Goal: Task Accomplishment & Management: Manage account settings

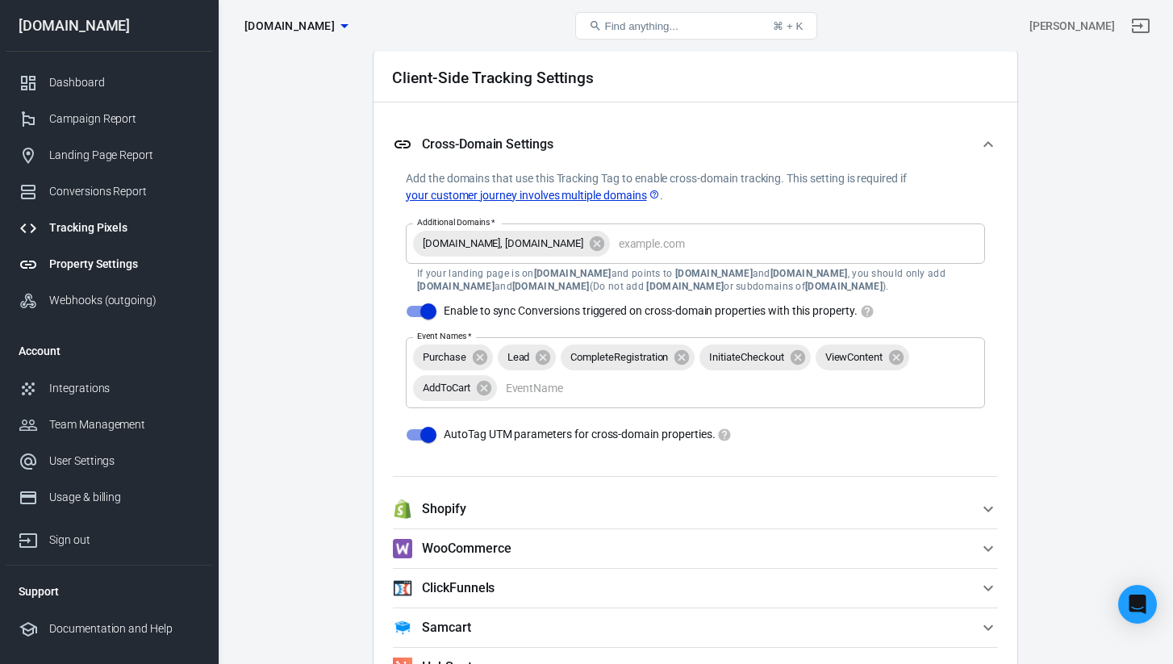
click at [115, 224] on div "Tracking Pixels" at bounding box center [124, 227] width 150 height 17
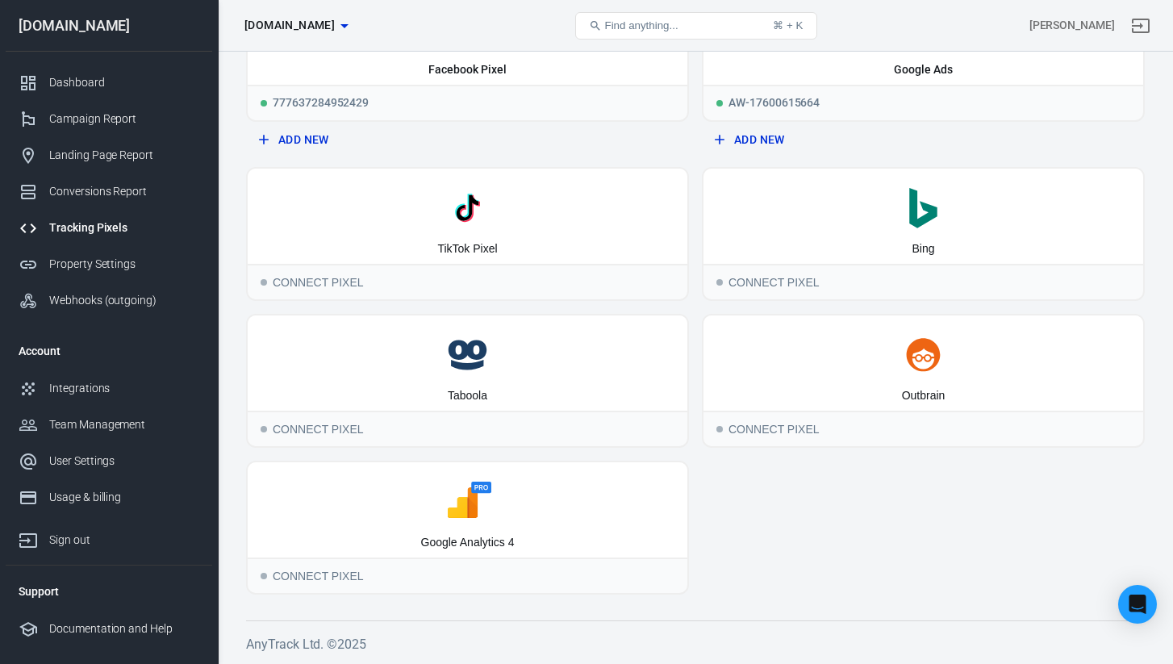
scroll to position [108, 0]
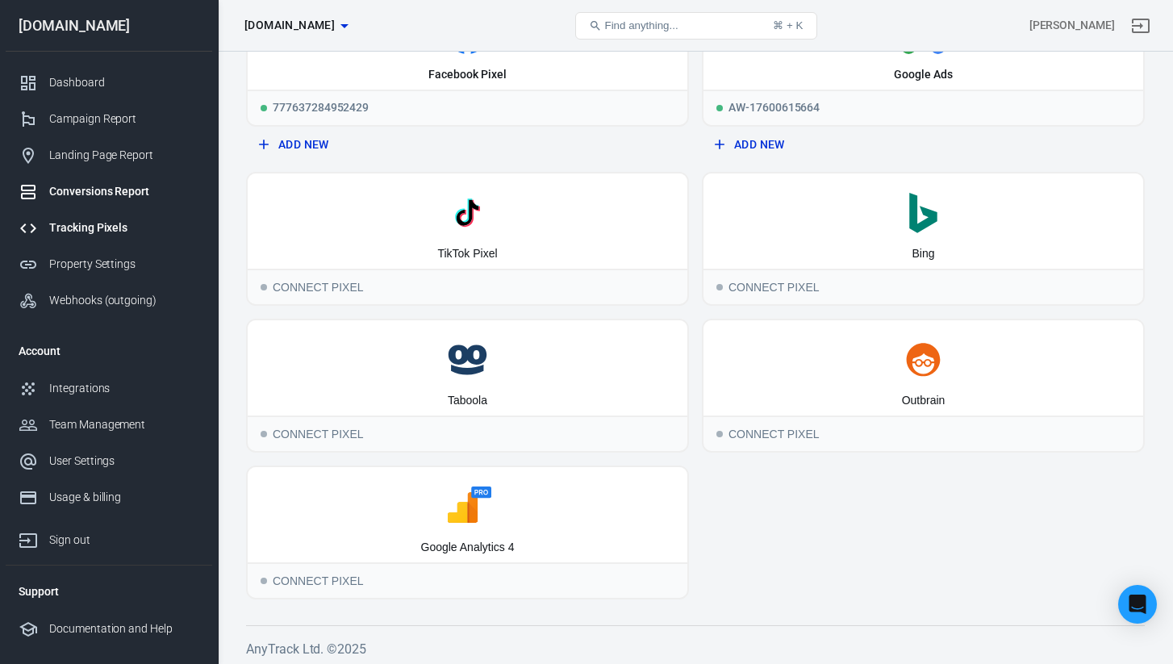
click at [117, 190] on div "Conversions Report" at bounding box center [124, 191] width 150 height 17
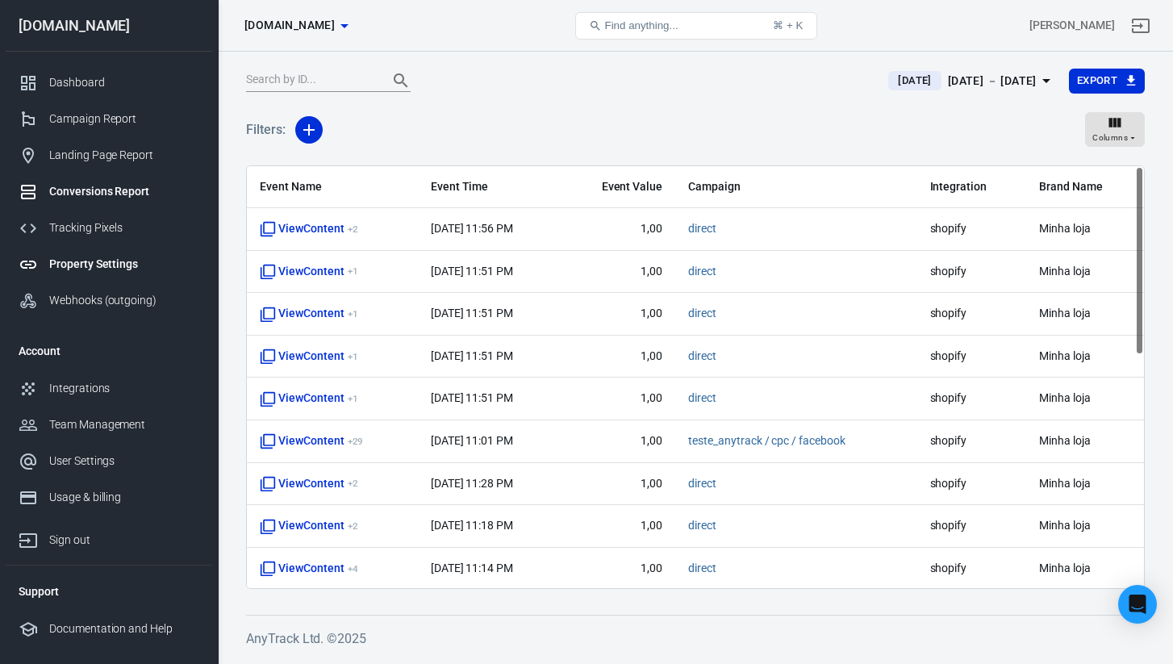
click at [123, 260] on div "Property Settings" at bounding box center [124, 264] width 150 height 17
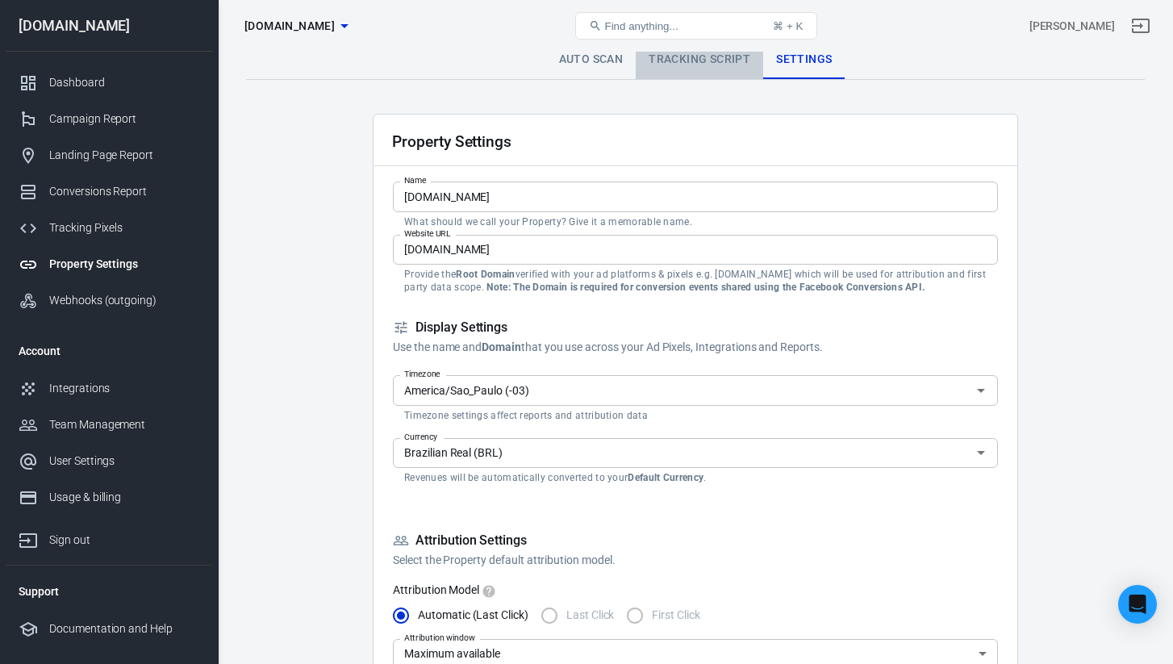
click at [676, 59] on link "Tracking Script" at bounding box center [698, 59] width 127 height 39
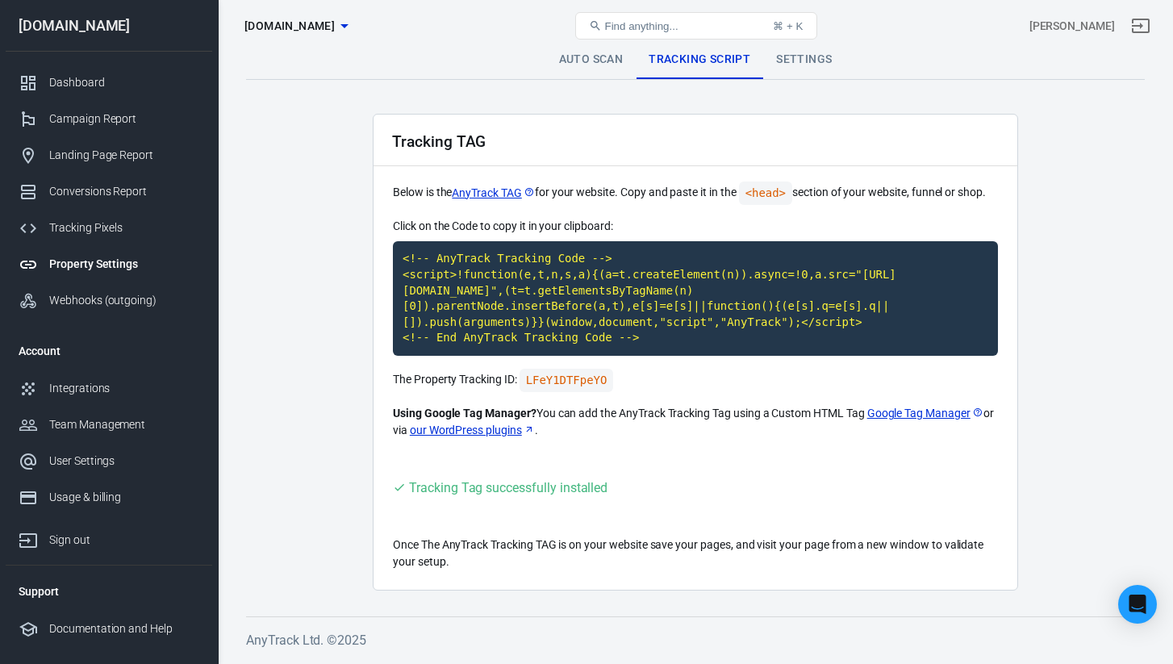
click at [605, 60] on link "Auto Scan" at bounding box center [591, 59] width 90 height 39
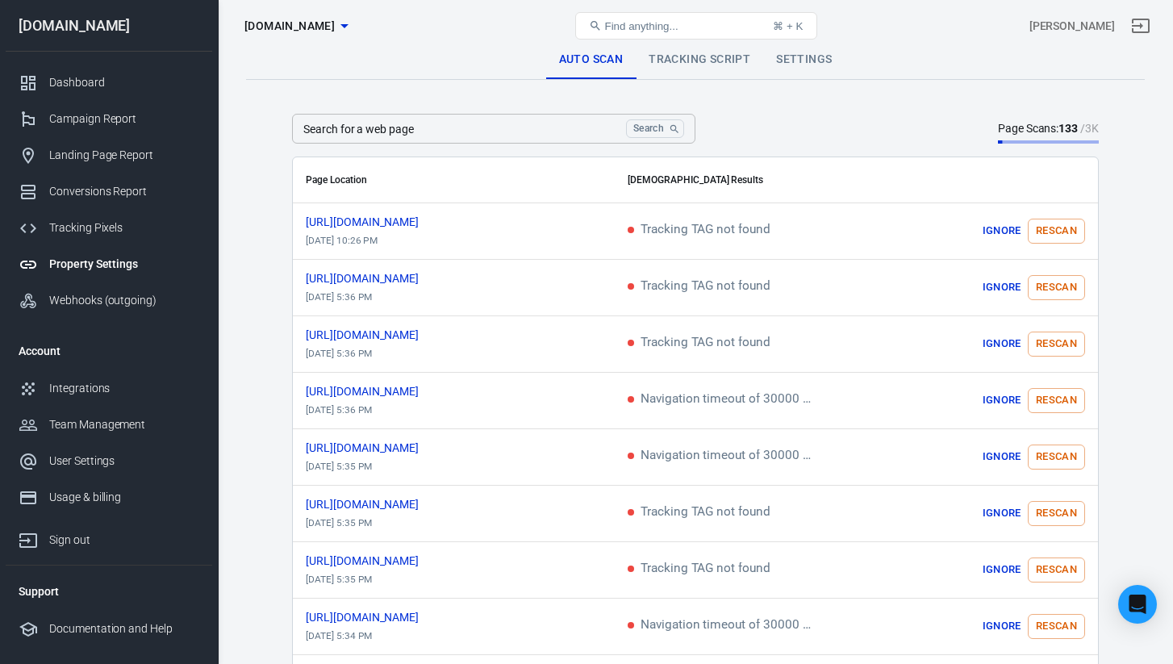
click at [681, 48] on div "Property Settings [DOMAIN_NAME] Find anything... ⌘ + K [PERSON_NAME]" at bounding box center [696, 26] width 954 height 52
click at [681, 52] on link "Tracking Script" at bounding box center [698, 59] width 127 height 39
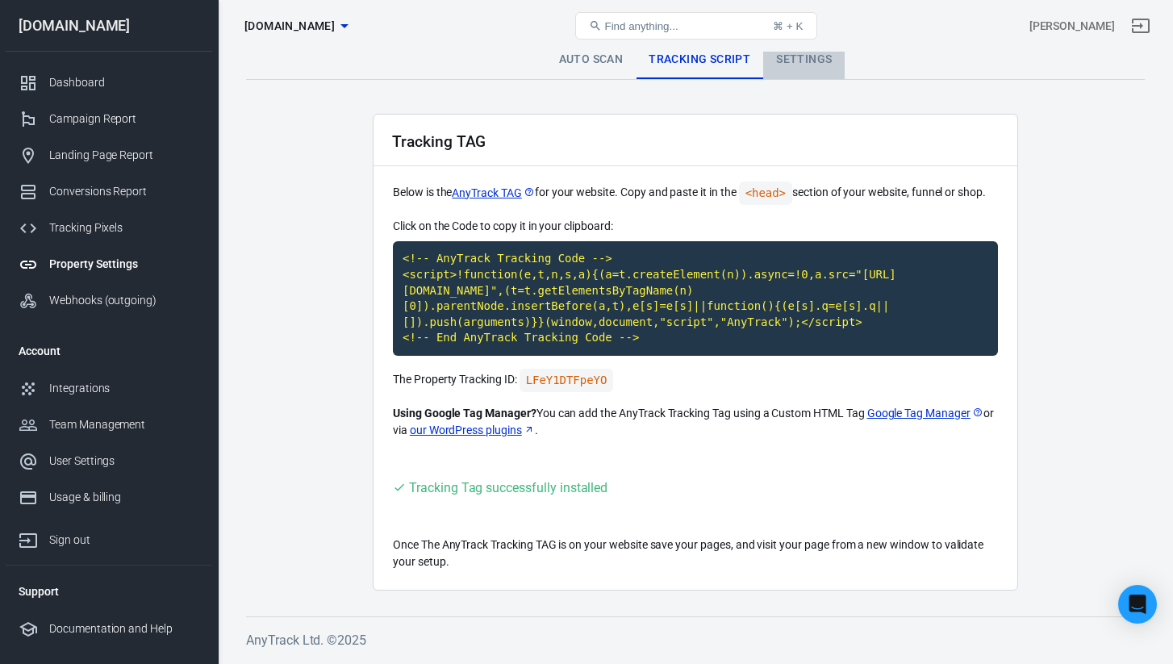
click at [788, 55] on link "Settings" at bounding box center [803, 59] width 81 height 39
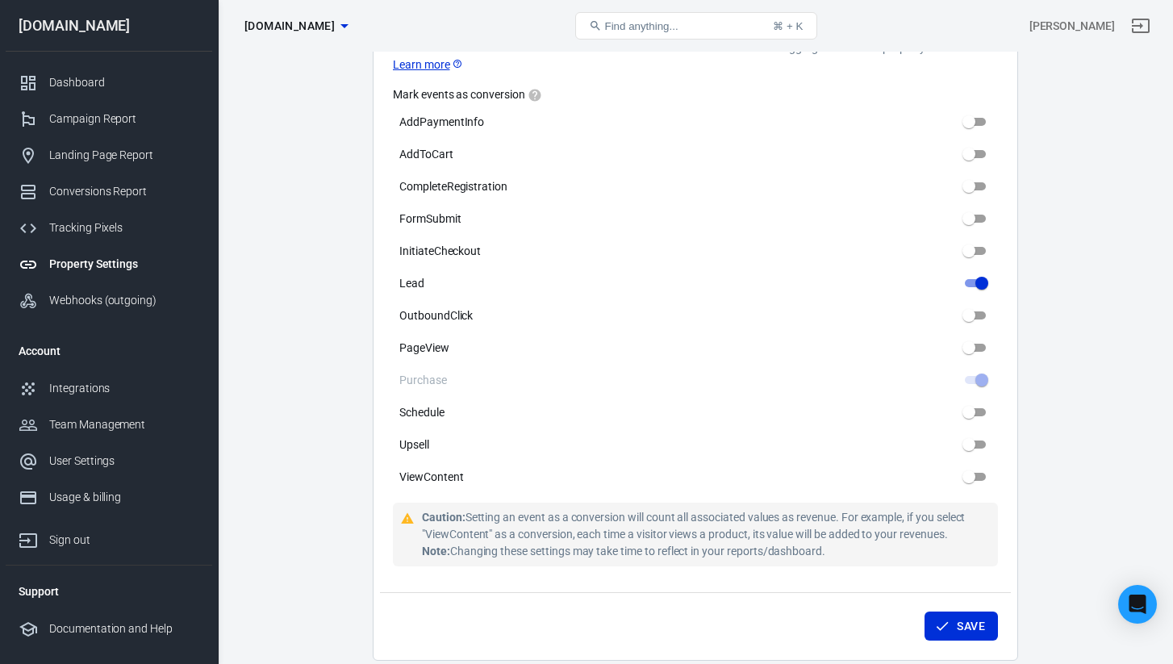
scroll to position [774, 0]
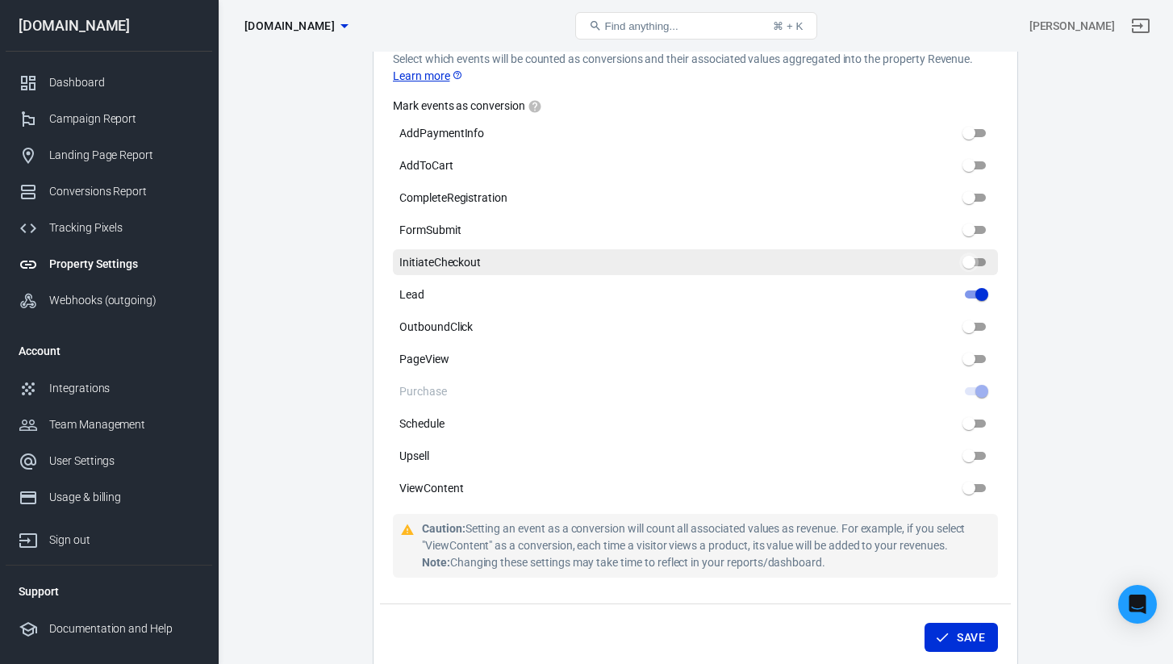
click at [973, 266] on input "InitiateCheckout" at bounding box center [968, 261] width 58 height 19
checkbox input "true"
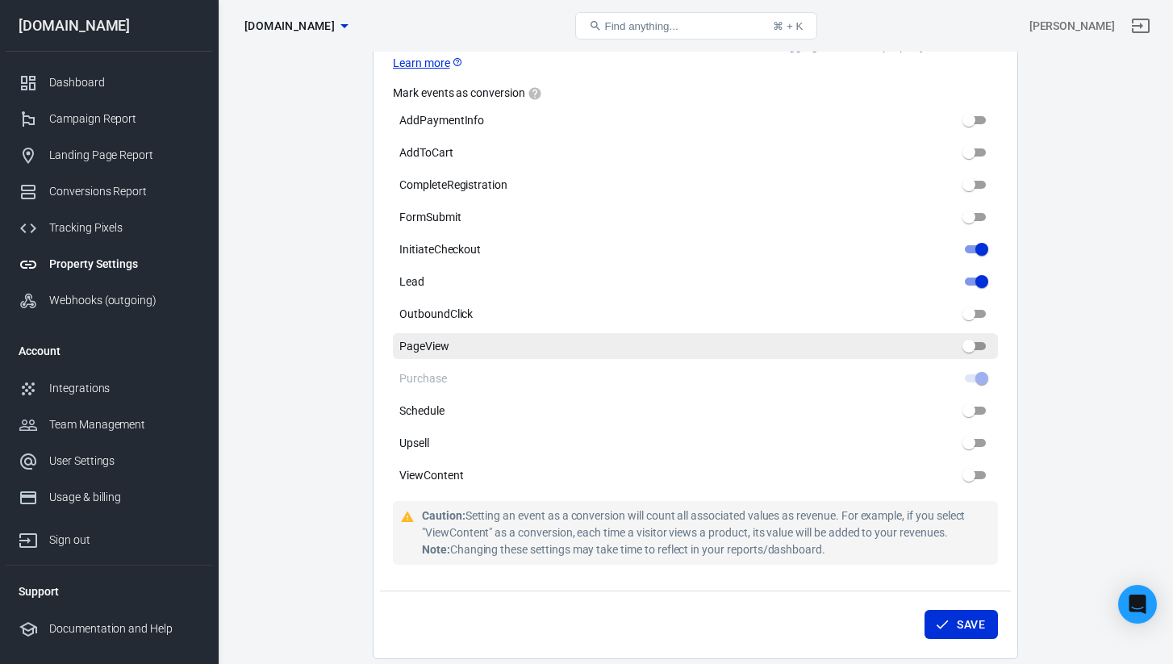
scroll to position [804, 0]
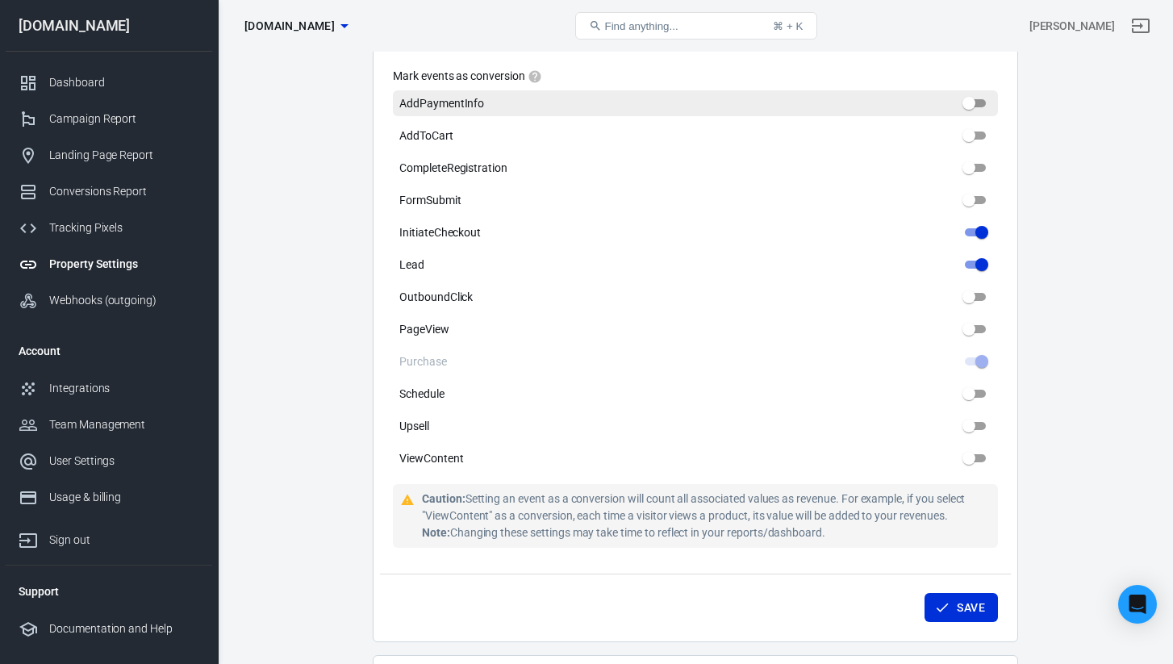
click at [977, 107] on input "AddPaymentInfo" at bounding box center [968, 103] width 58 height 19
checkbox input "true"
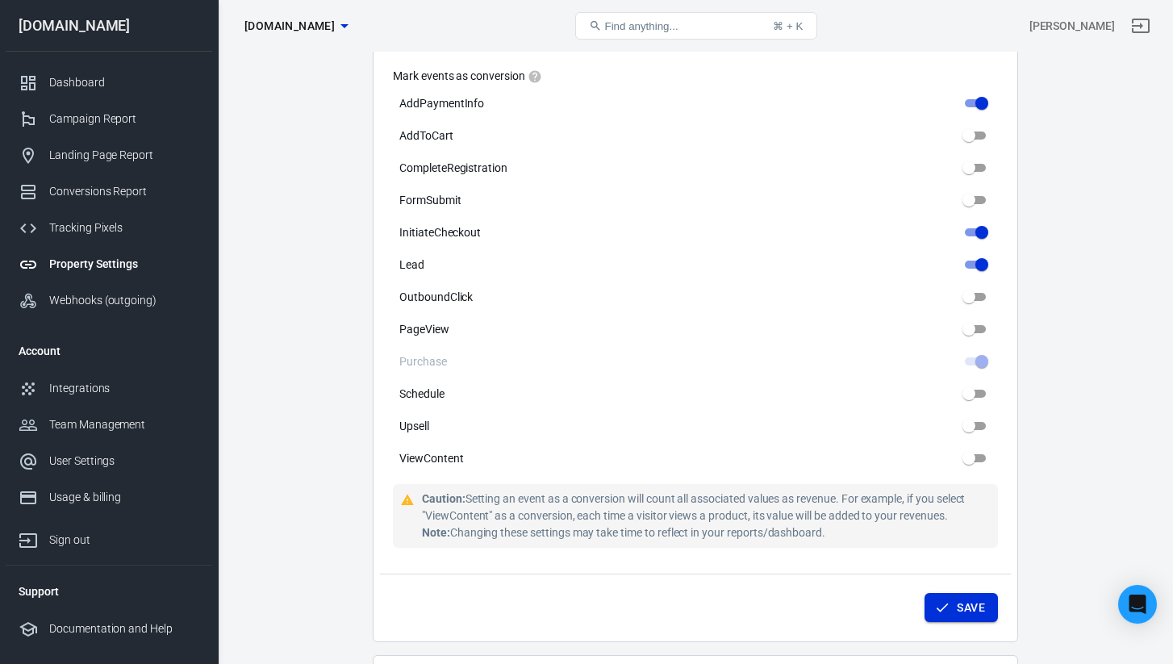
click at [978, 600] on button "Save" at bounding box center [960, 608] width 73 height 30
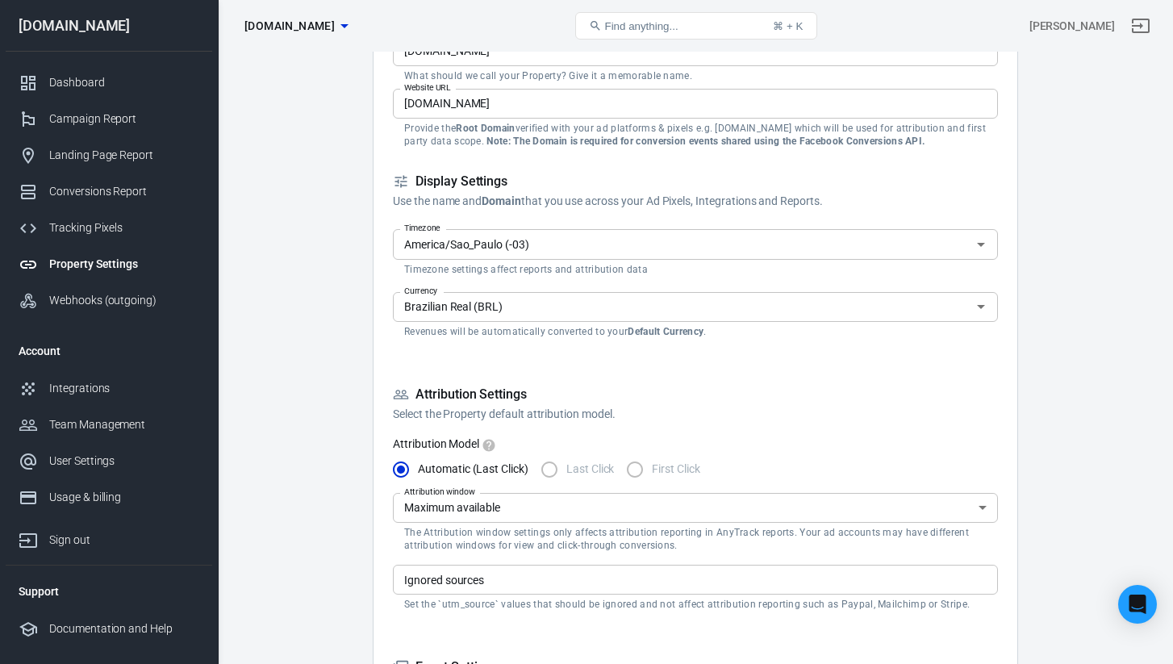
click at [452, 285] on div "Currency Brazilian Real (BRL) Currency Revenues will be automatically converted…" at bounding box center [695, 313] width 605 height 56
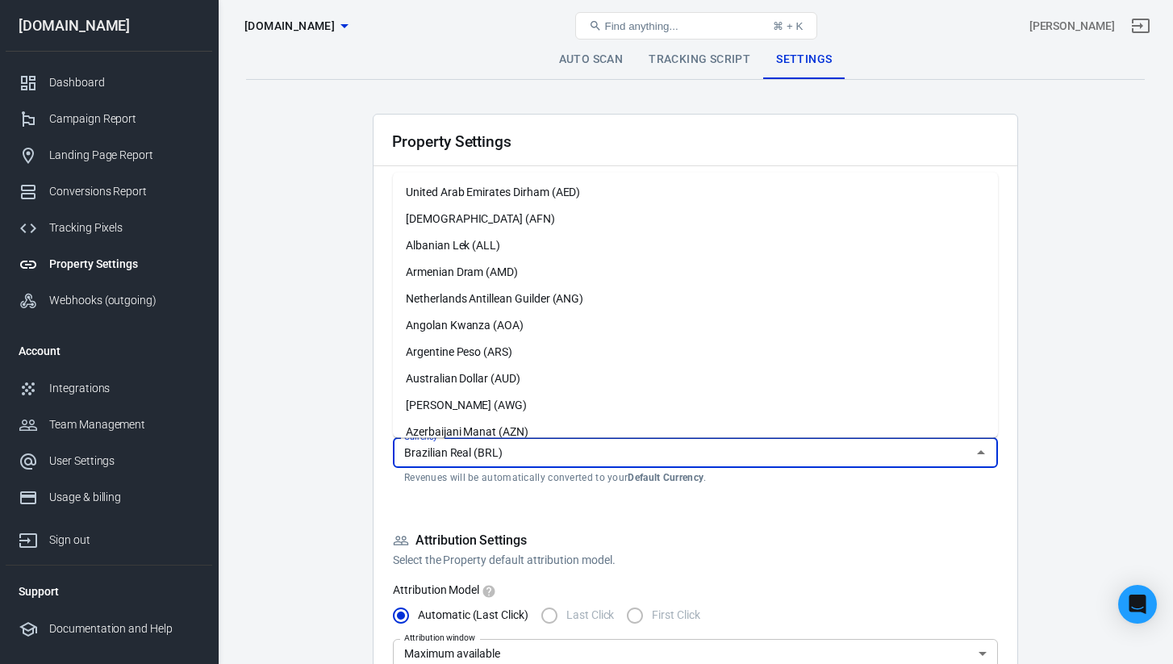
scroll to position [0, 0]
click at [600, 56] on link "Auto Scan" at bounding box center [591, 59] width 90 height 39
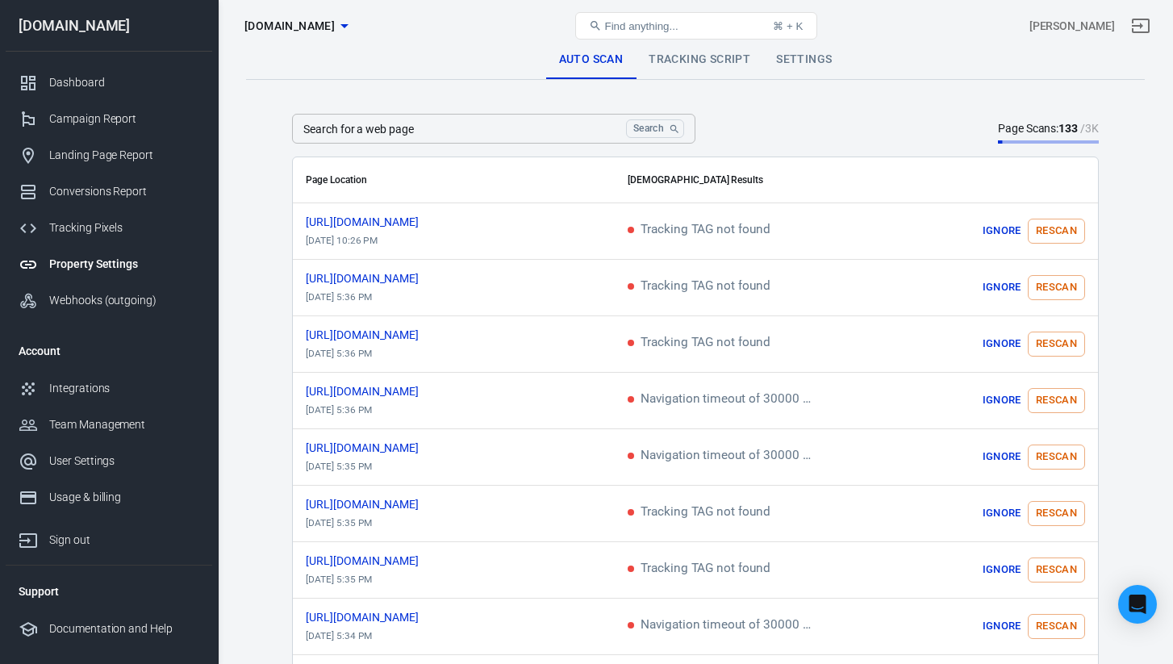
click at [555, 124] on input "Search for a web page" at bounding box center [455, 129] width 327 height 30
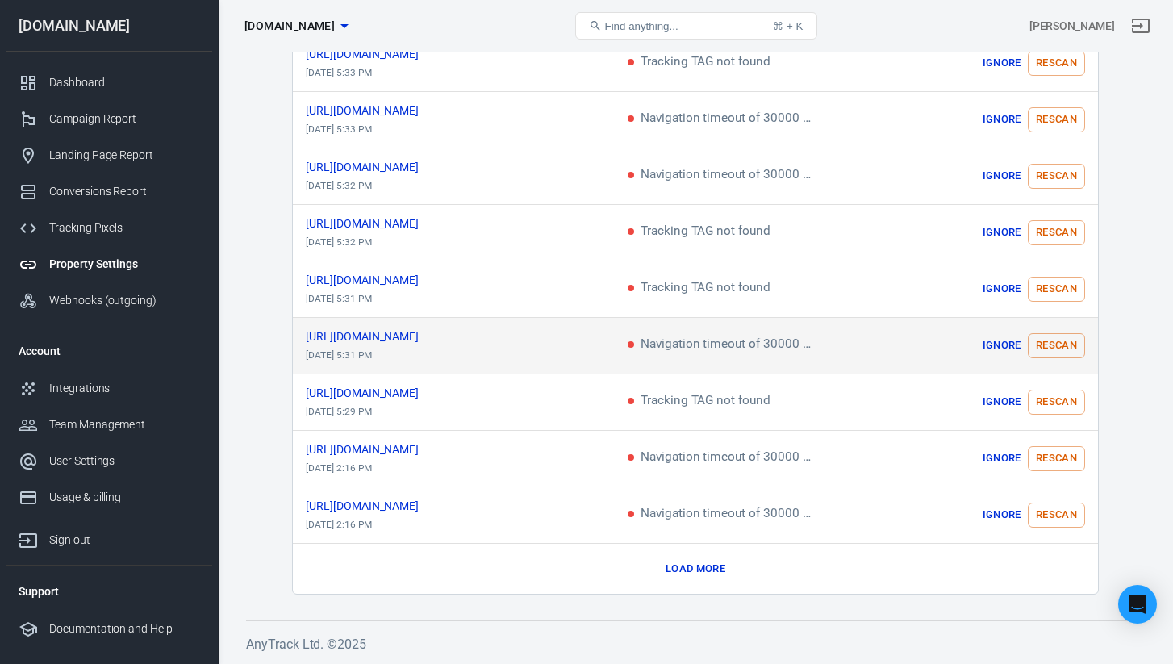
scroll to position [789, 0]
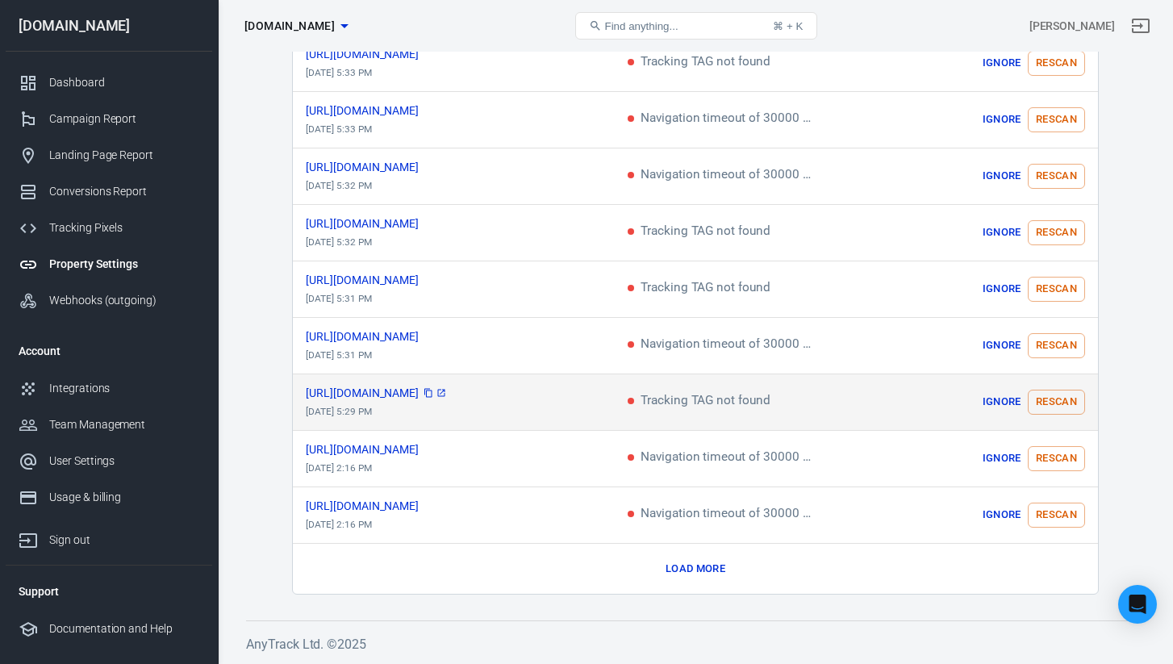
click at [419, 391] on span "[URL][DOMAIN_NAME]" at bounding box center [377, 392] width 142 height 11
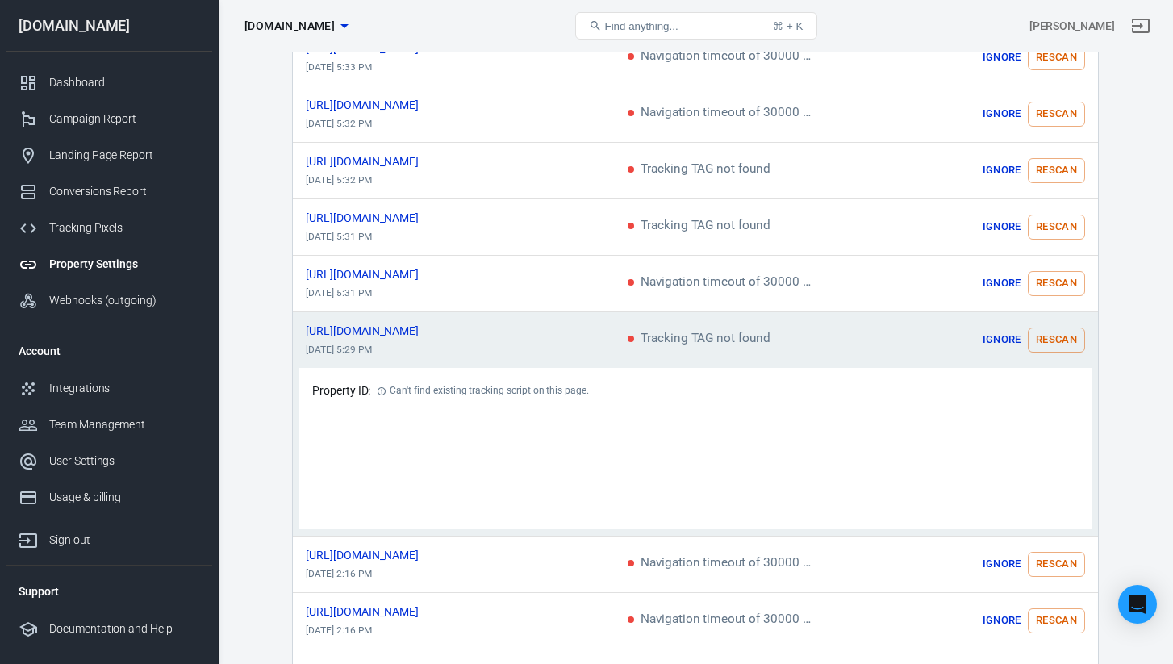
scroll to position [903, 0]
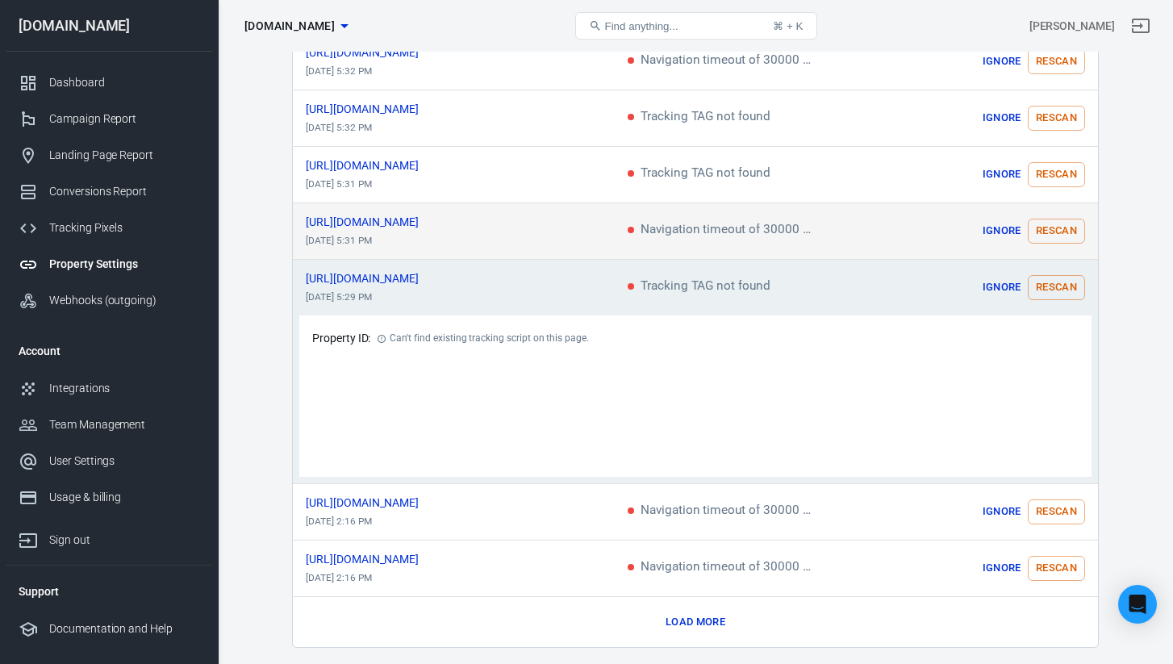
click at [387, 210] on td "[URL][DOMAIN_NAME] [DATE] 5:31 PM" at bounding box center [454, 231] width 322 height 56
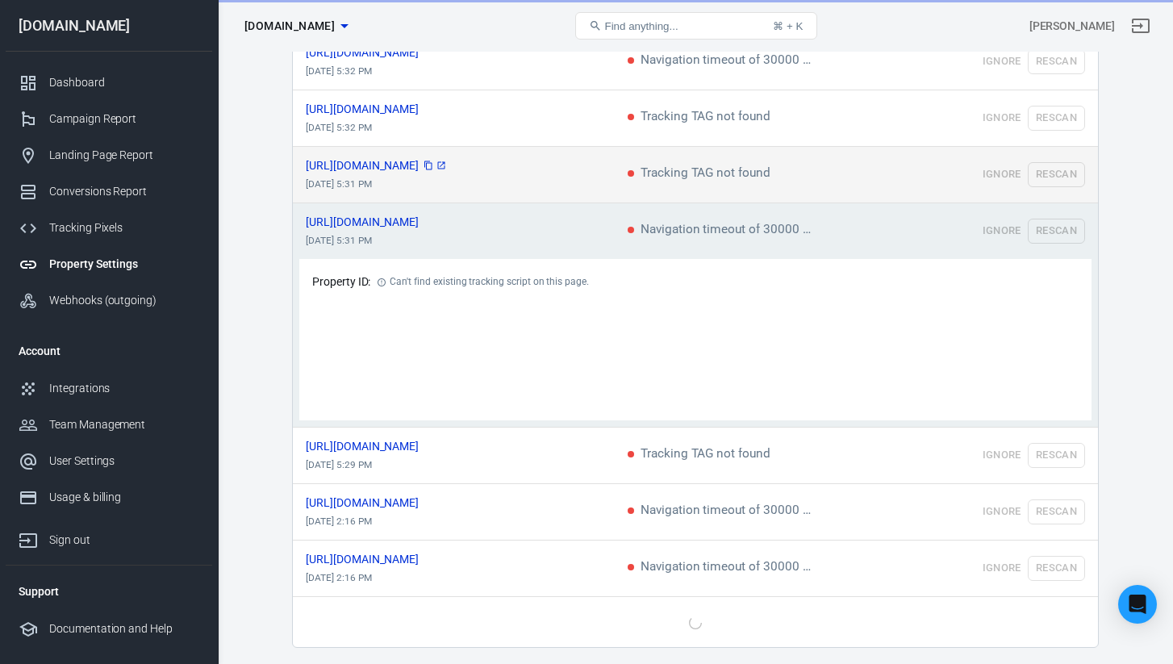
click at [399, 162] on span "[URL][DOMAIN_NAME]" at bounding box center [377, 165] width 142 height 11
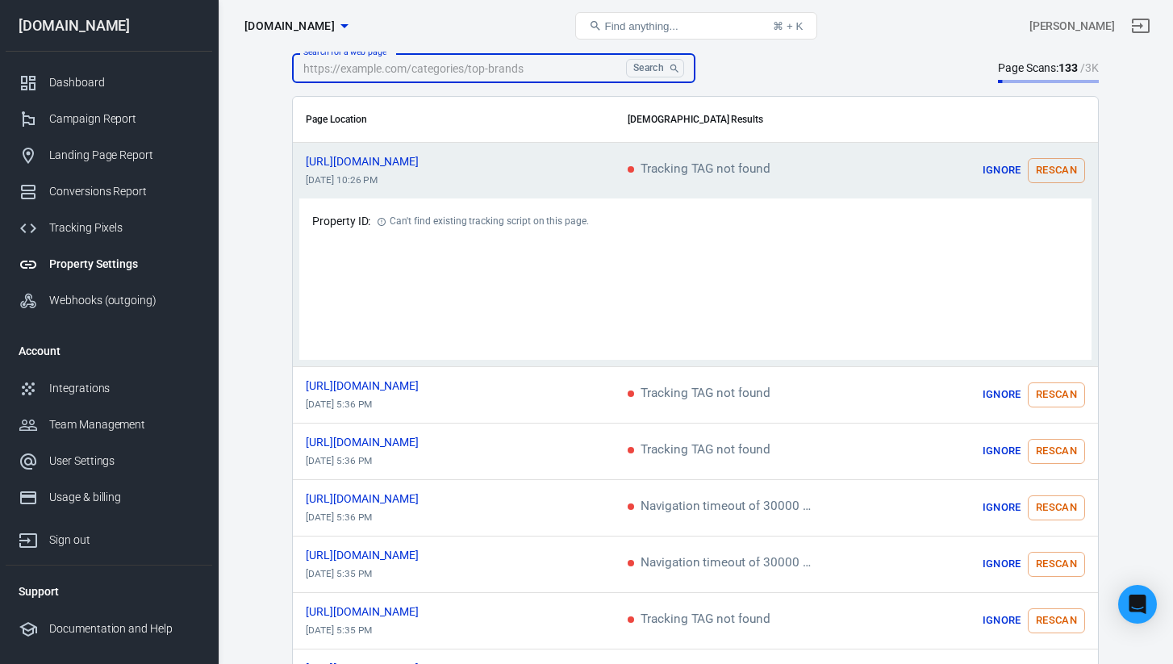
click at [459, 74] on input "Search for a web page" at bounding box center [455, 68] width 327 height 30
click at [464, 69] on input "Search for a web page" at bounding box center [455, 68] width 327 height 30
click at [304, 23] on span "[DOMAIN_NAME]" at bounding box center [289, 26] width 90 height 20
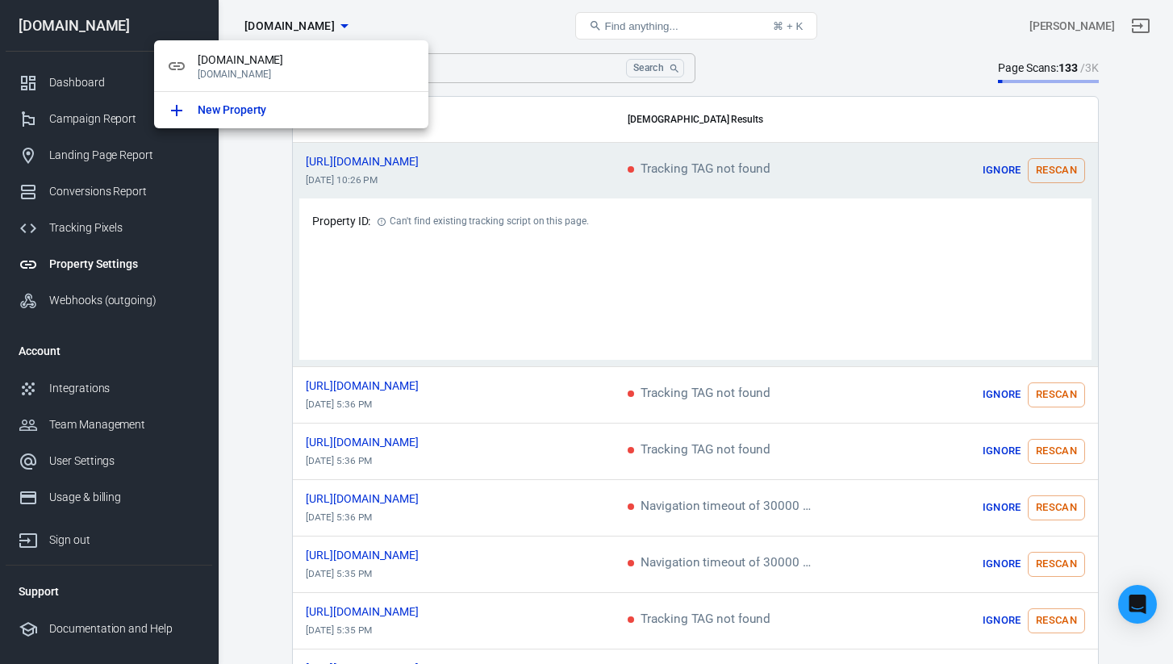
click at [431, 24] on div at bounding box center [586, 332] width 1173 height 664
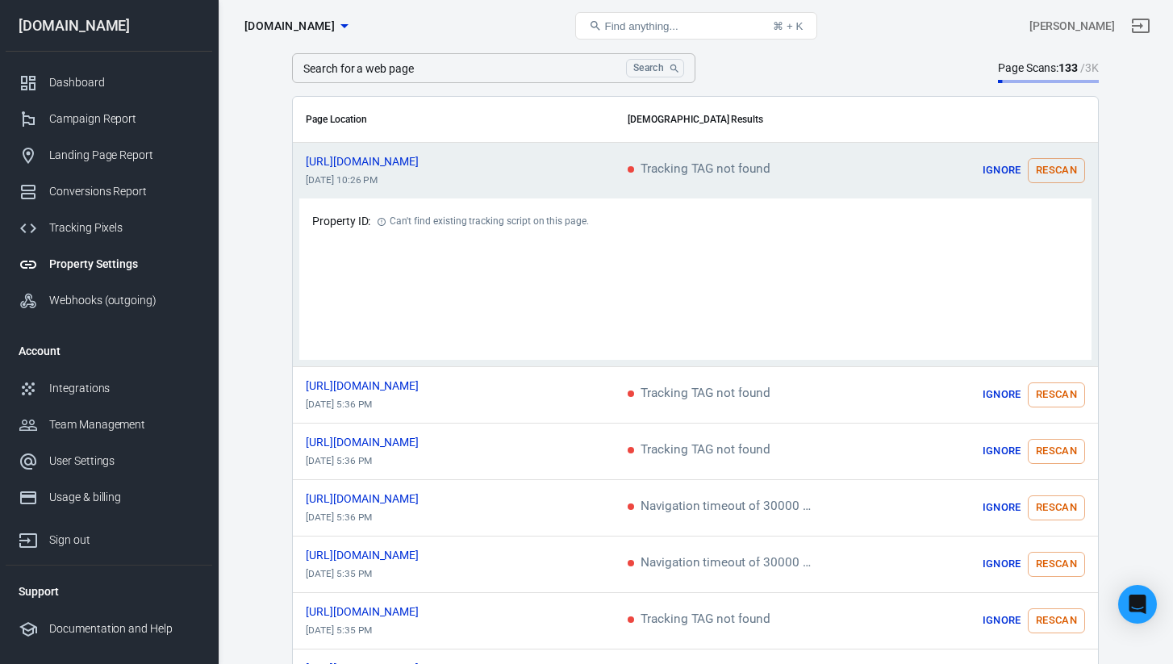
click at [310, 28] on span "[DOMAIN_NAME]" at bounding box center [289, 26] width 90 height 20
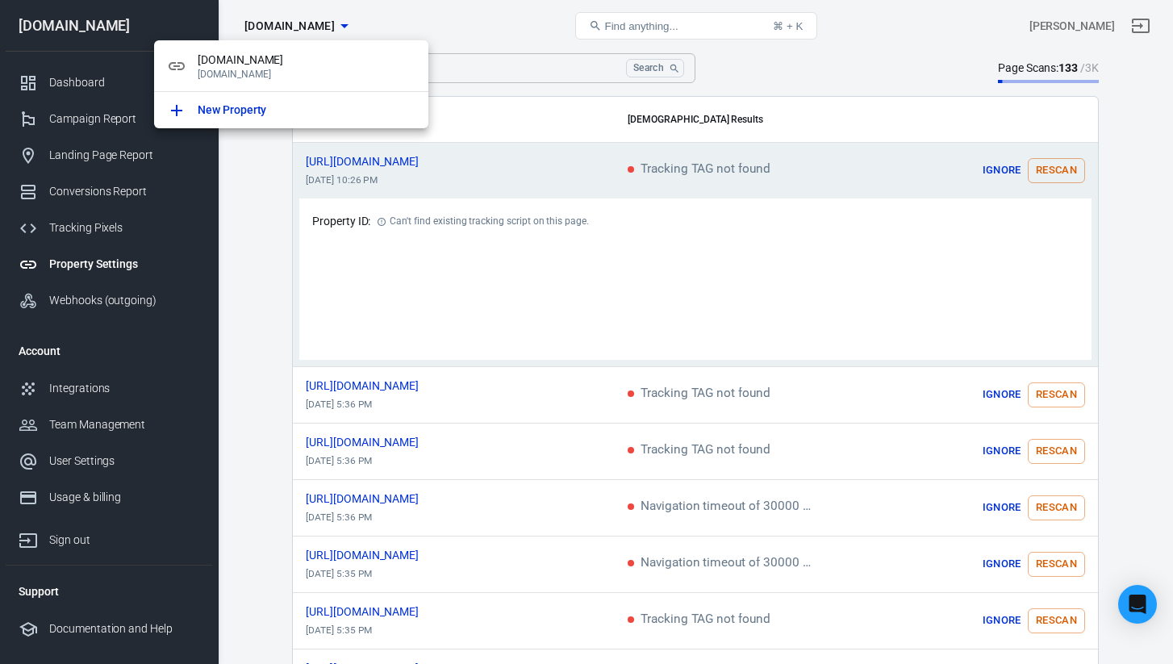
click at [465, 30] on div at bounding box center [586, 332] width 1173 height 664
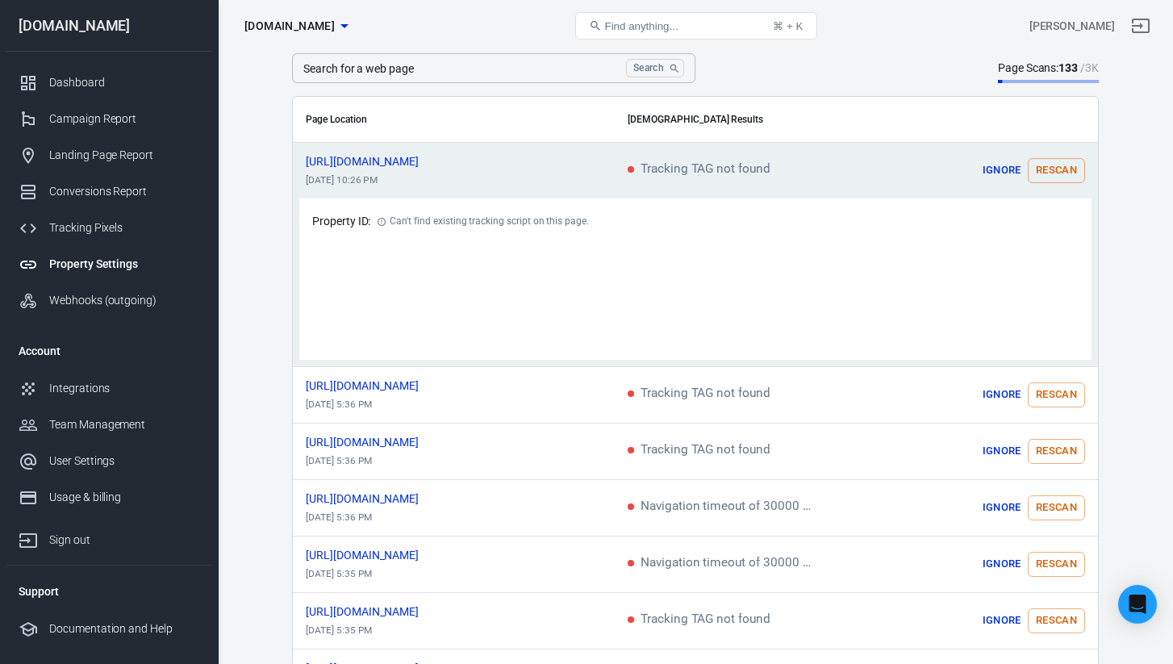
click at [634, 29] on span "Find anything..." at bounding box center [641, 26] width 73 height 12
click at [629, 20] on div "Find anything..." at bounding box center [634, 25] width 90 height 13
click at [314, 29] on span "[DOMAIN_NAME]" at bounding box center [289, 26] width 90 height 20
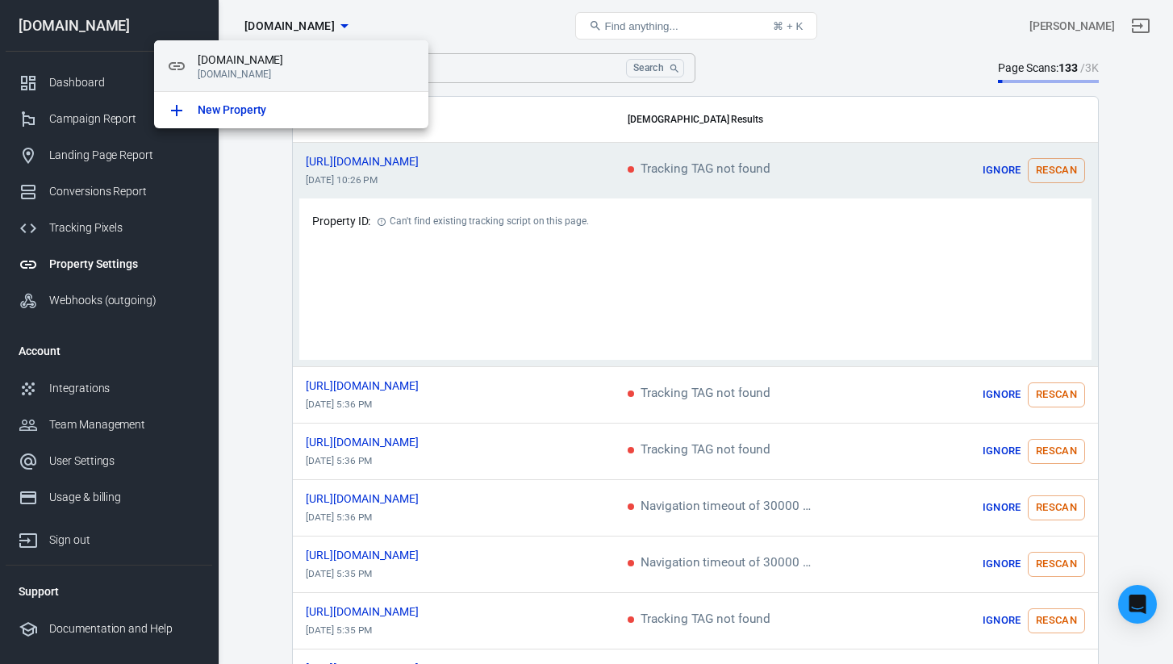
click at [232, 72] on p "[DOMAIN_NAME]" at bounding box center [307, 74] width 218 height 11
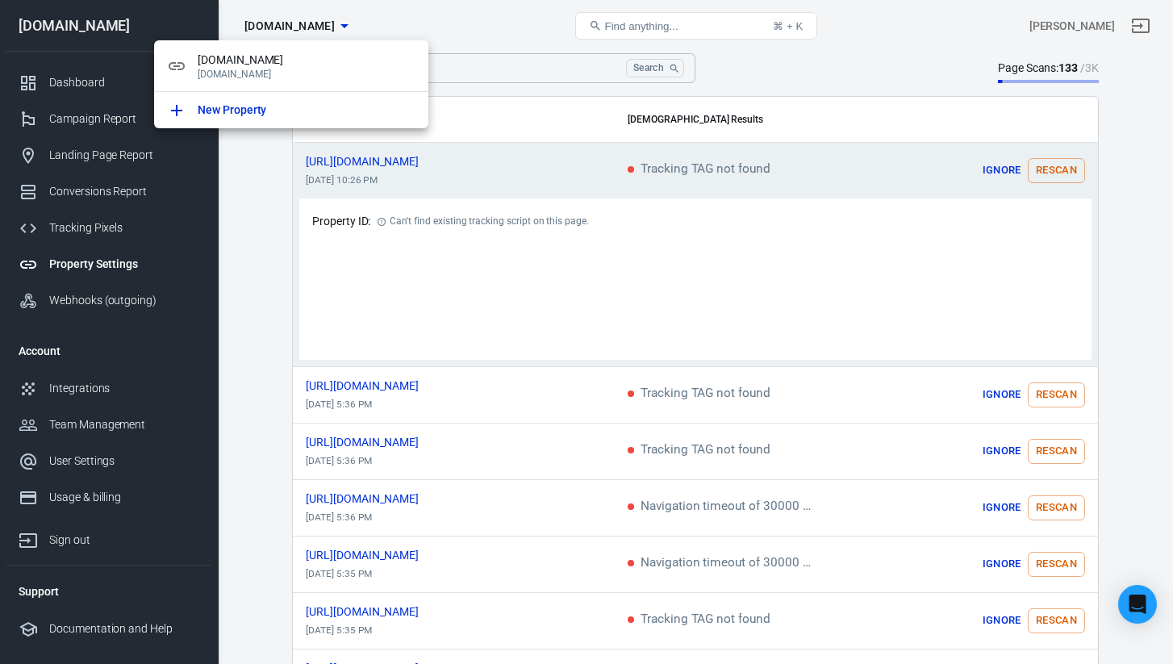
click at [286, 27] on div at bounding box center [586, 332] width 1173 height 664
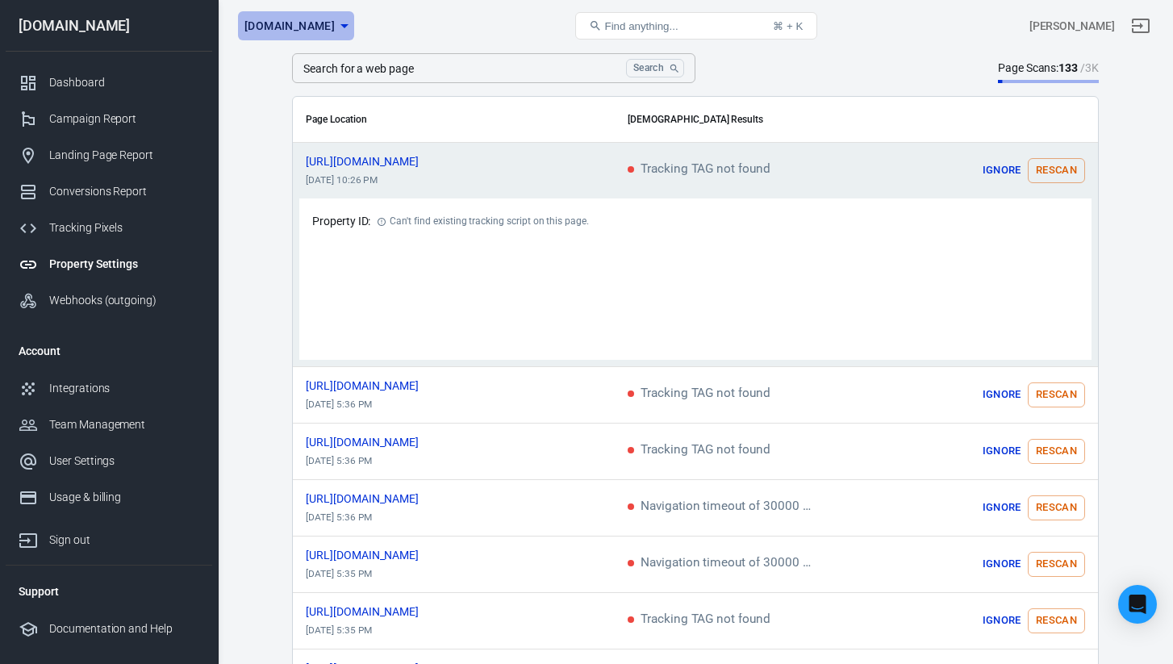
click at [306, 19] on span "[DOMAIN_NAME]" at bounding box center [289, 26] width 90 height 20
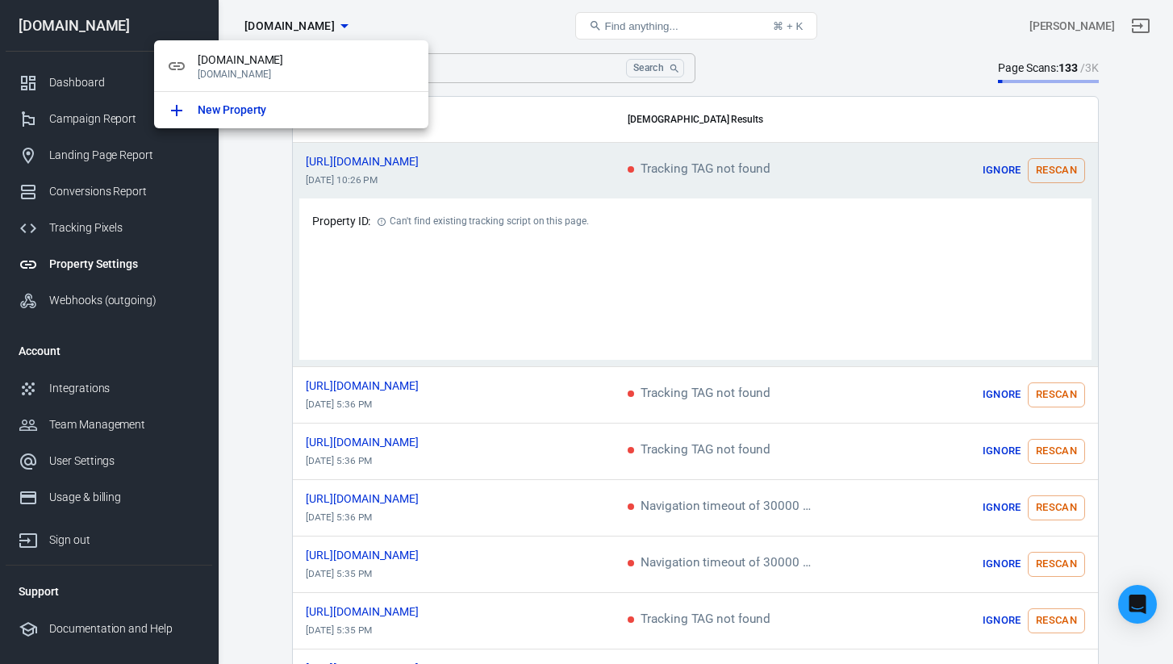
click at [274, 30] on div at bounding box center [586, 332] width 1173 height 664
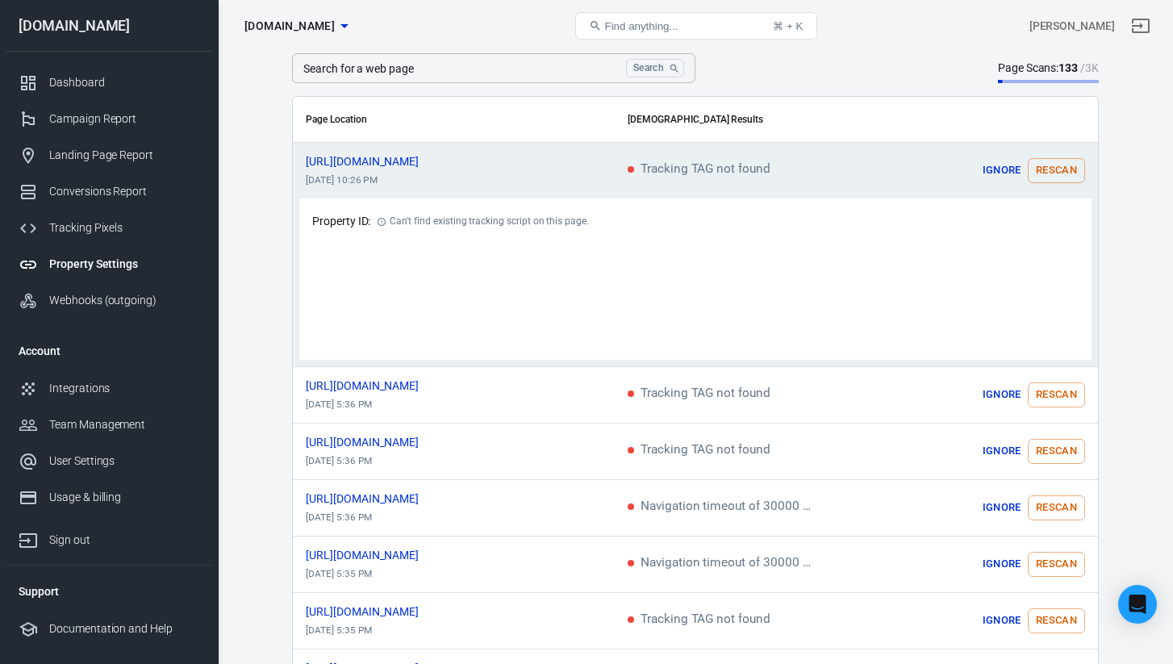
click at [279, 19] on span "[DOMAIN_NAME]" at bounding box center [289, 26] width 90 height 20
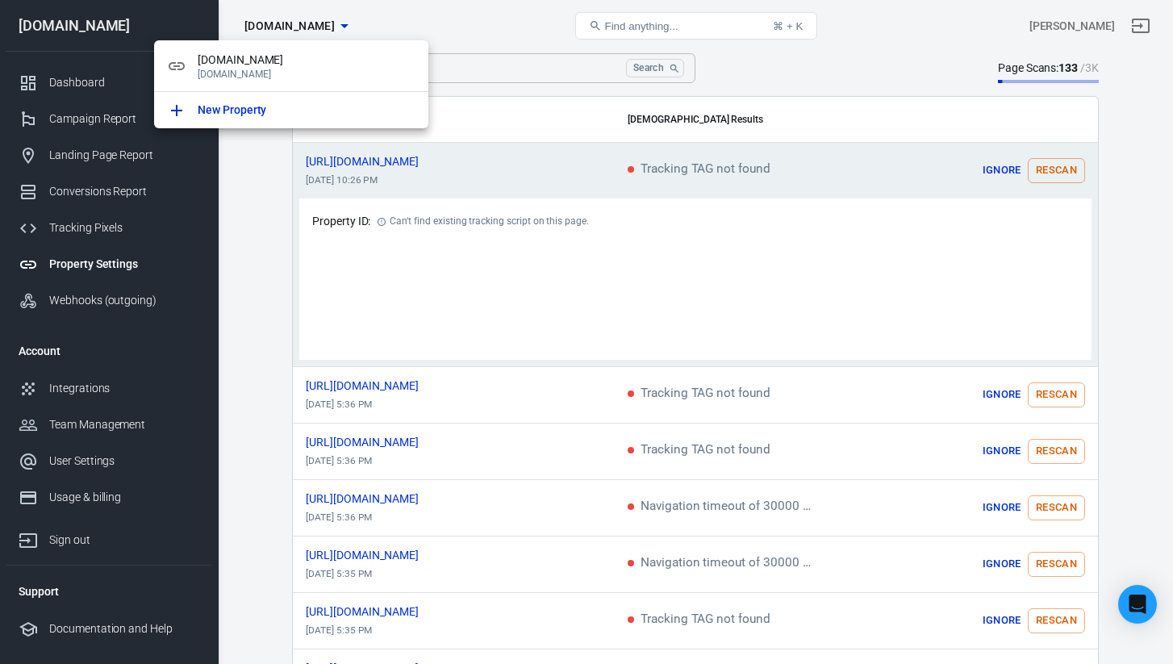
click at [548, 44] on div at bounding box center [586, 332] width 1173 height 664
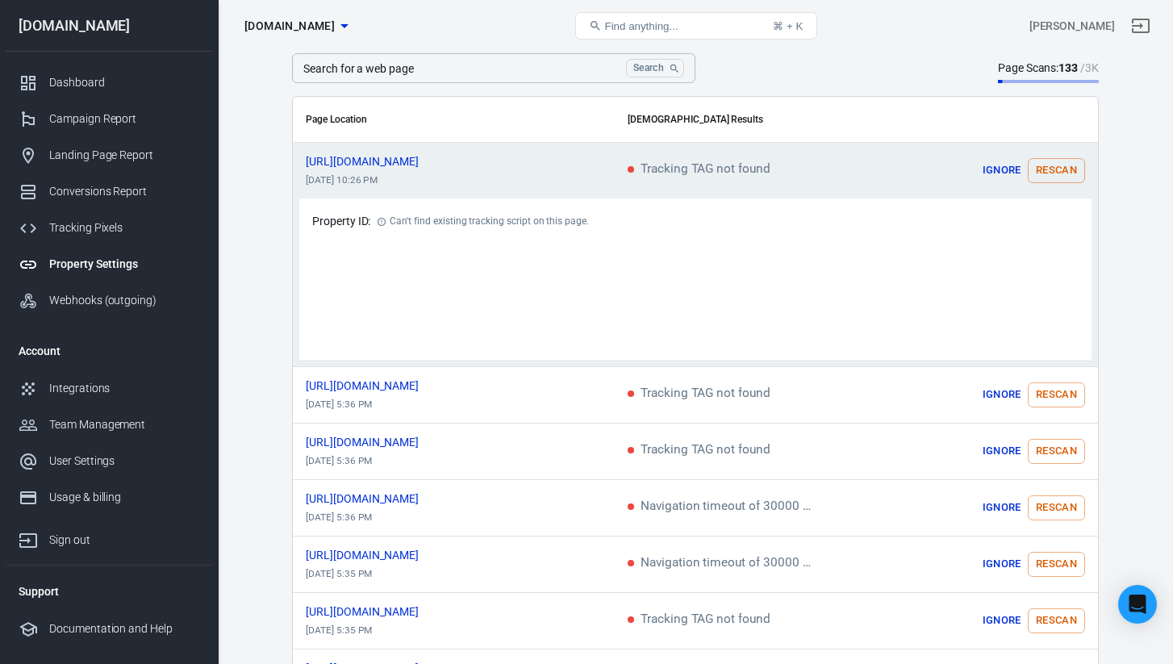
click at [316, 19] on span "[DOMAIN_NAME]" at bounding box center [289, 26] width 90 height 20
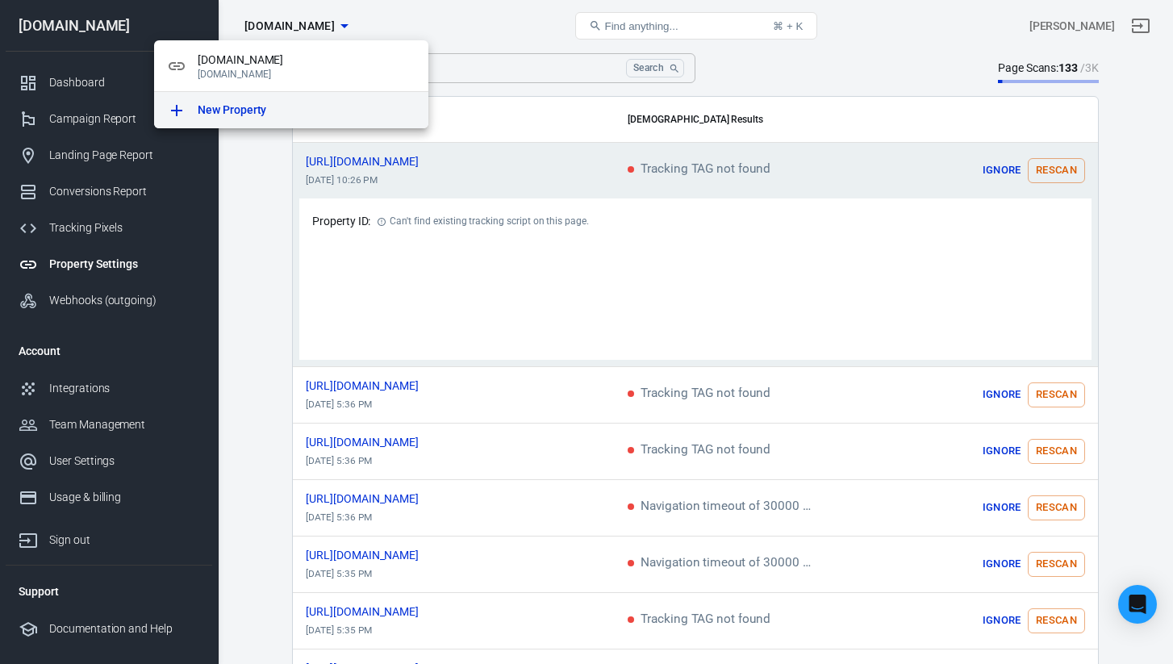
click at [262, 107] on p "New Property" at bounding box center [232, 110] width 69 height 17
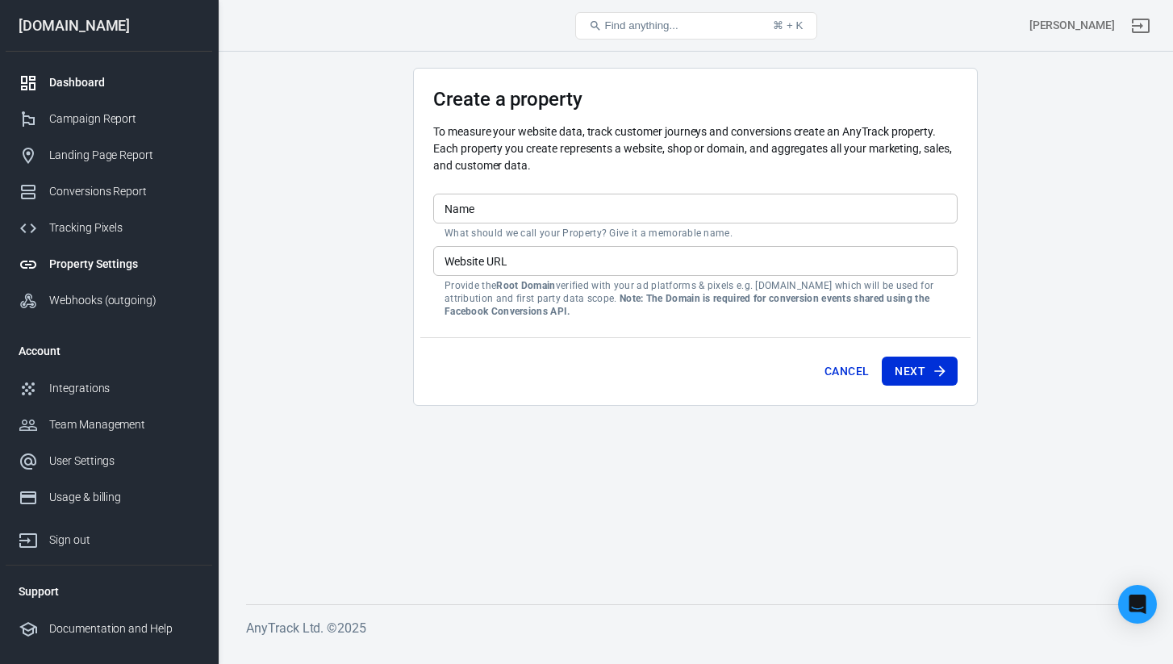
click at [138, 89] on div "Dashboard" at bounding box center [124, 82] width 150 height 17
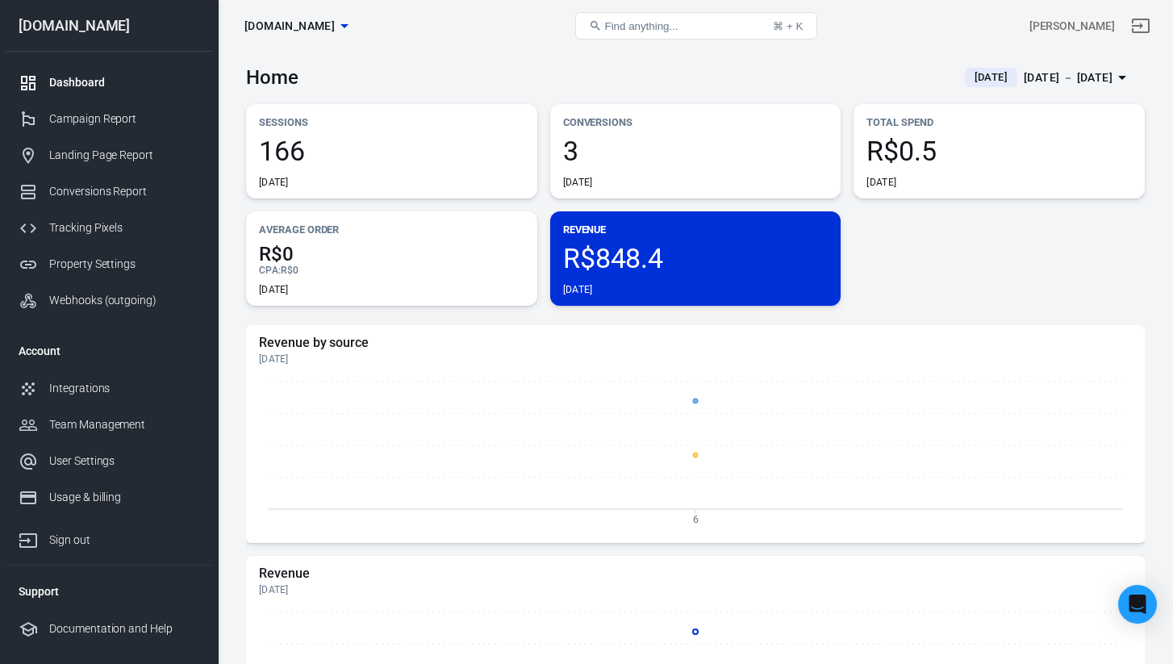
click at [662, 266] on span "R$848.4" at bounding box center [695, 257] width 265 height 27
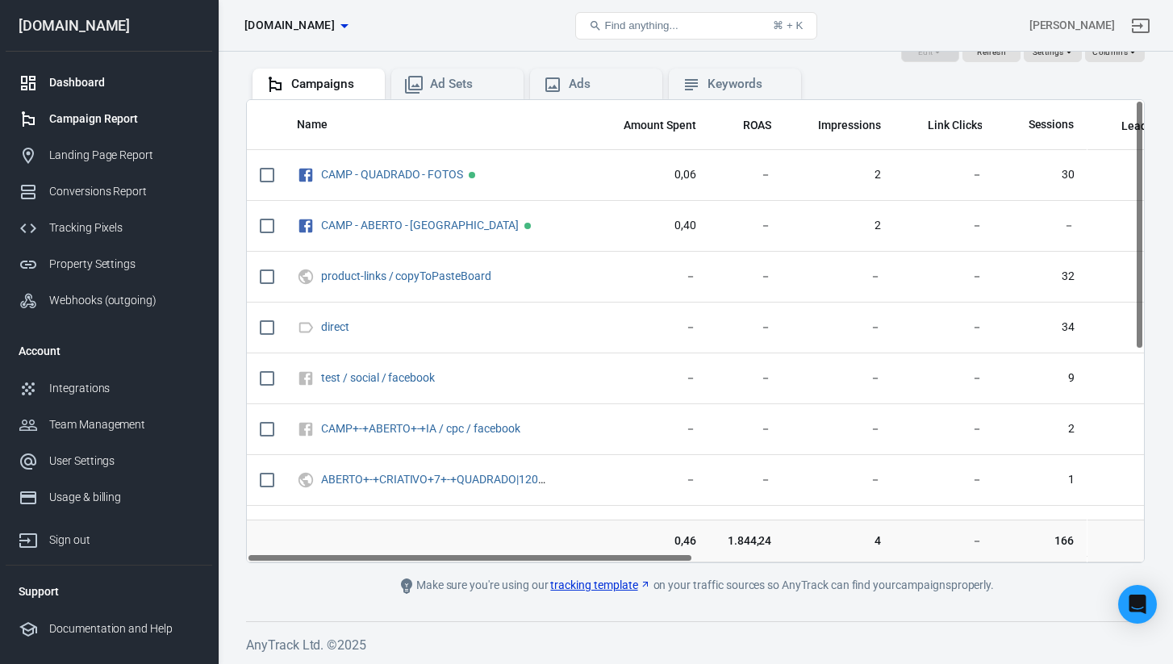
click at [116, 81] on div "Dashboard" at bounding box center [124, 82] width 150 height 17
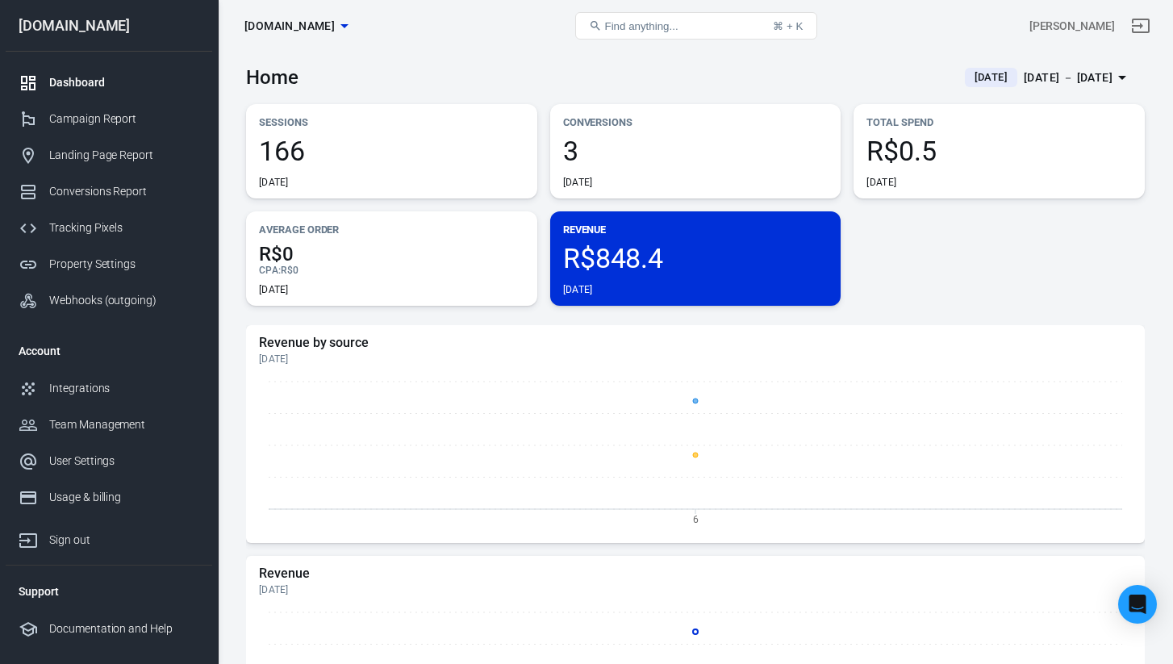
click at [625, 246] on span "R$848.4" at bounding box center [695, 257] width 265 height 27
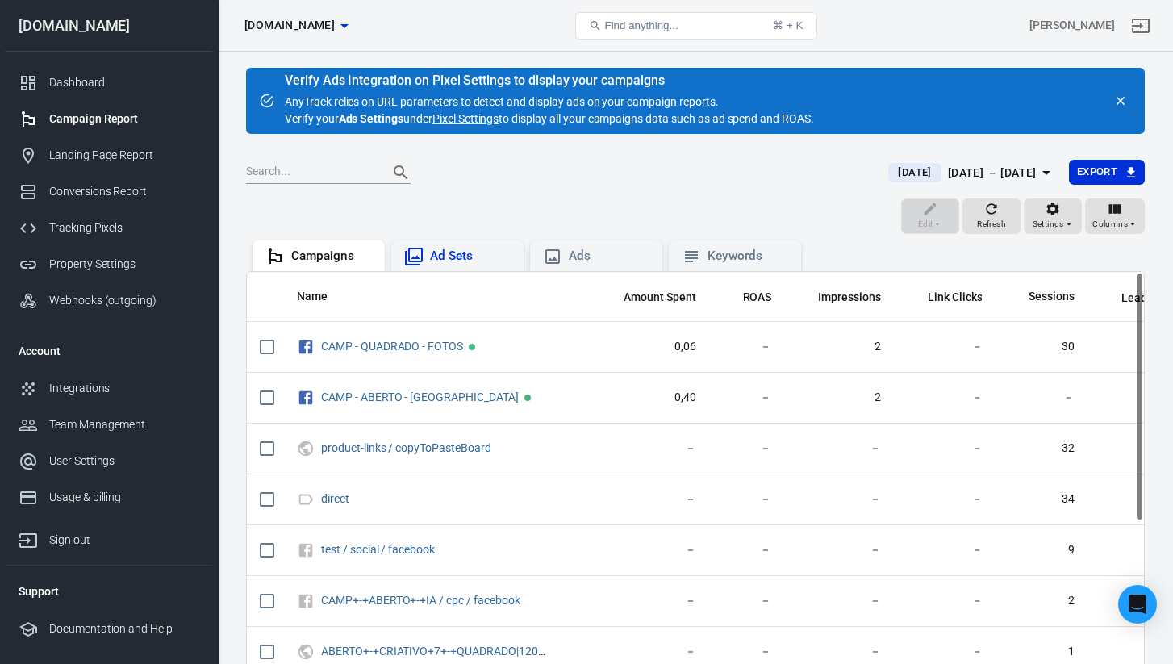
click at [487, 259] on div "Ad Sets" at bounding box center [470, 256] width 81 height 17
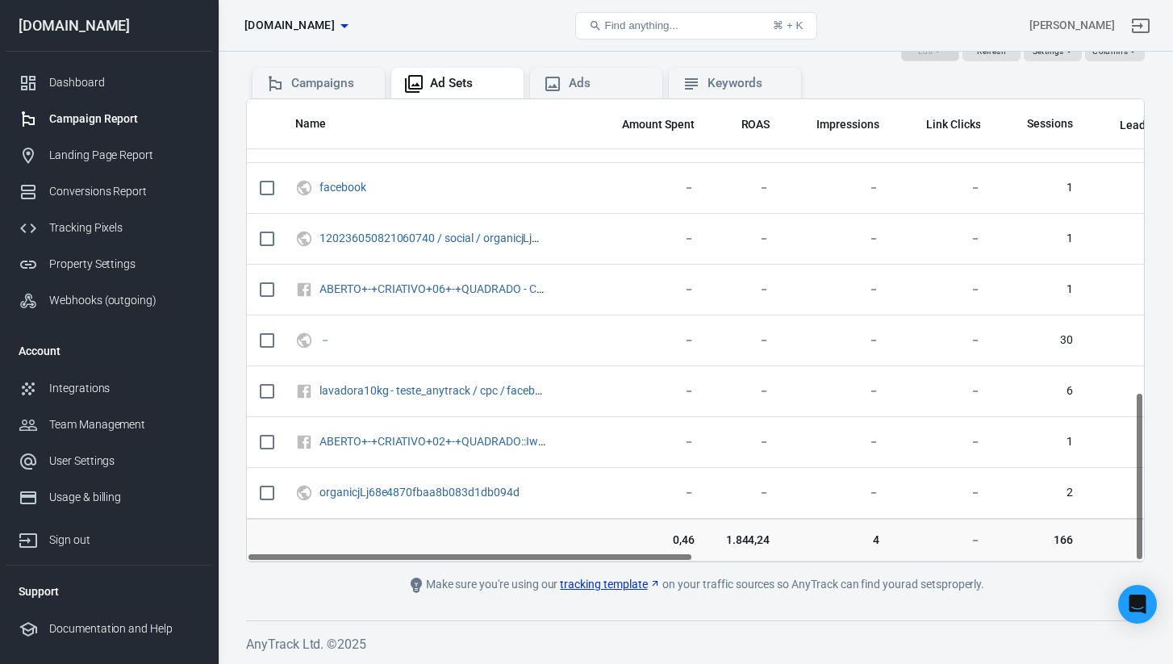
scroll to position [172, 0]
click at [606, 63] on div "Edit Refresh Settings Columns" at bounding box center [695, 46] width 898 height 39
click at [606, 75] on div "Ads" at bounding box center [596, 84] width 106 height 19
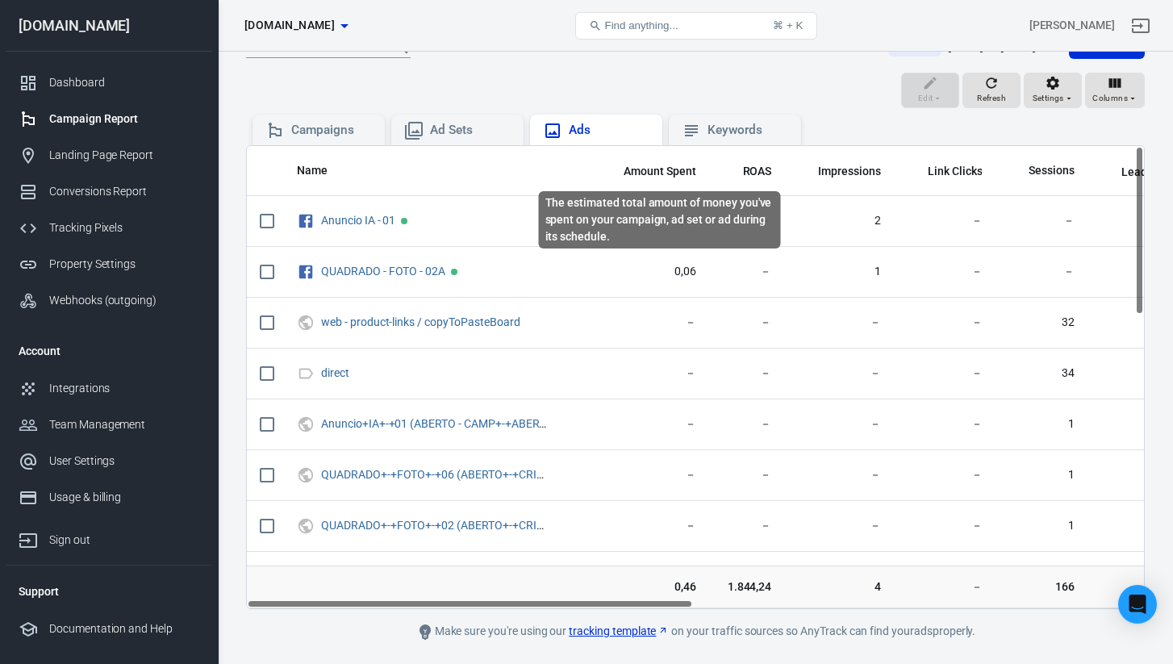
scroll to position [129, 0]
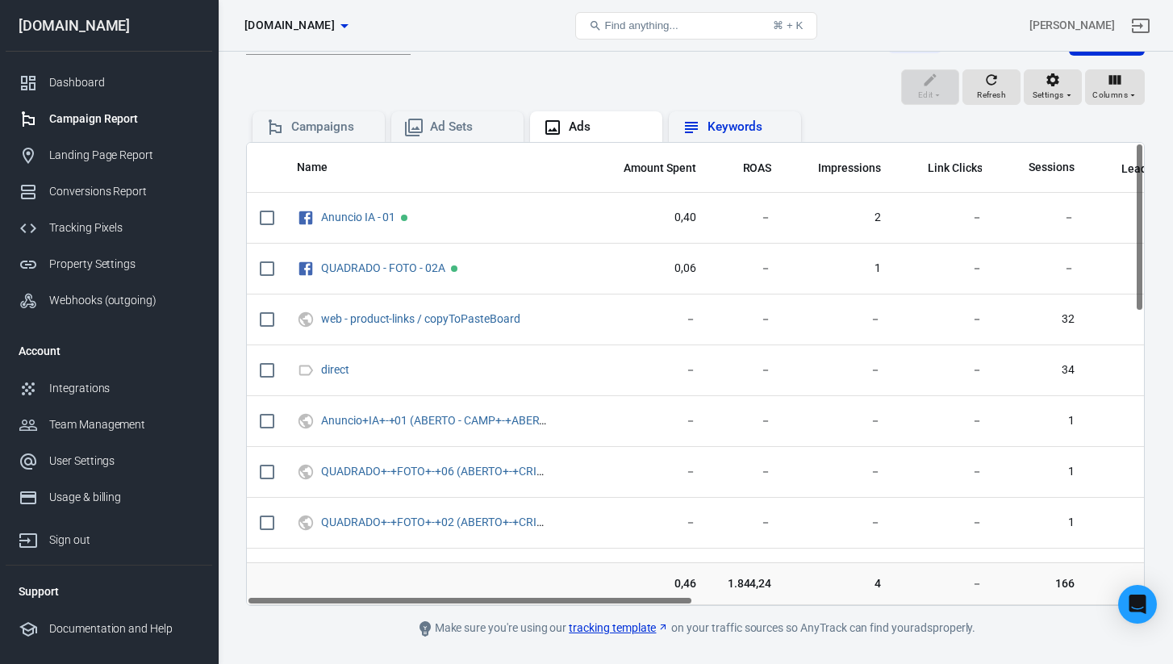
click at [735, 131] on div "Keywords" at bounding box center [747, 127] width 81 height 17
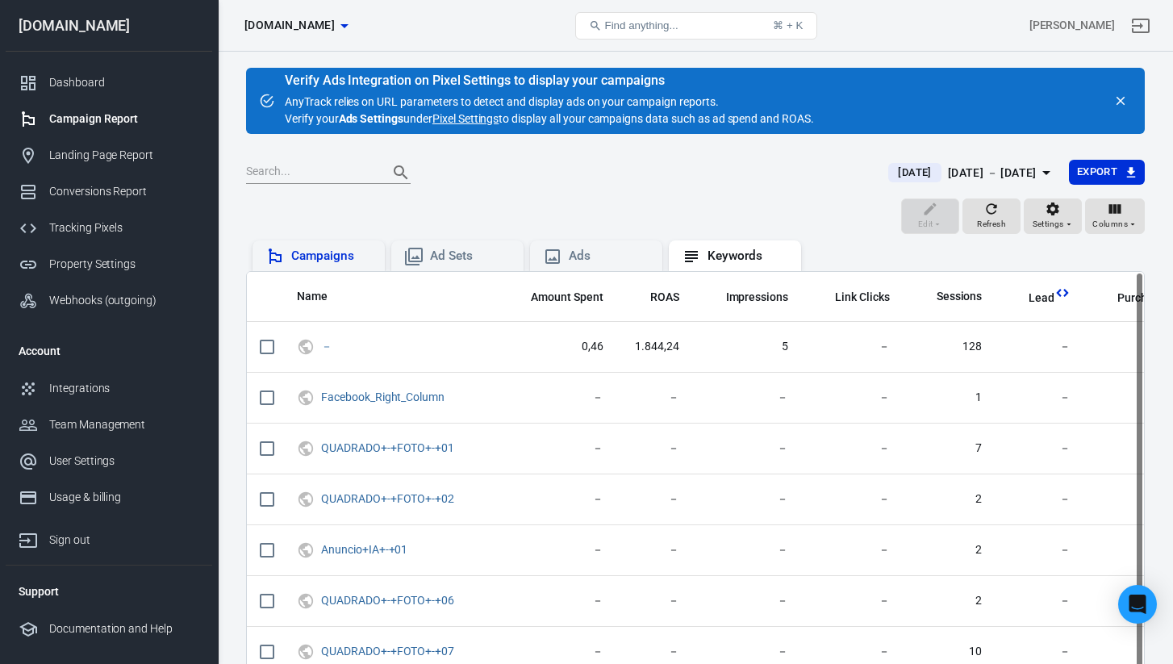
click at [336, 252] on div "Campaigns" at bounding box center [331, 256] width 81 height 17
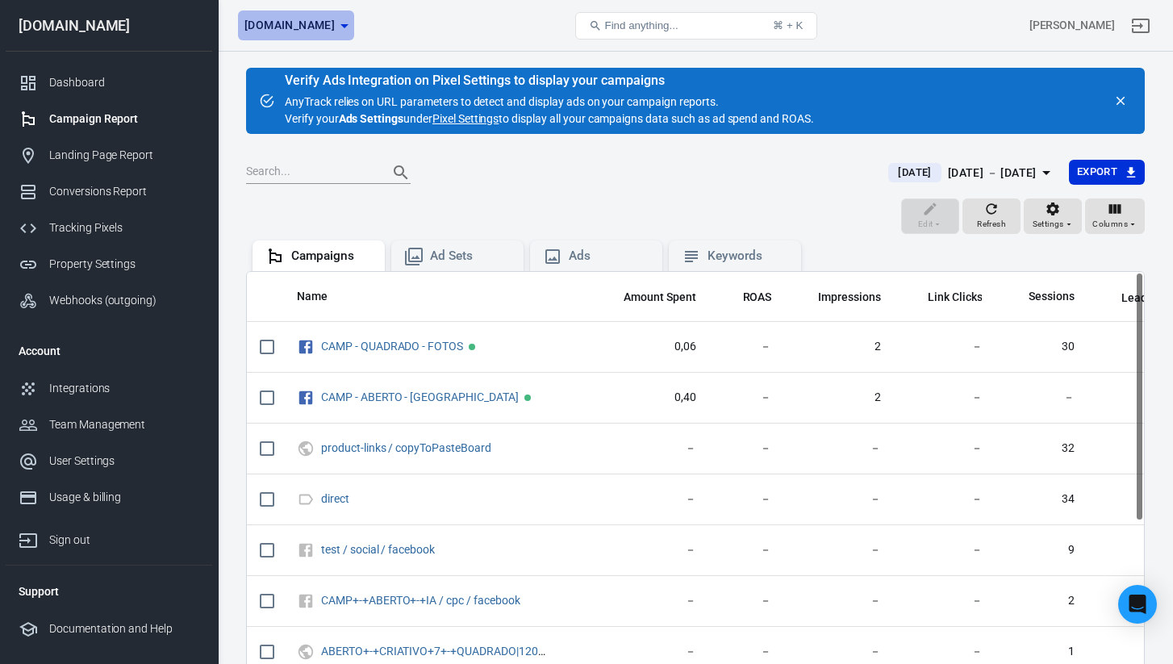
click at [324, 26] on span "[DOMAIN_NAME]" at bounding box center [289, 25] width 90 height 20
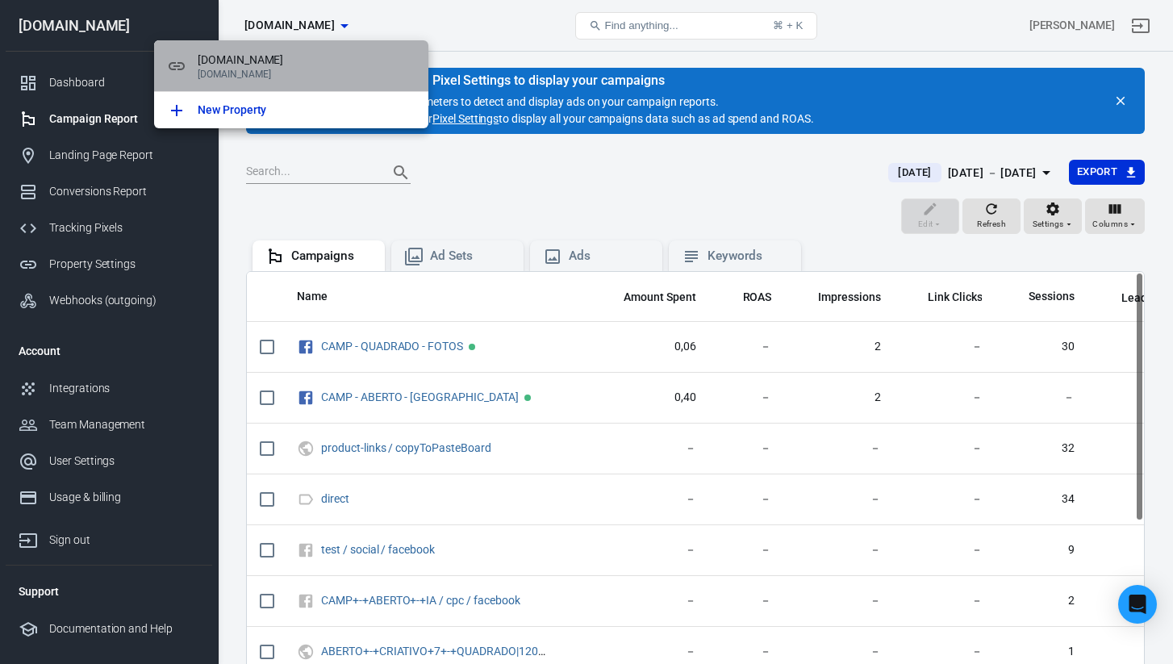
click at [261, 69] on p "[DOMAIN_NAME]" at bounding box center [307, 74] width 218 height 11
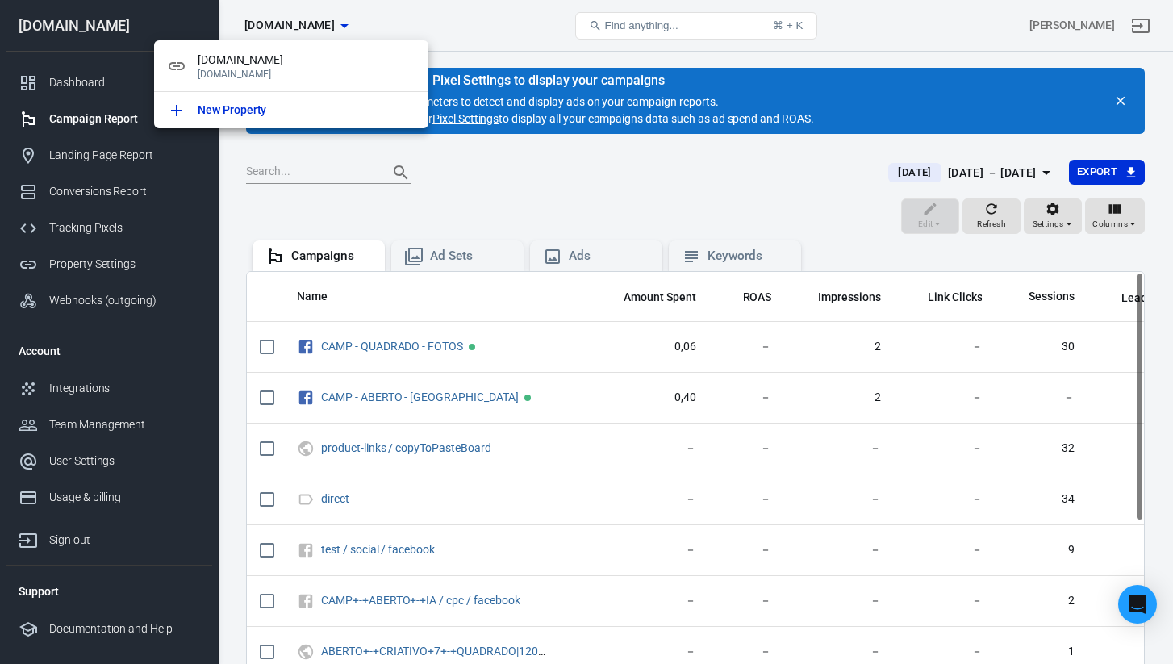
click at [288, 213] on div at bounding box center [586, 332] width 1173 height 664
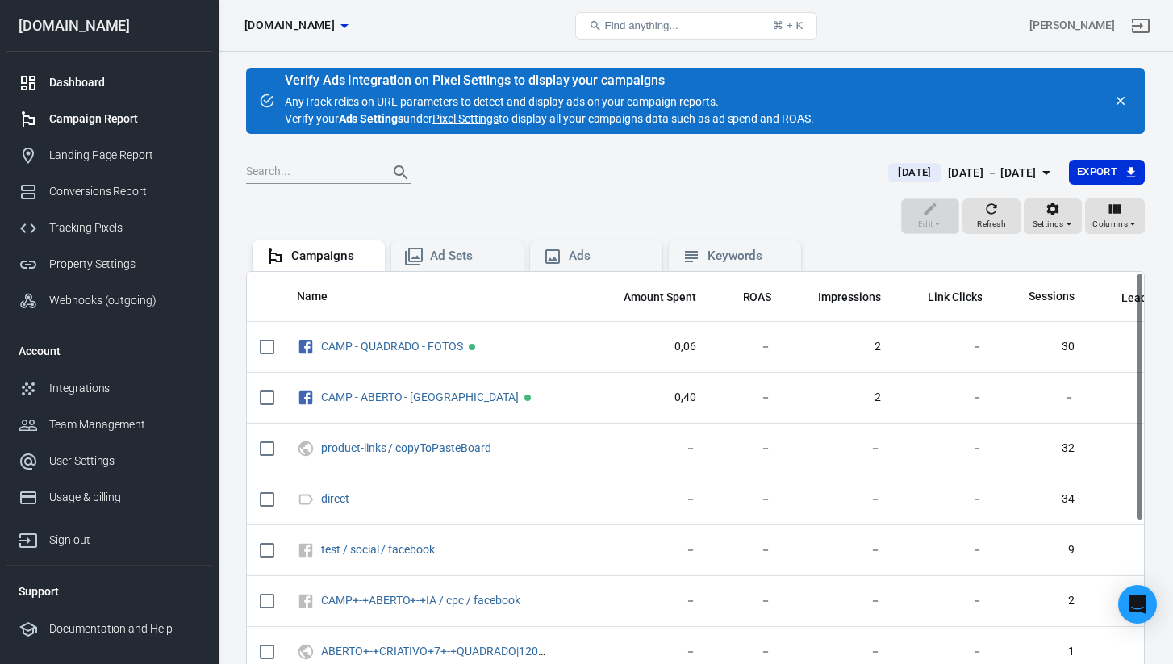
click at [81, 98] on link "Dashboard" at bounding box center [109, 83] width 206 height 36
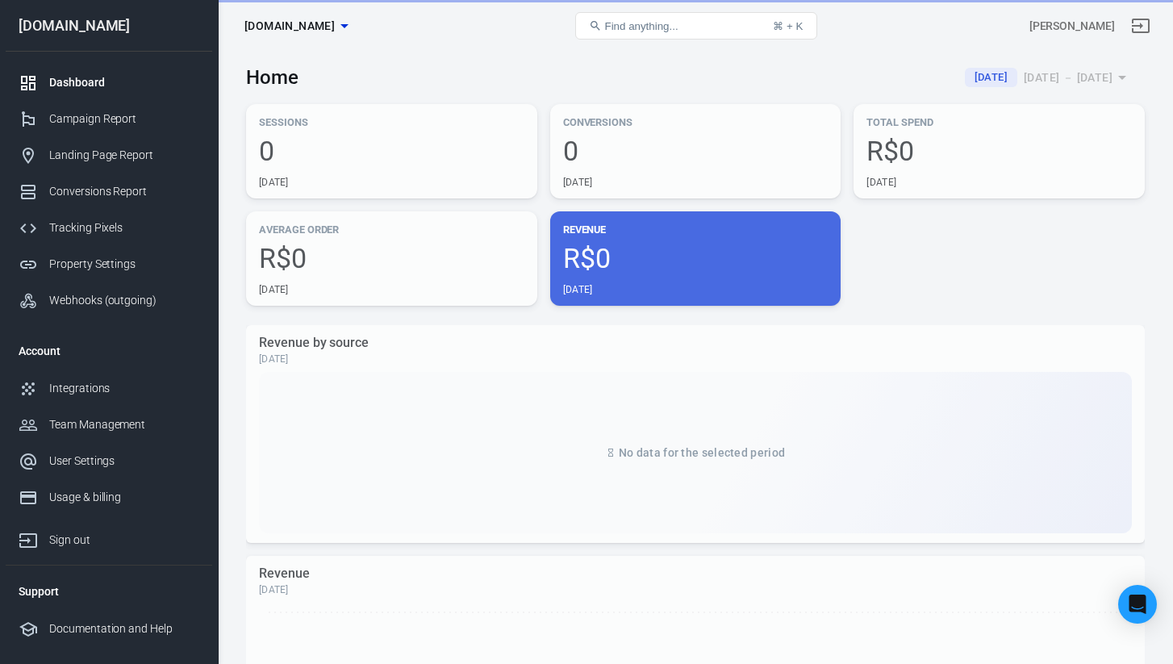
click at [81, 76] on div "Dashboard" at bounding box center [124, 82] width 150 height 17
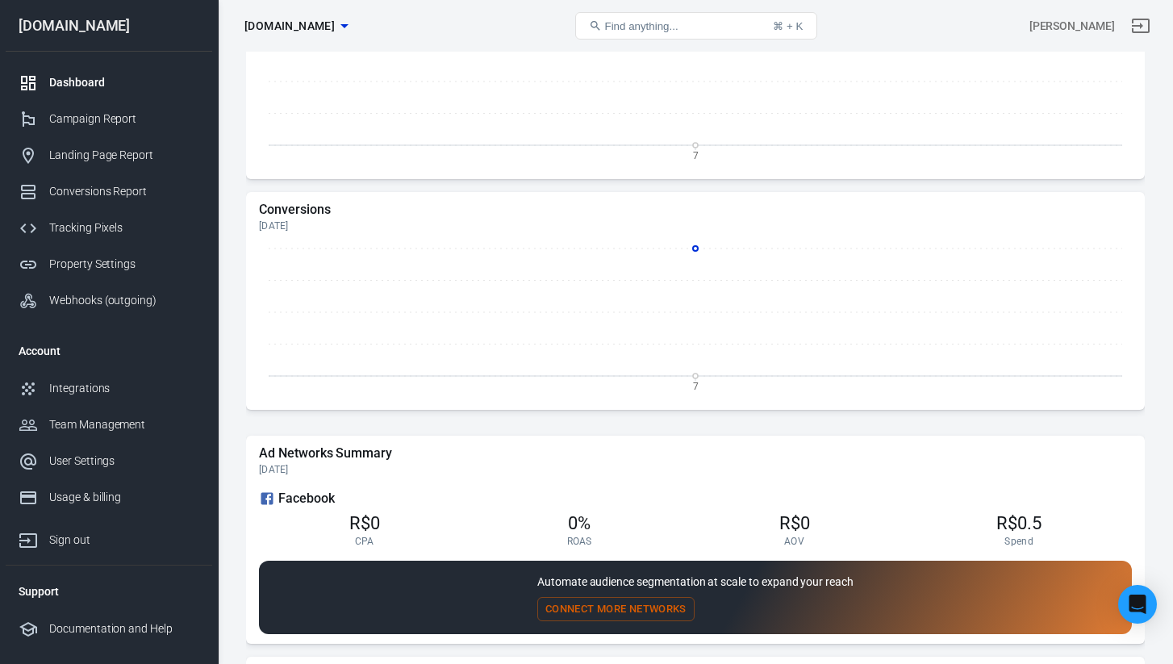
scroll to position [1056, 0]
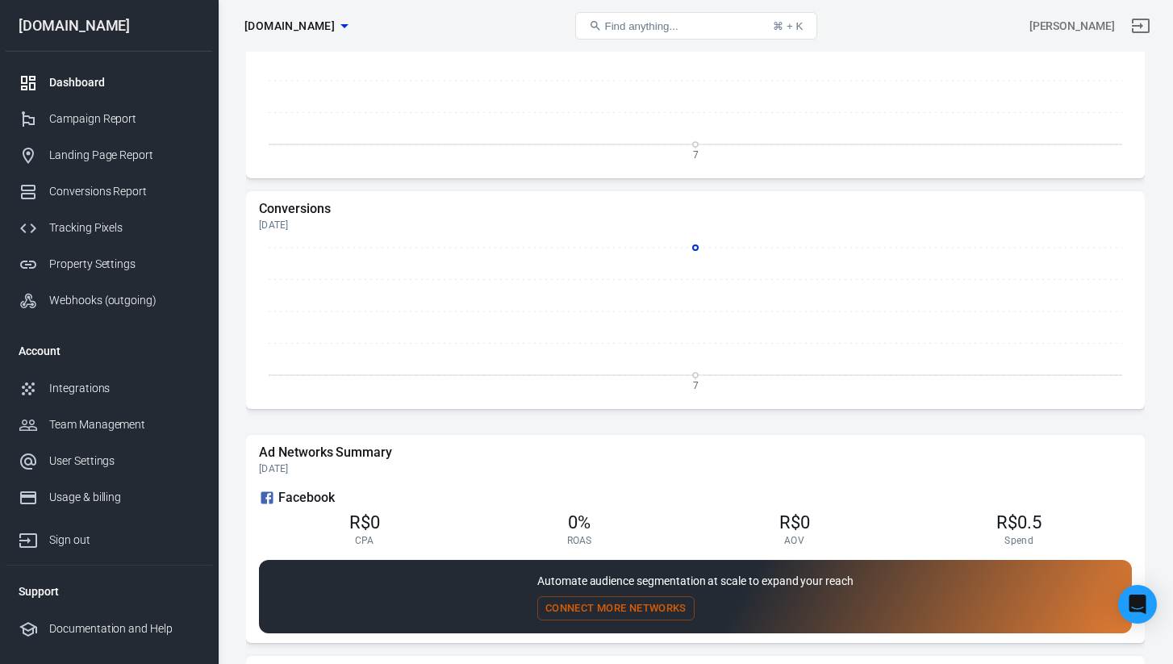
click at [303, 211] on h5 "Conversions" at bounding box center [695, 209] width 873 height 16
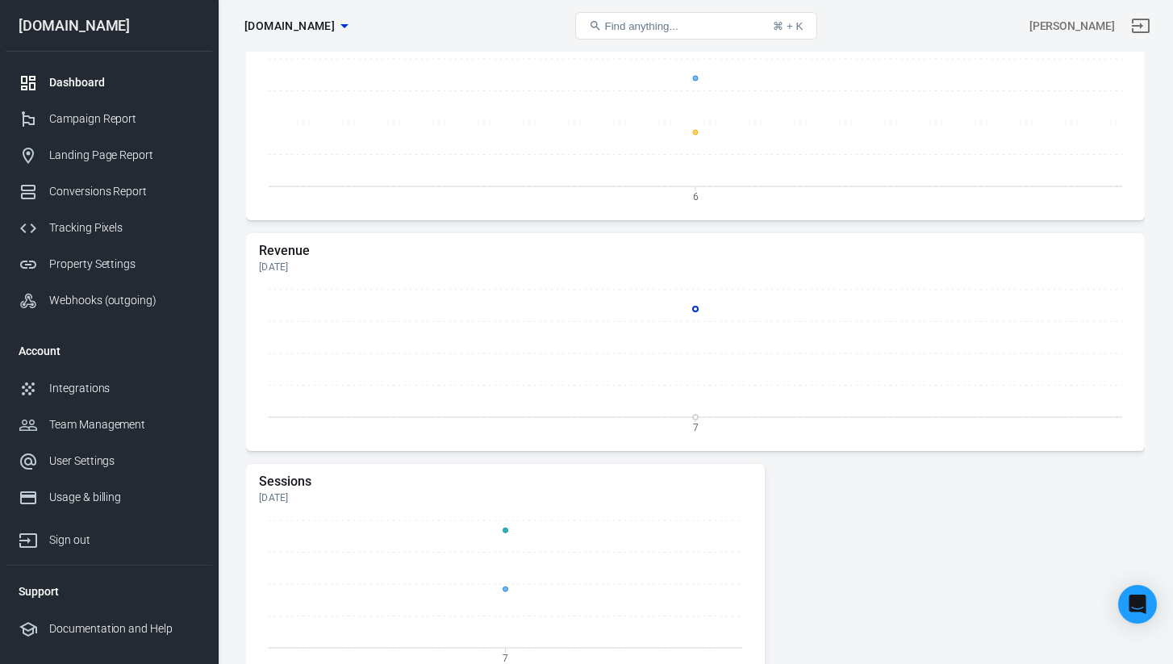
scroll to position [252, 0]
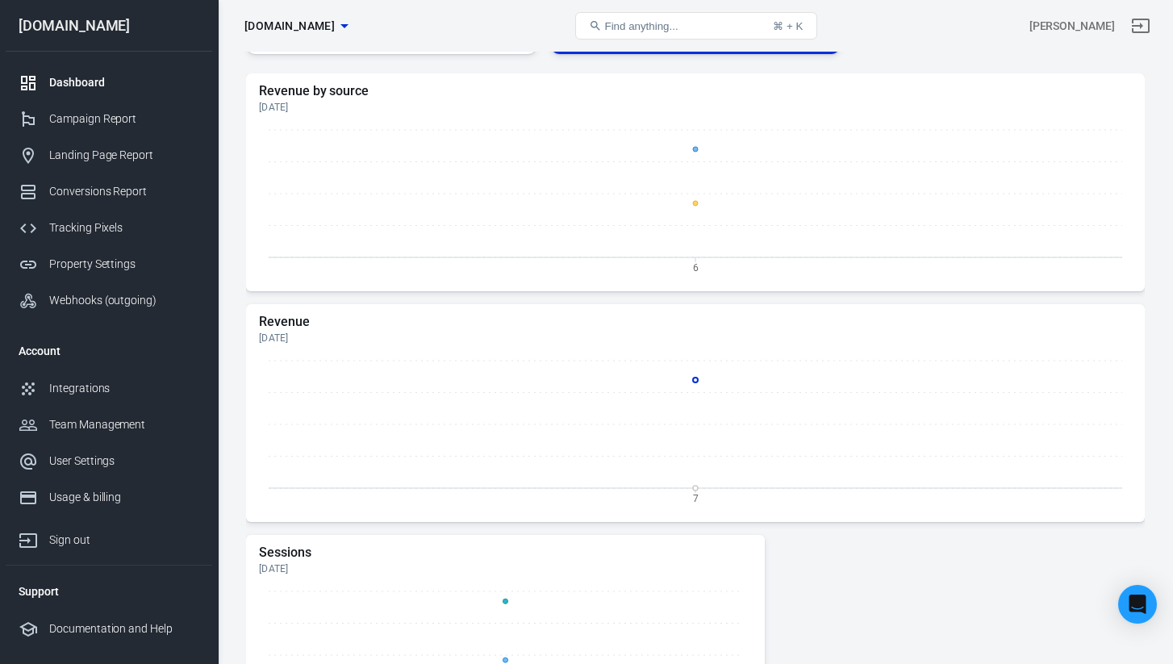
click at [106, 94] on link "Dashboard" at bounding box center [109, 83] width 206 height 36
click at [106, 91] on link "Dashboard" at bounding box center [109, 83] width 206 height 36
click at [102, 85] on div "Dashboard" at bounding box center [124, 82] width 150 height 17
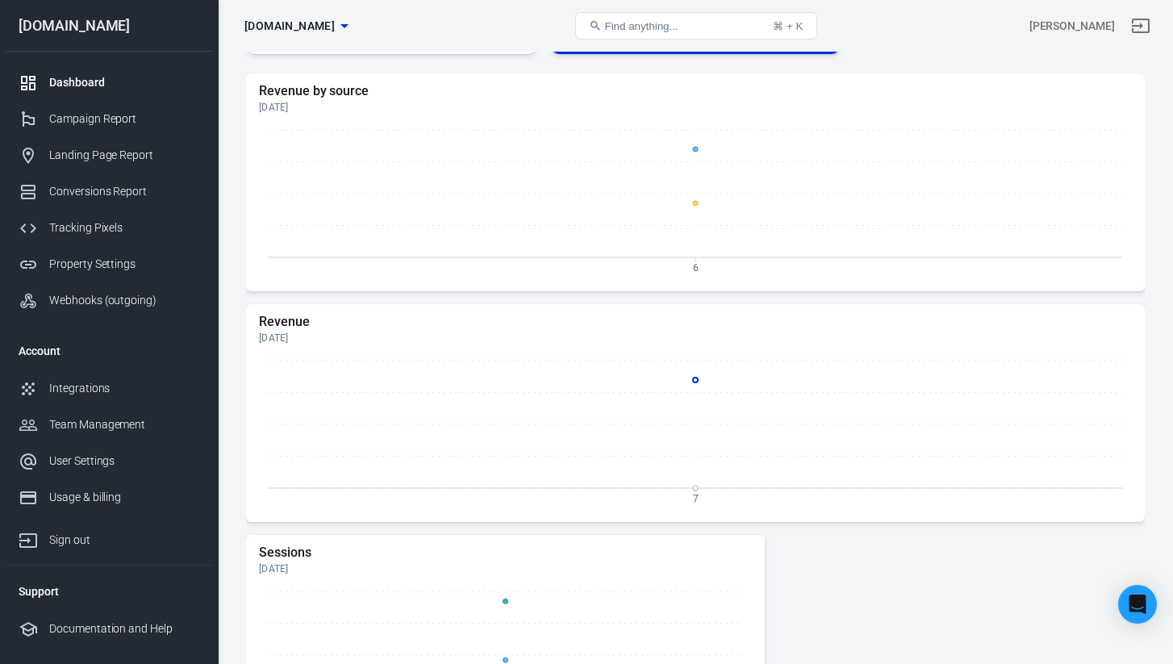
click at [289, 35] on button "[DOMAIN_NAME]" at bounding box center [296, 26] width 116 height 30
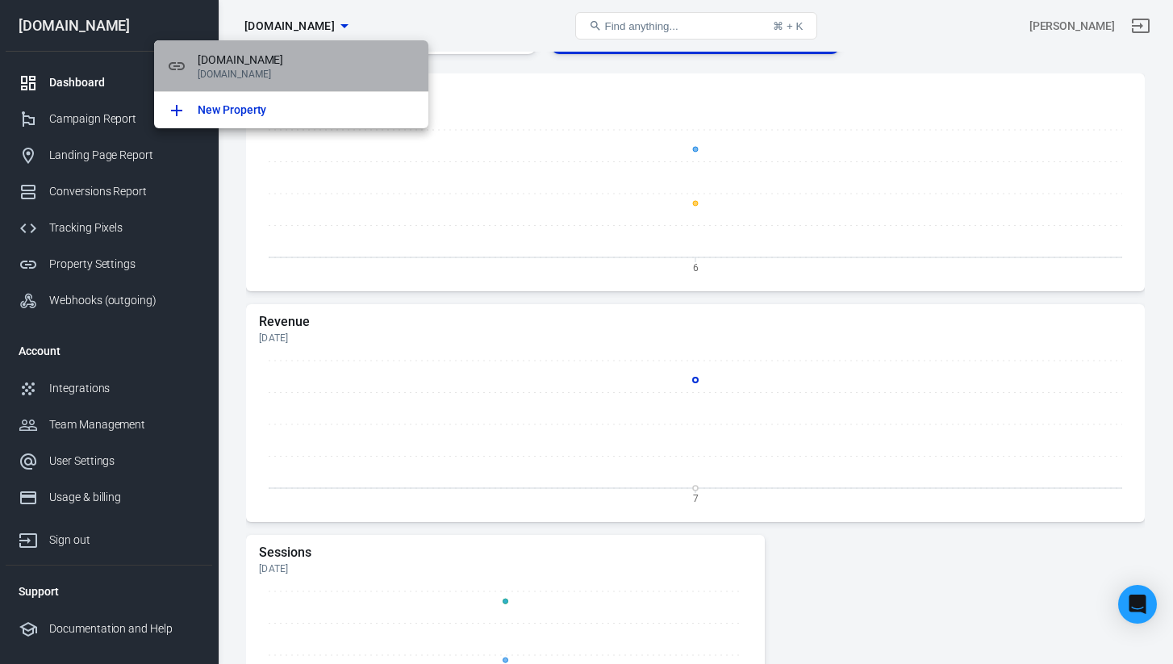
click at [282, 72] on p "[DOMAIN_NAME]" at bounding box center [307, 74] width 218 height 11
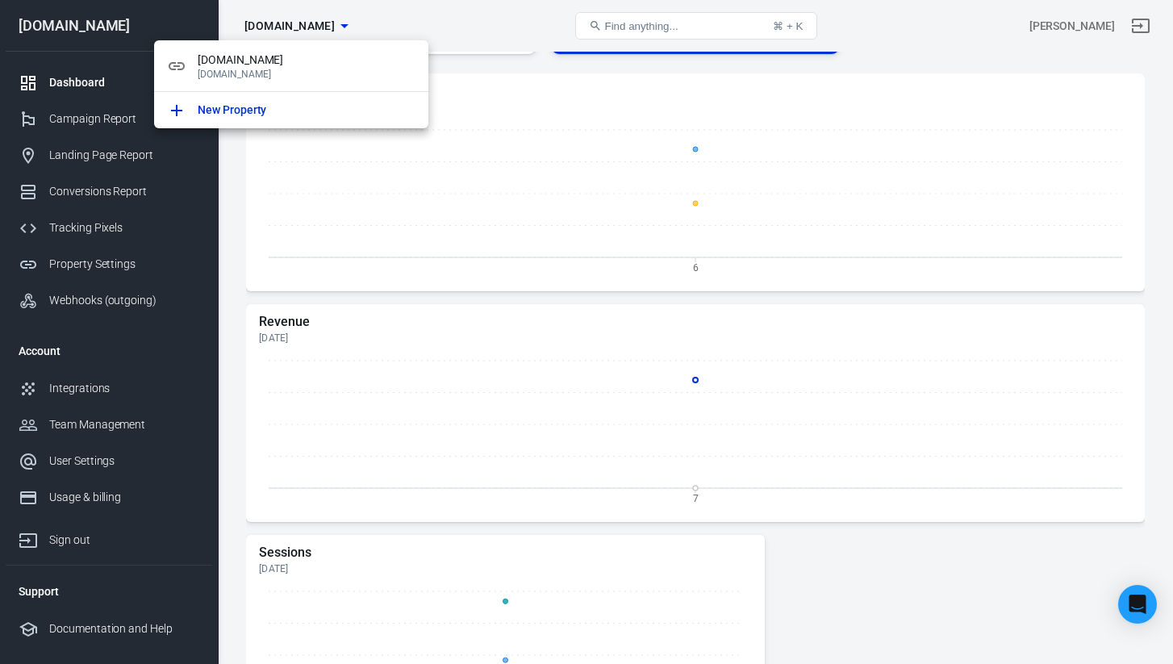
click at [99, 127] on div at bounding box center [586, 332] width 1173 height 664
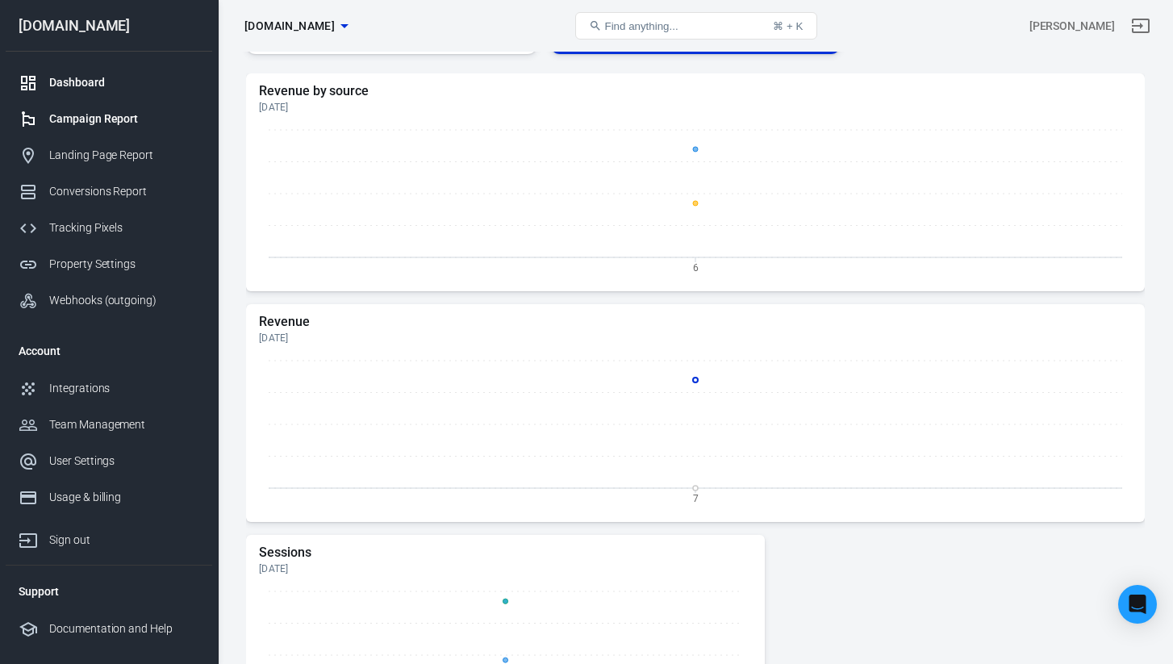
click at [106, 115] on div "Campaign Report" at bounding box center [124, 118] width 150 height 17
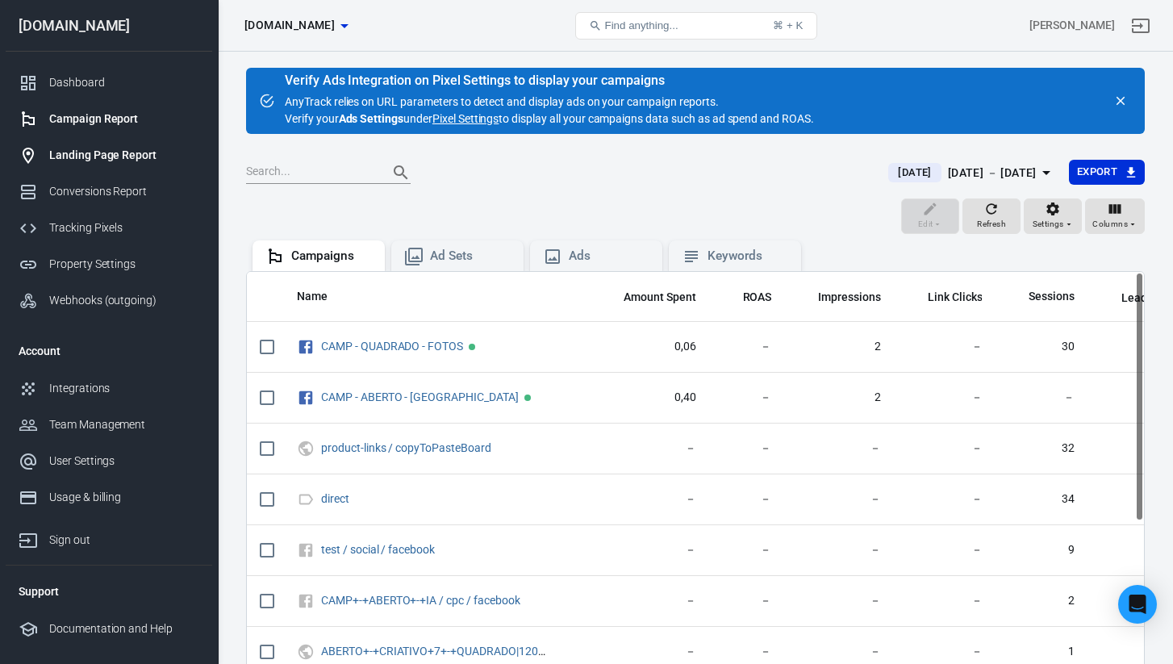
click at [123, 157] on div "Landing Page Report" at bounding box center [124, 155] width 150 height 17
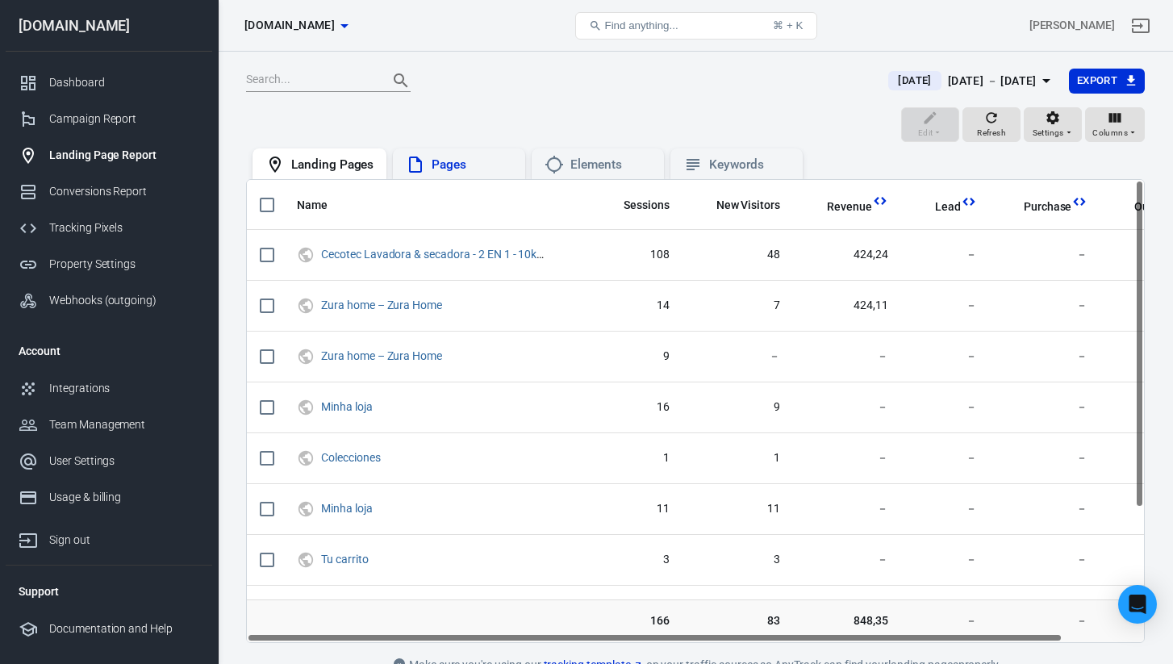
click at [441, 162] on div "Pages" at bounding box center [471, 164] width 81 height 17
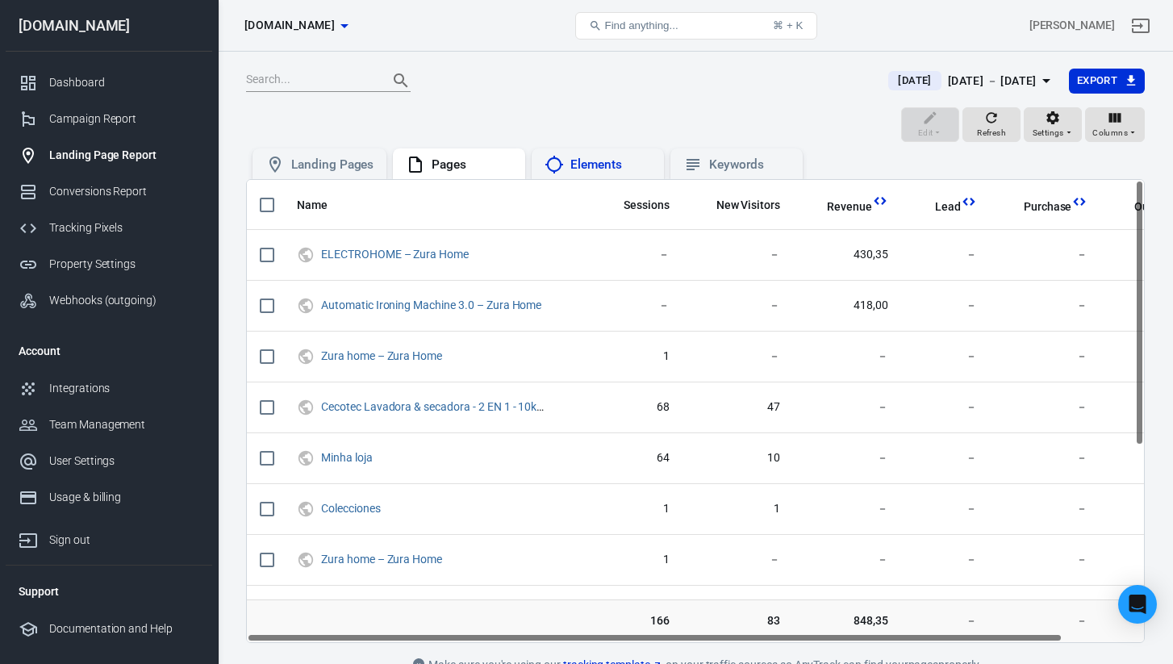
click at [590, 156] on div "Elements" at bounding box center [610, 164] width 81 height 17
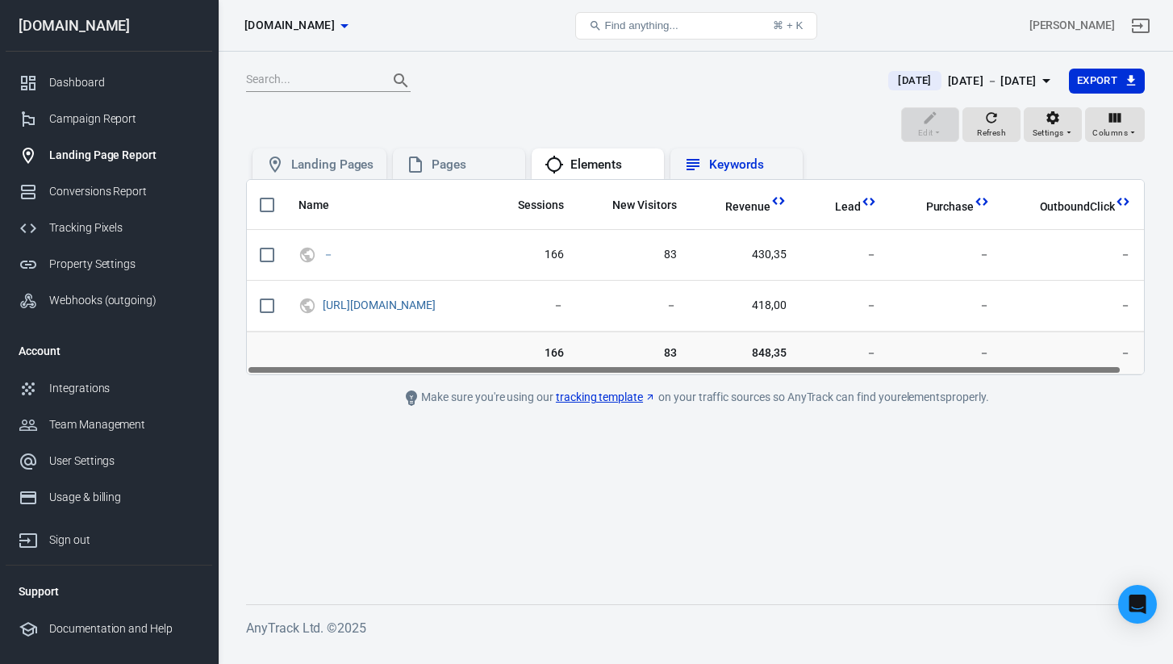
click at [710, 159] on div "Keywords" at bounding box center [749, 164] width 81 height 17
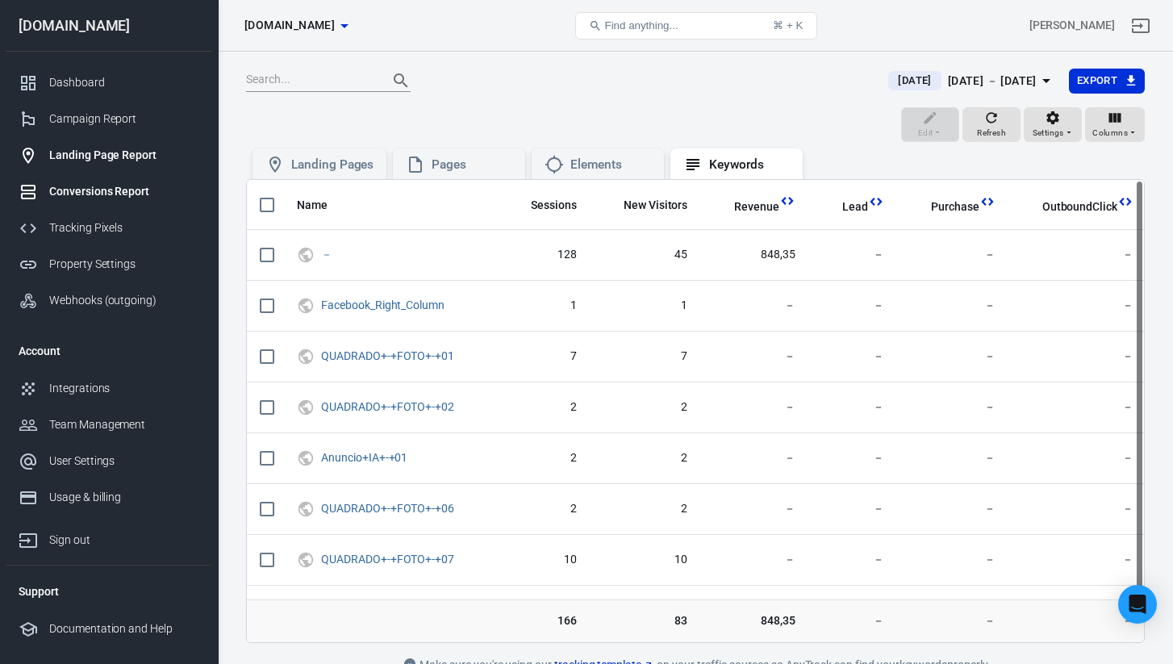
click at [98, 194] on div "Conversions Report" at bounding box center [124, 191] width 150 height 17
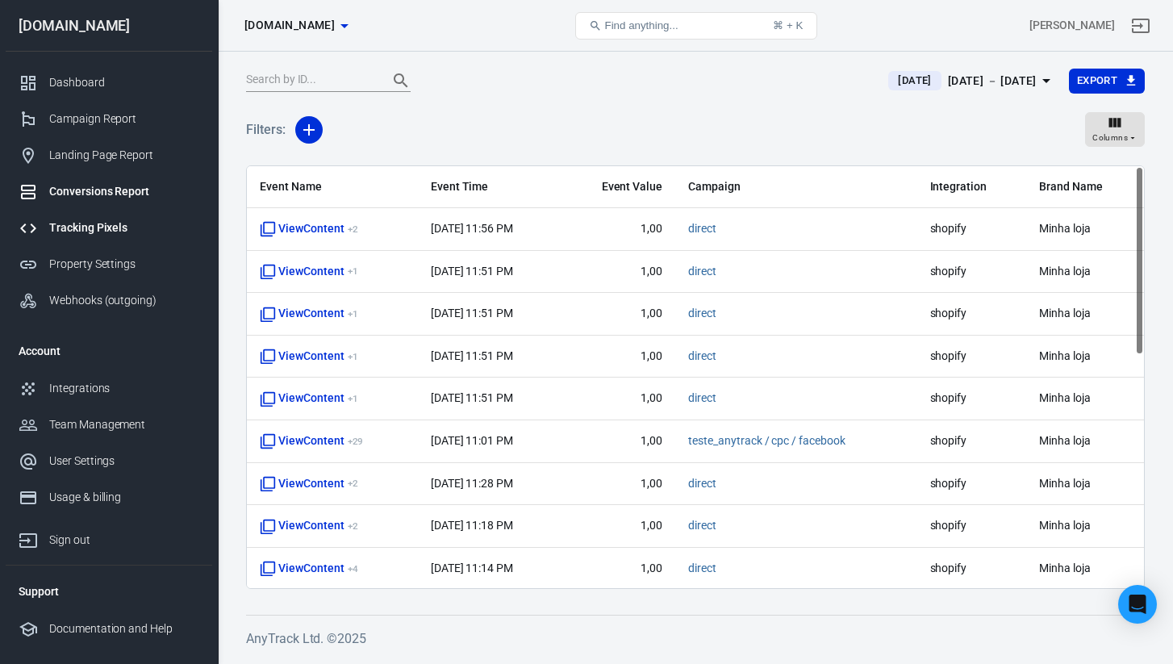
click at [145, 237] on link "Tracking Pixels" at bounding box center [109, 228] width 206 height 36
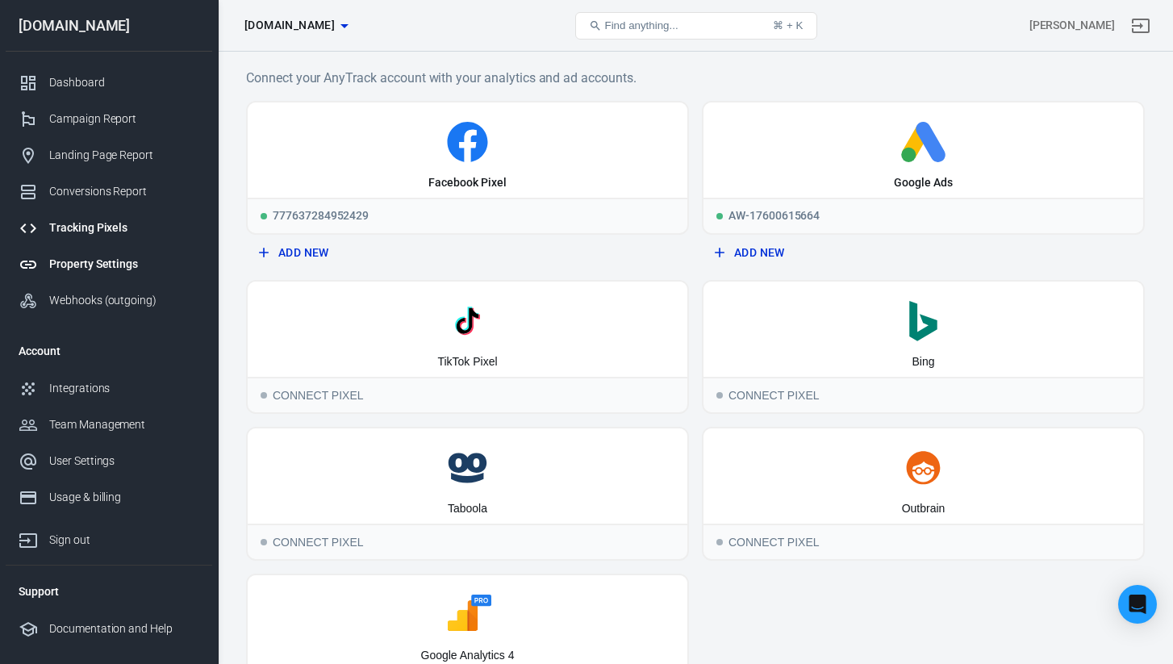
click at [123, 269] on div "Property Settings" at bounding box center [124, 264] width 150 height 17
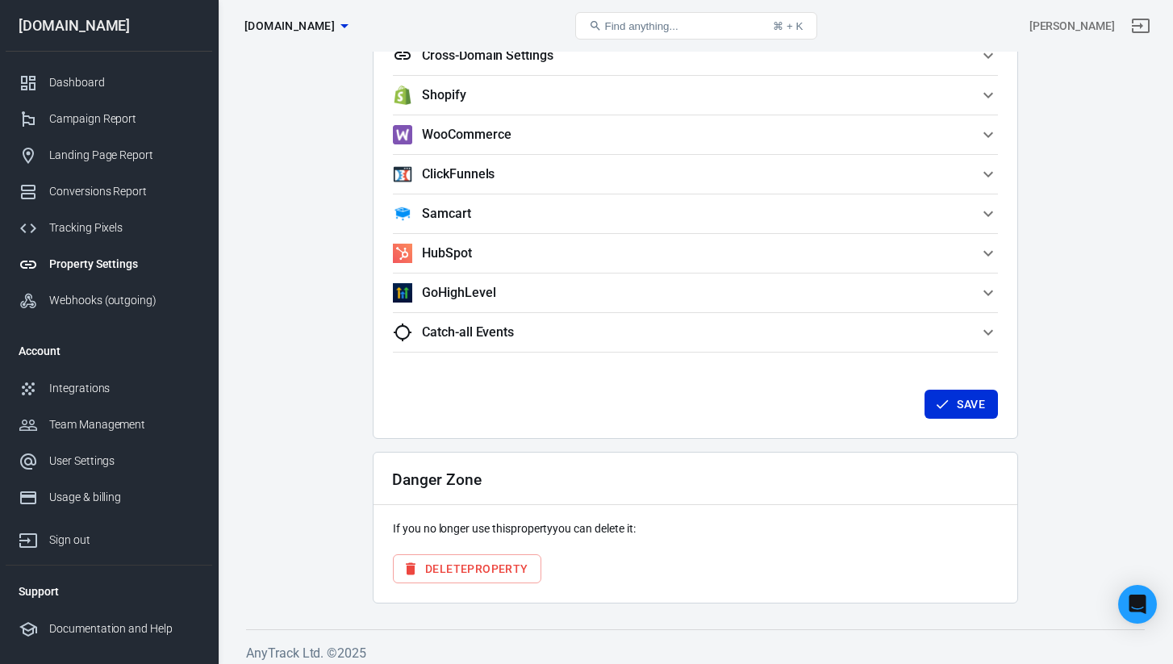
scroll to position [1491, 0]
click at [103, 304] on div "Webhooks (outgoing)" at bounding box center [124, 300] width 150 height 17
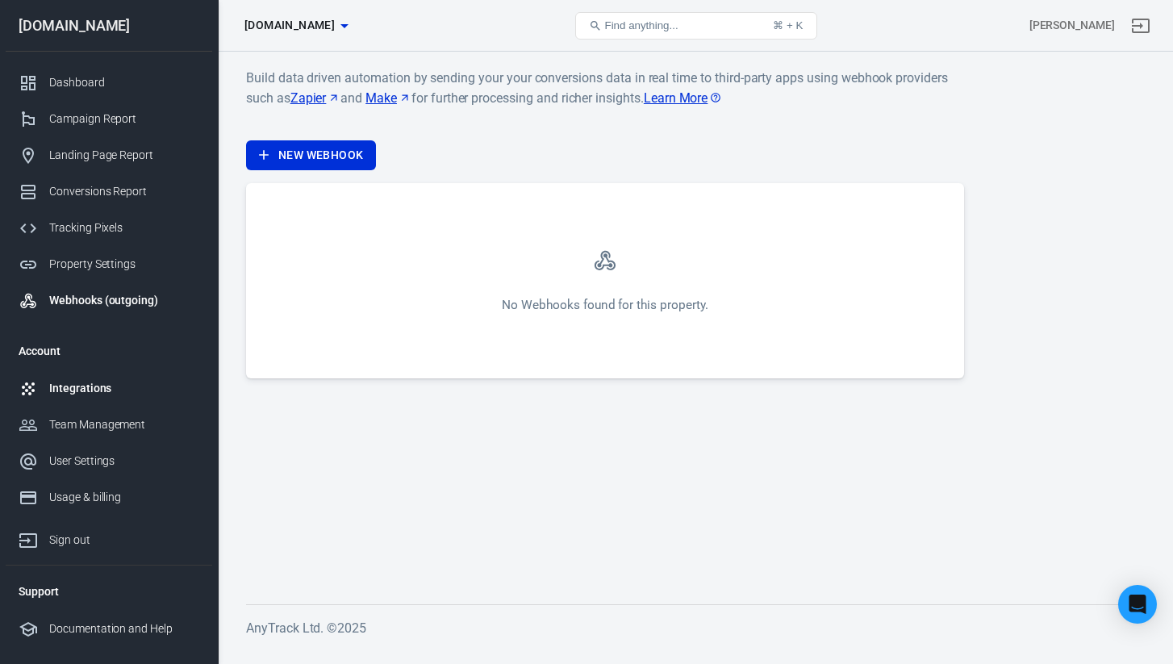
click at [93, 392] on div "Integrations" at bounding box center [124, 388] width 150 height 17
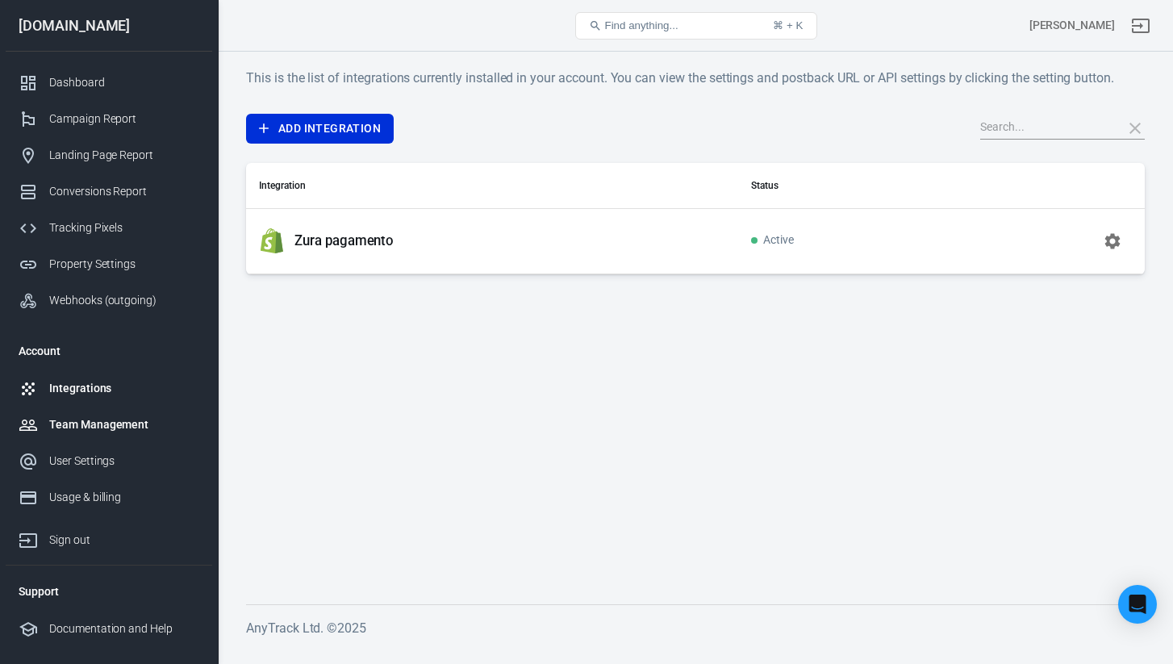
click at [100, 425] on div "Team Management" at bounding box center [124, 424] width 150 height 17
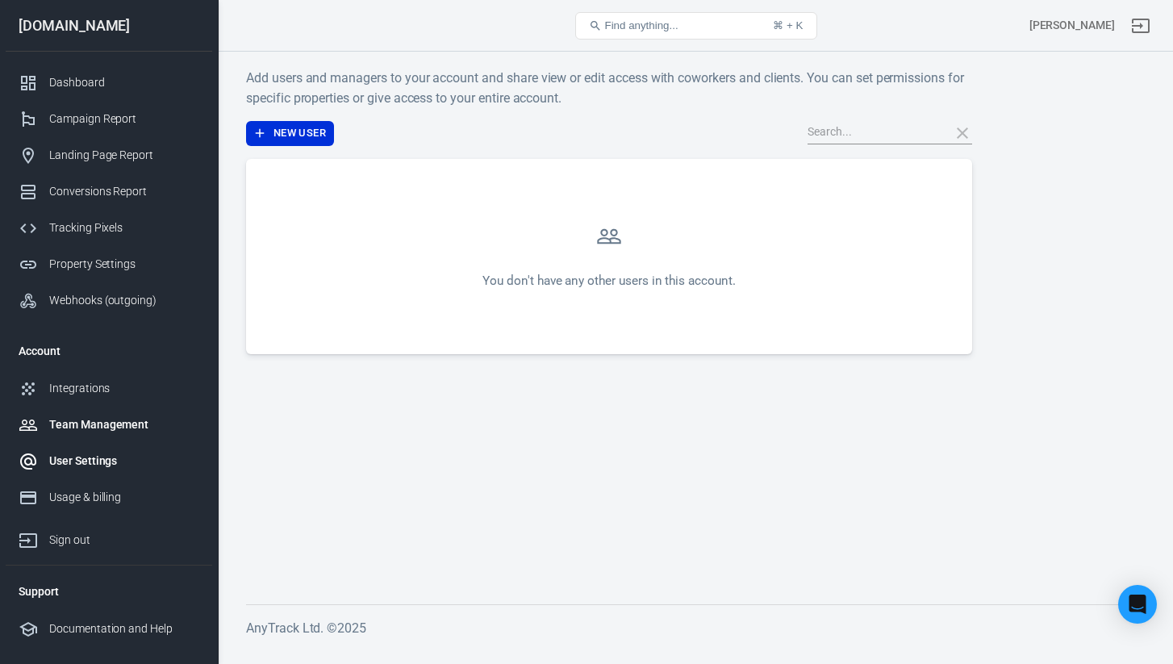
click at [119, 462] on div "User Settings" at bounding box center [124, 460] width 150 height 17
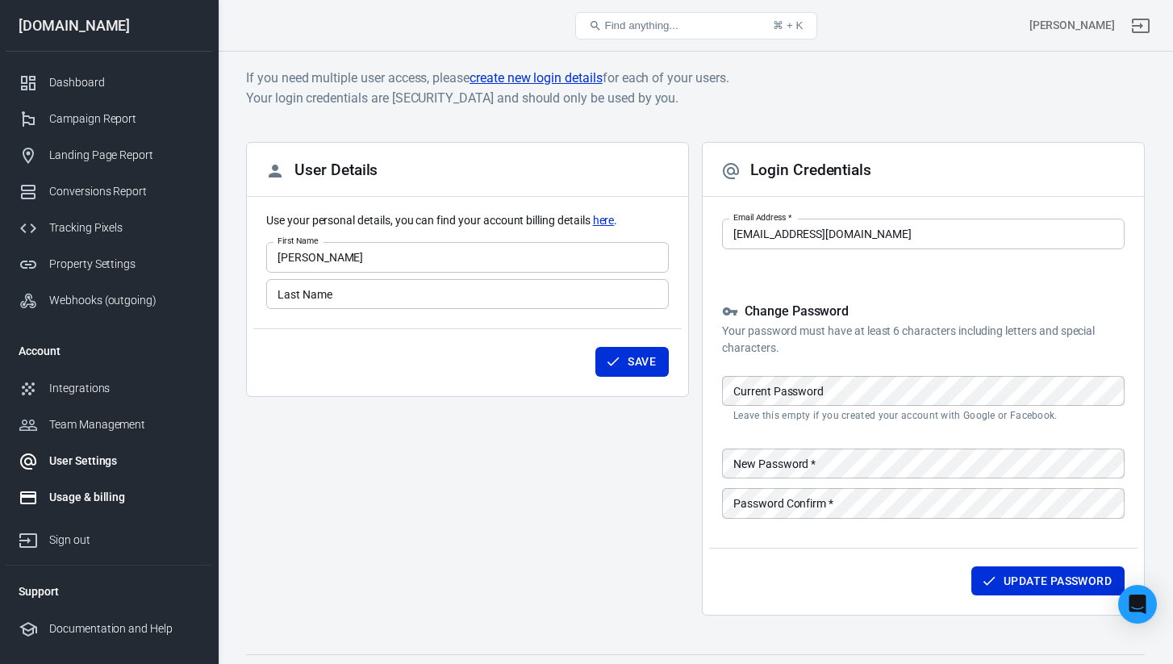
click at [106, 498] on div "Usage & billing" at bounding box center [124, 497] width 150 height 17
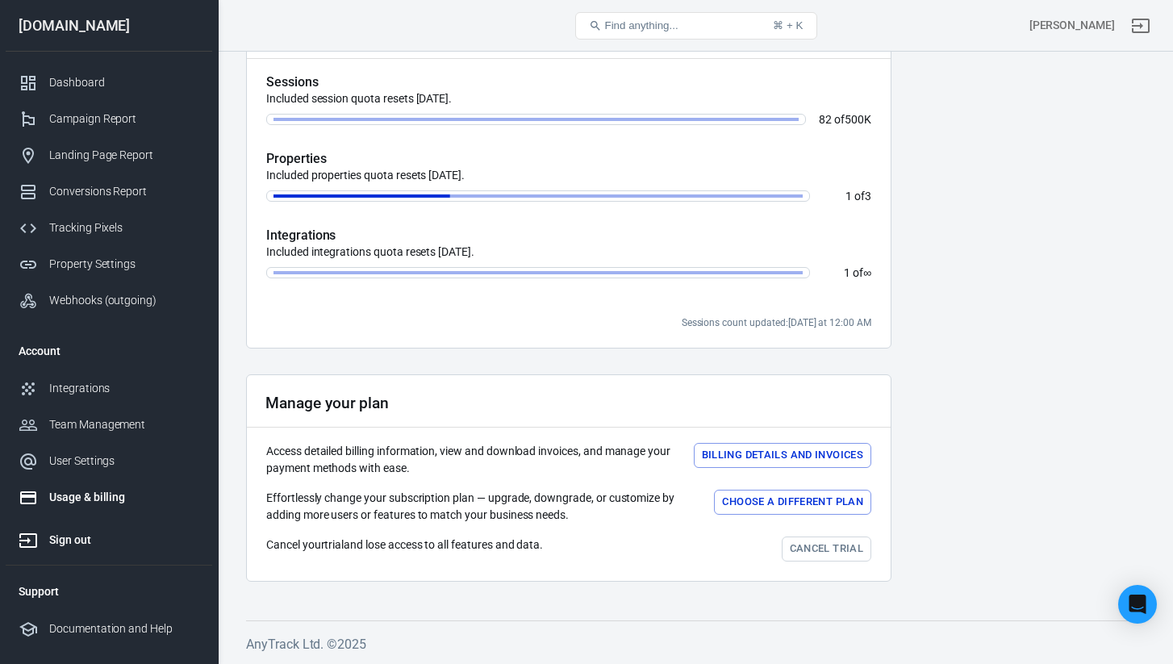
scroll to position [463, 0]
click at [82, 78] on div "Dashboard" at bounding box center [124, 82] width 150 height 17
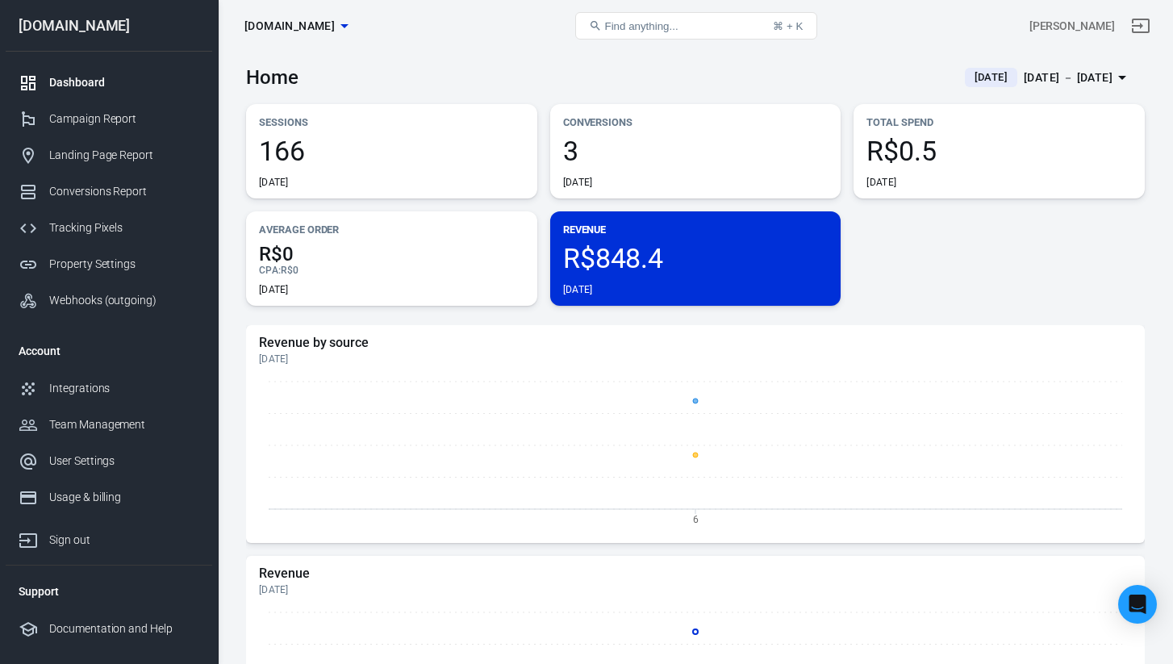
click at [613, 244] on span "R$848.4" at bounding box center [695, 257] width 265 height 27
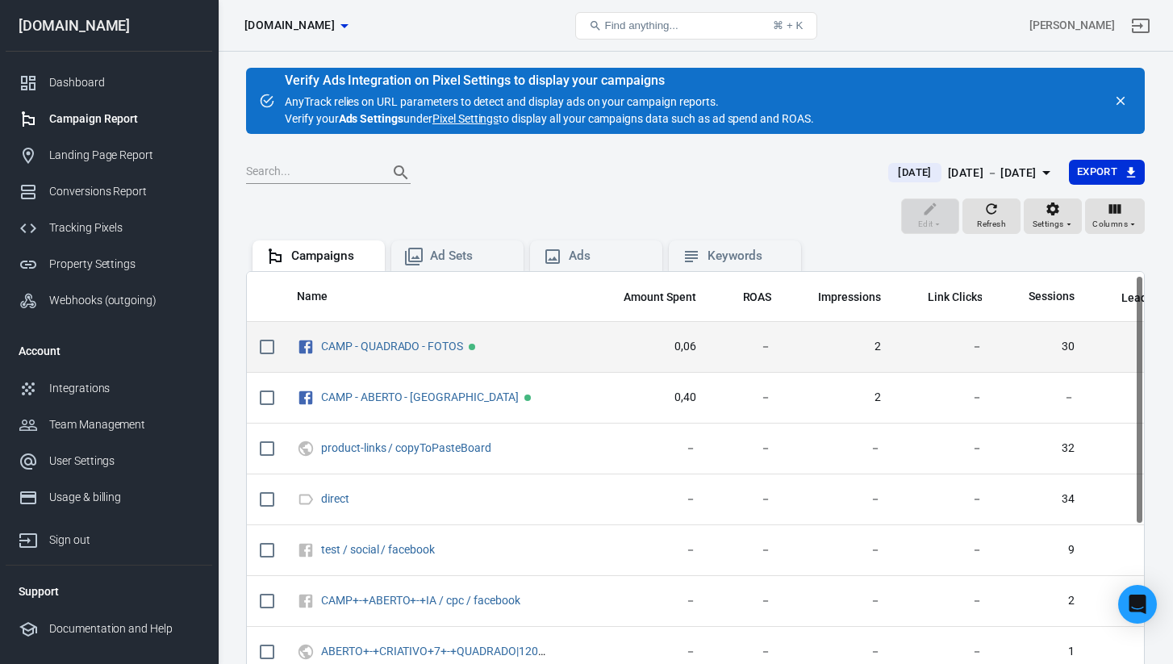
scroll to position [14, 0]
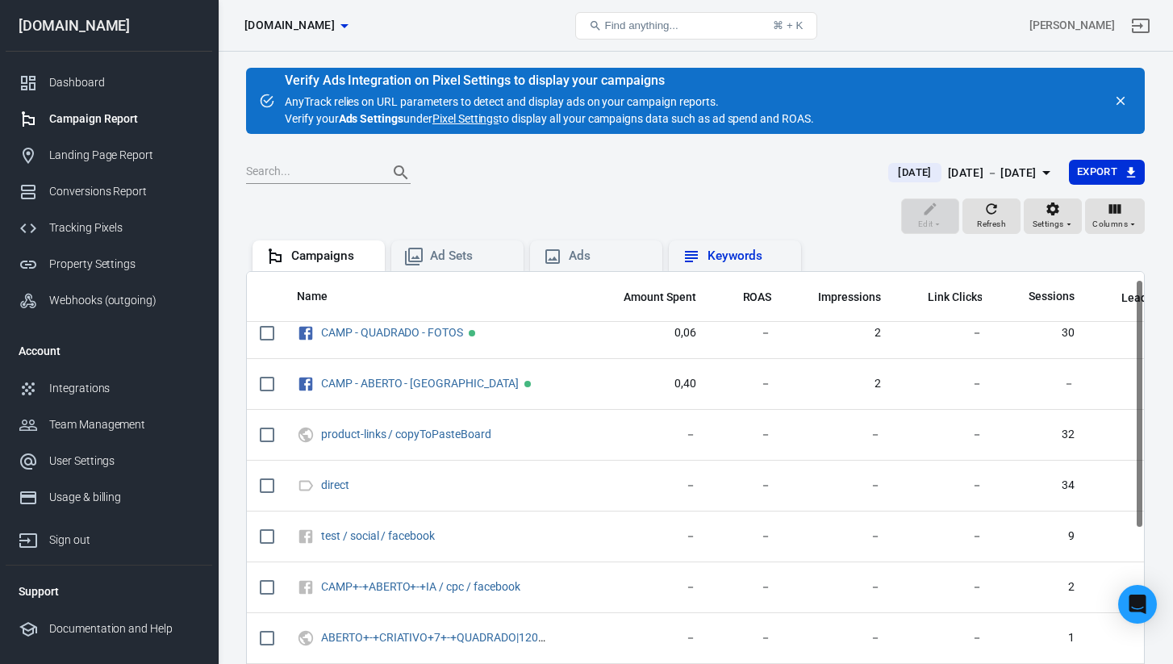
click at [721, 251] on div "Keywords" at bounding box center [747, 256] width 81 height 17
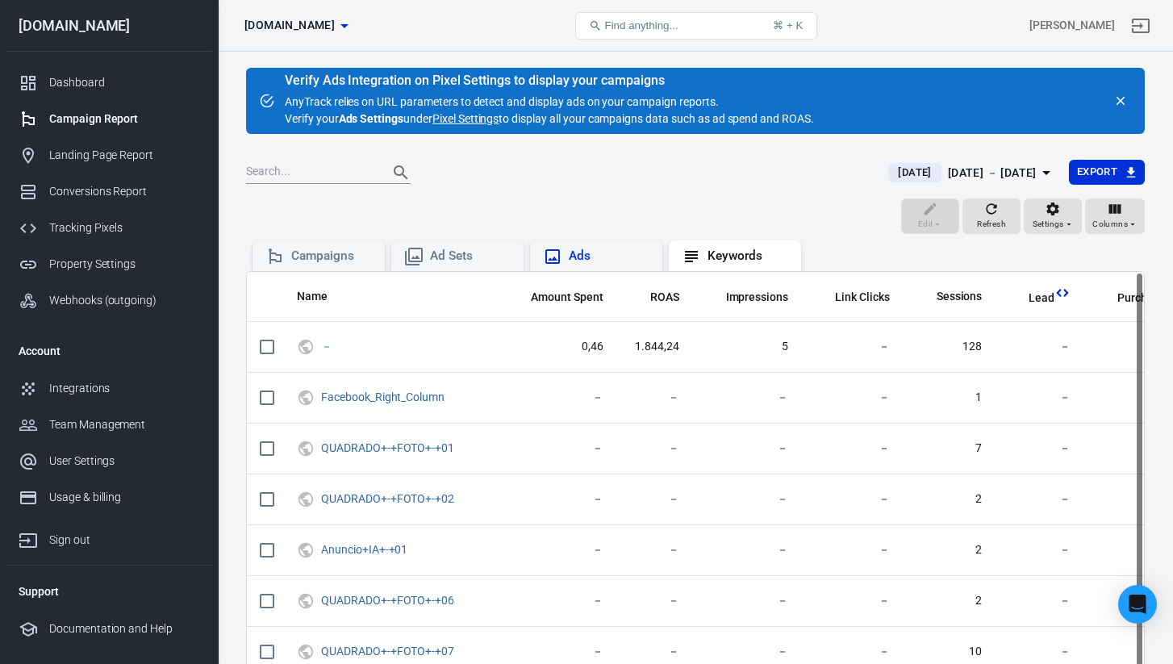
click at [602, 257] on div "Ads" at bounding box center [609, 256] width 81 height 17
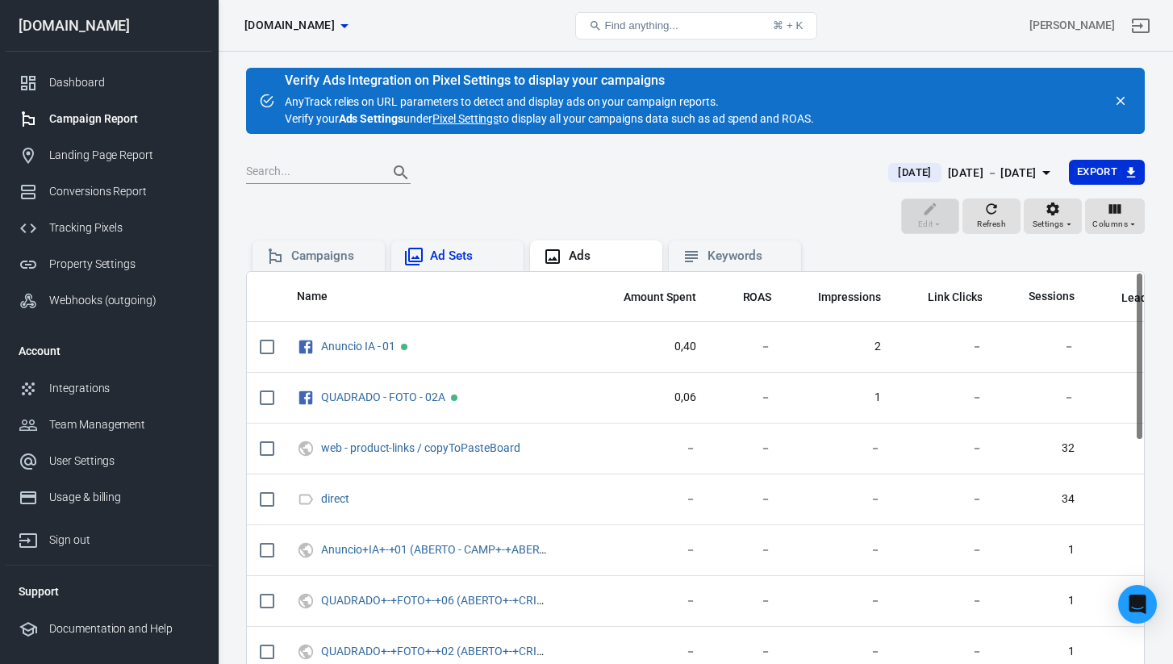
click at [485, 255] on div "Ad Sets" at bounding box center [470, 256] width 81 height 17
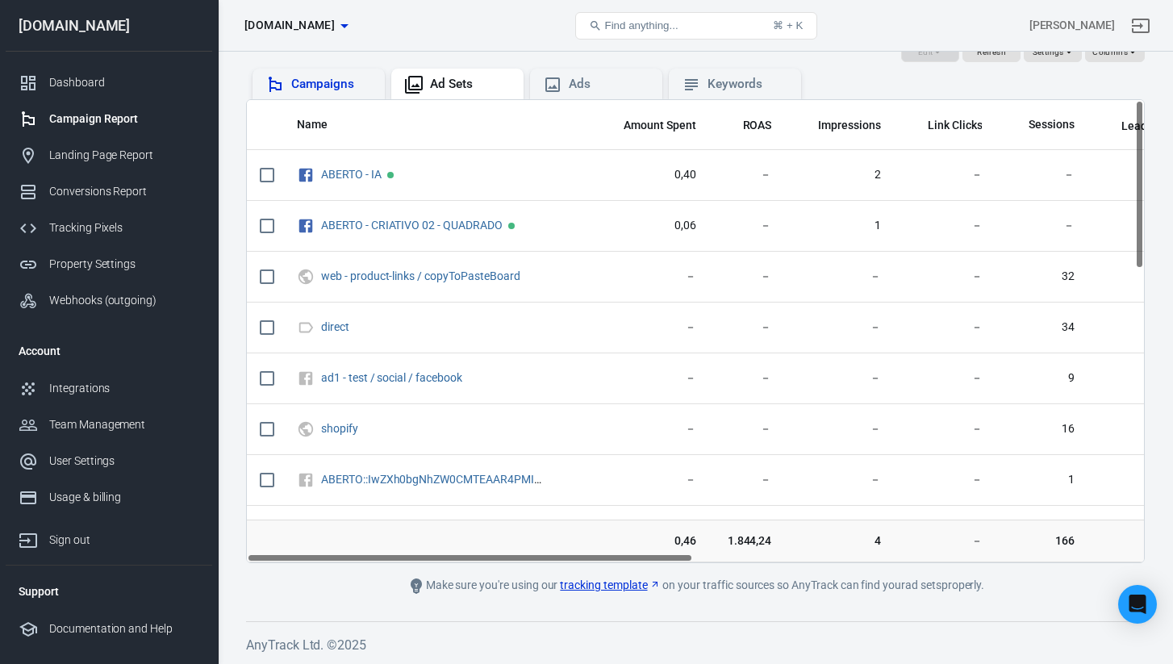
click at [338, 87] on div "Campaigns" at bounding box center [331, 84] width 81 height 17
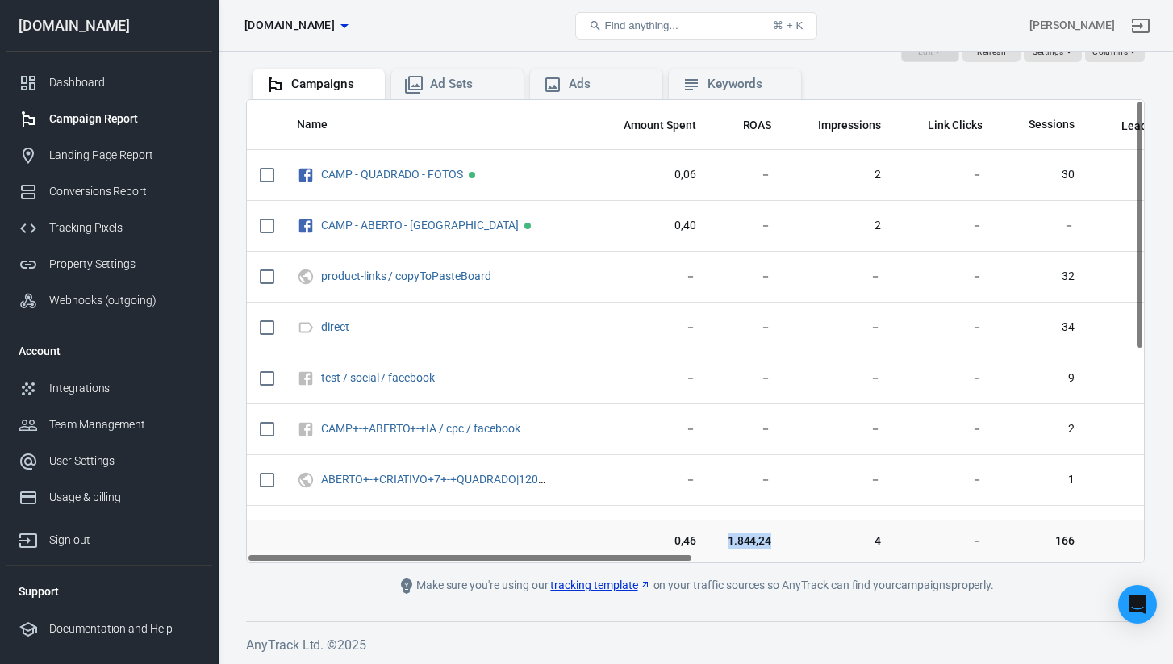
drag, startPoint x: 755, startPoint y: 539, endPoint x: 779, endPoint y: 541, distance: 24.3
click at [779, 541] on td "1.844,24" at bounding box center [747, 541] width 76 height 44
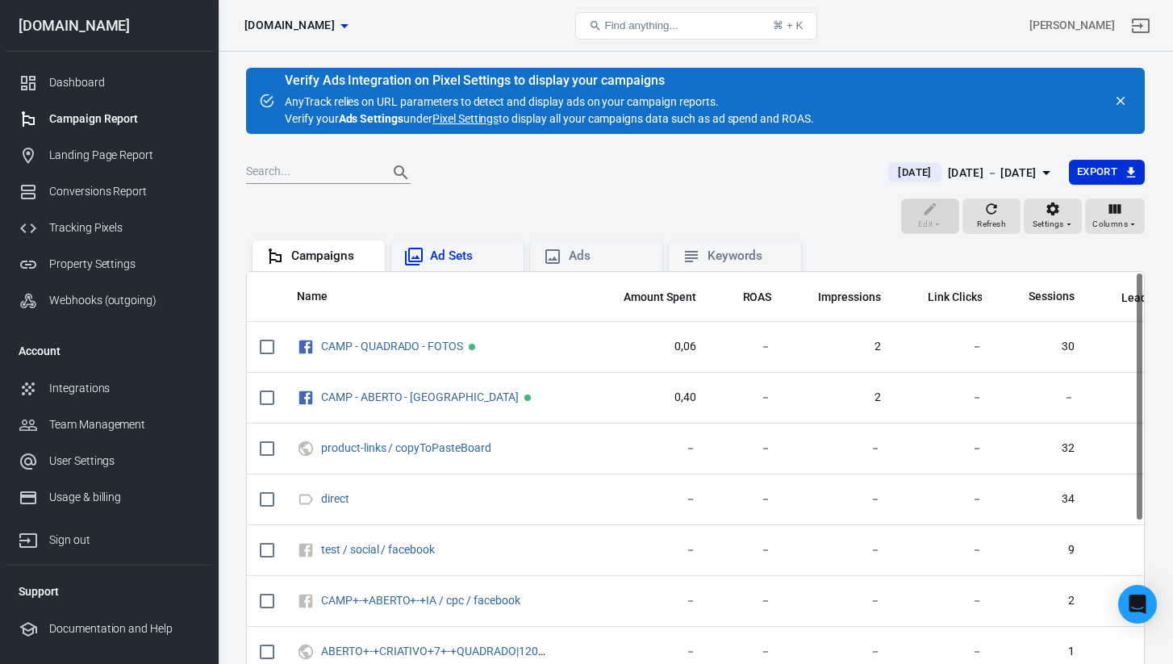
click at [469, 256] on div "Ad Sets" at bounding box center [470, 256] width 81 height 17
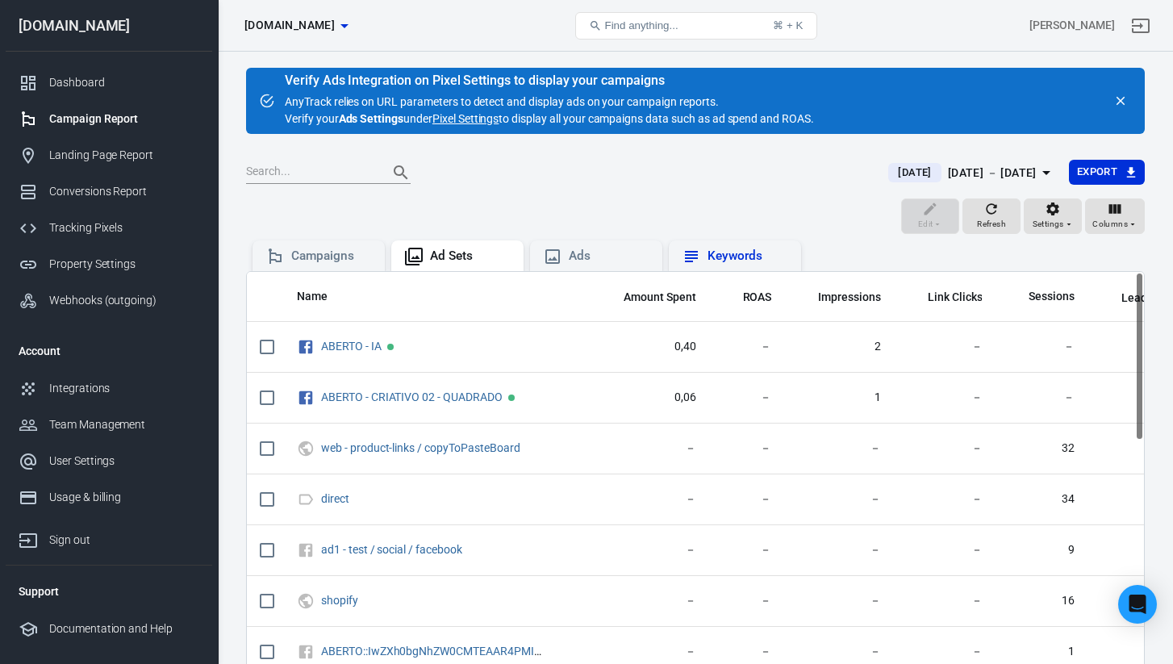
click at [723, 248] on div "Keywords" at bounding box center [747, 256] width 81 height 17
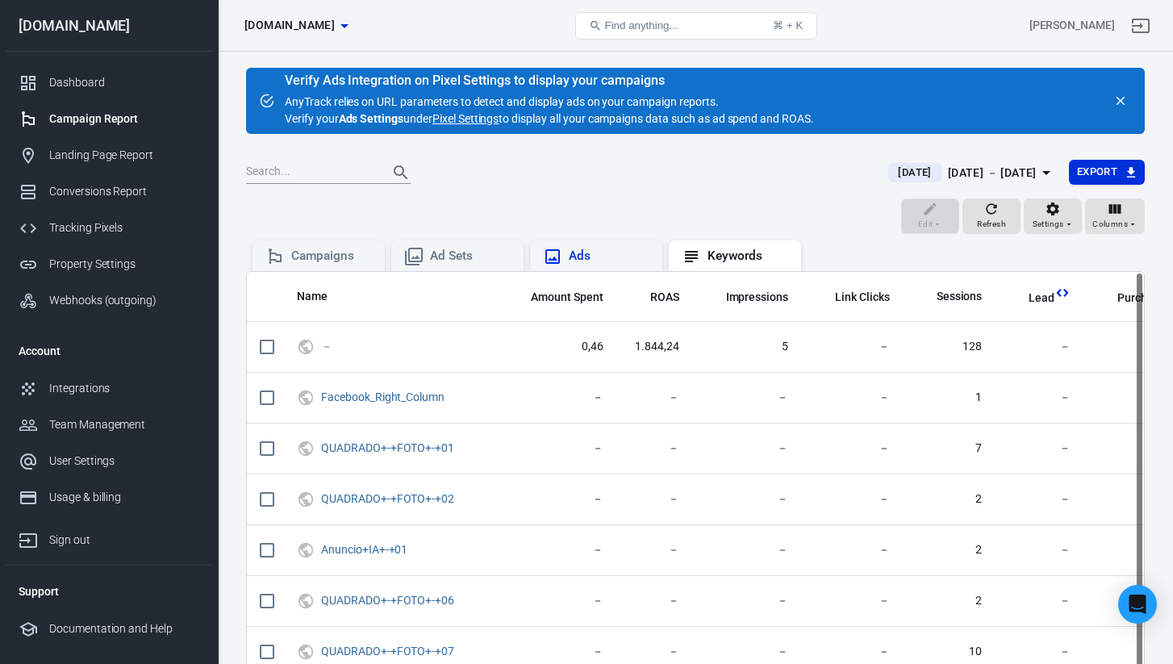
click at [613, 252] on div "Ads" at bounding box center [609, 256] width 81 height 17
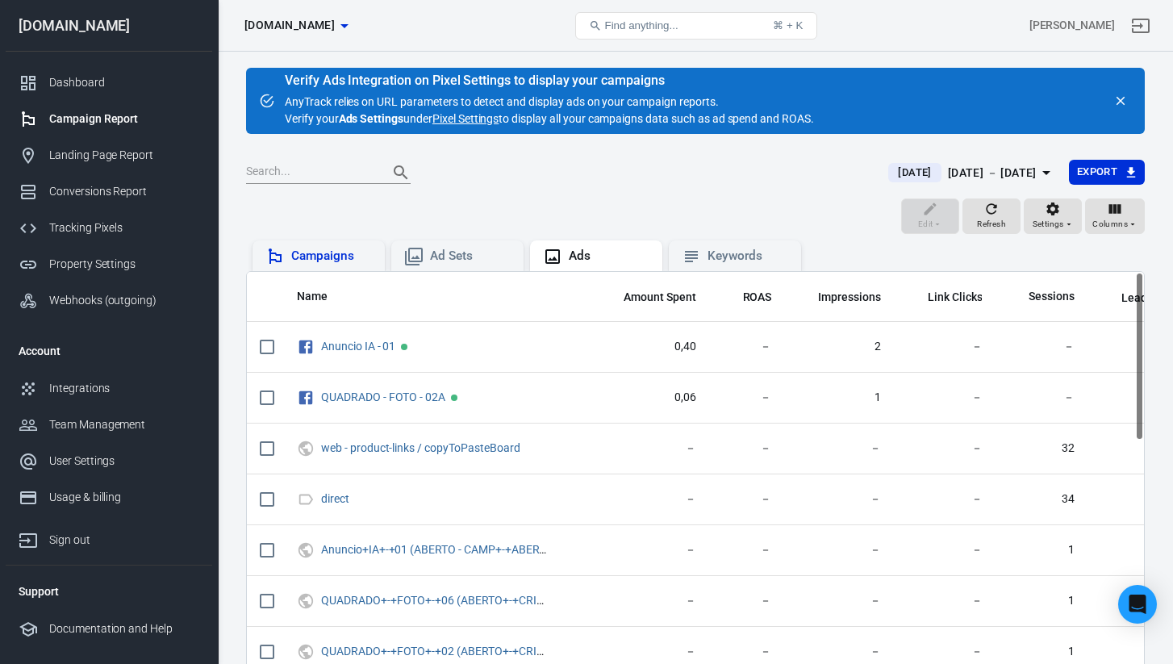
click at [347, 255] on div "Campaigns" at bounding box center [331, 256] width 81 height 17
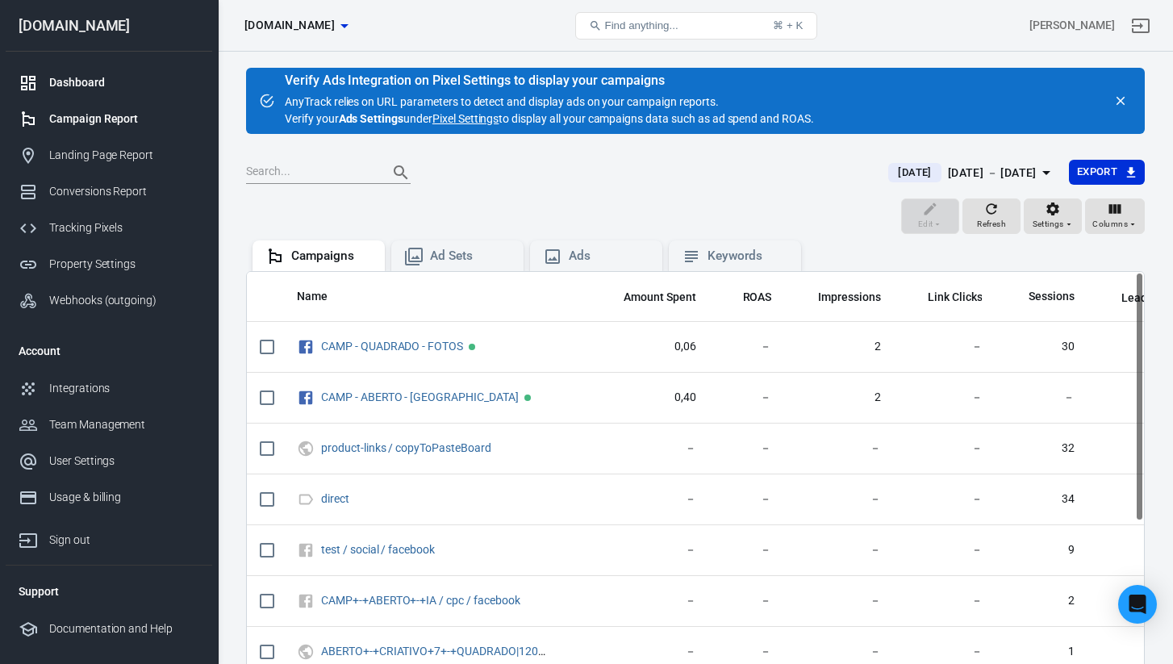
click at [138, 82] on div "Dashboard" at bounding box center [124, 82] width 150 height 17
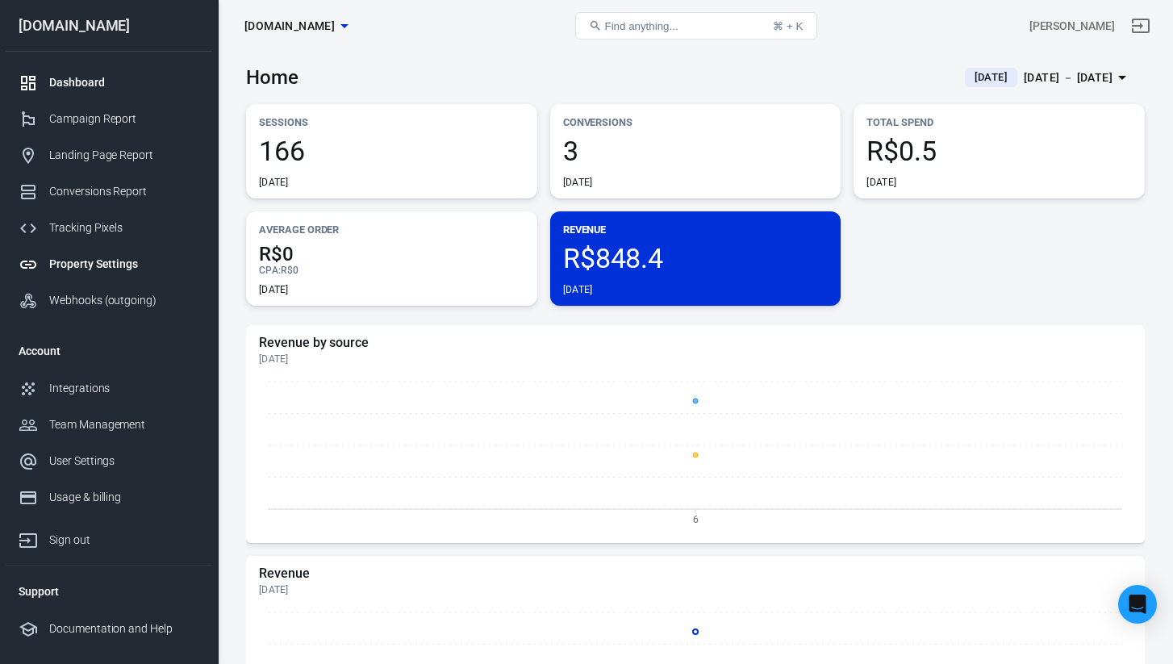
click at [108, 268] on div "Property Settings" at bounding box center [124, 264] width 150 height 17
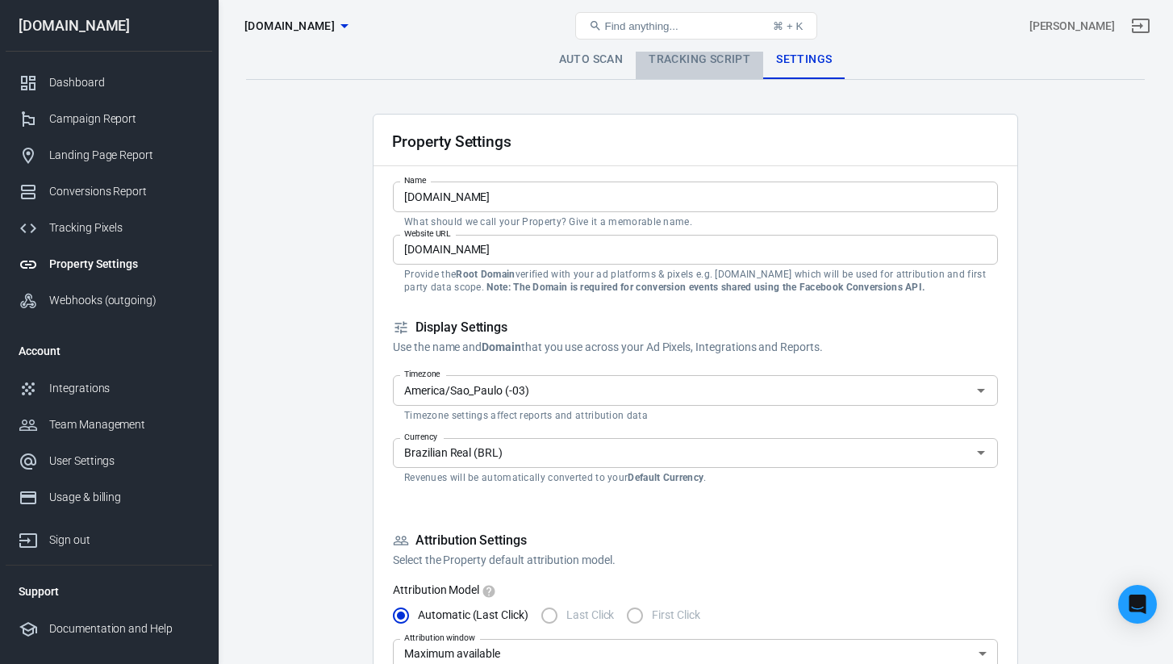
click at [739, 64] on link "Tracking Script" at bounding box center [698, 59] width 127 height 39
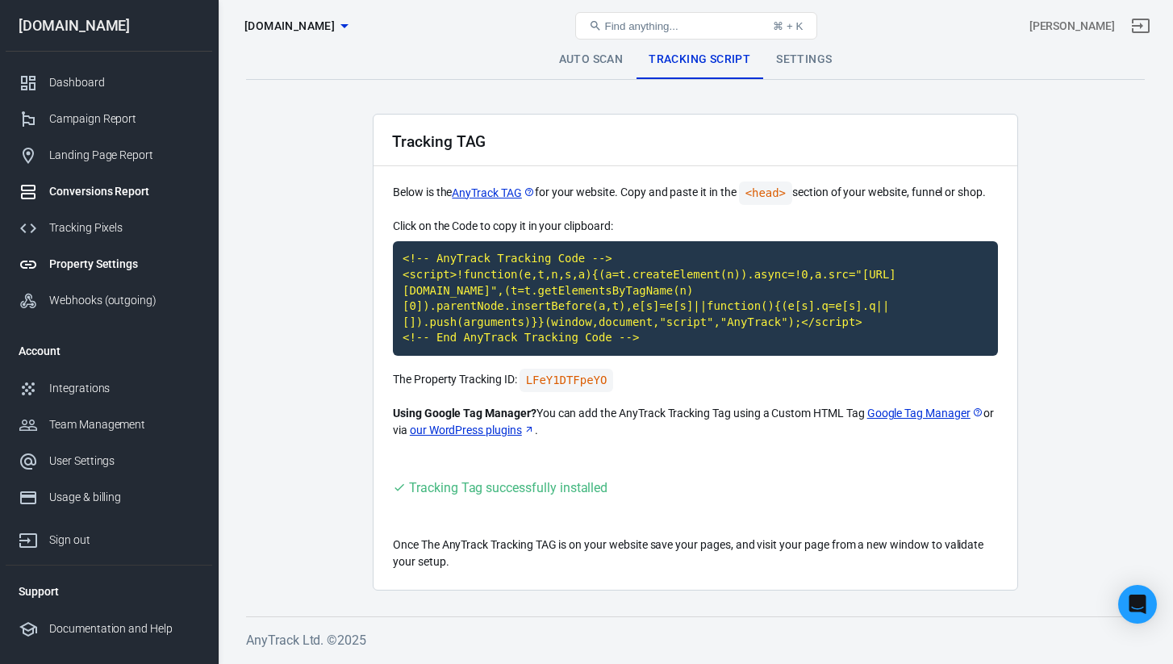
click at [126, 190] on div "Conversions Report" at bounding box center [124, 191] width 150 height 17
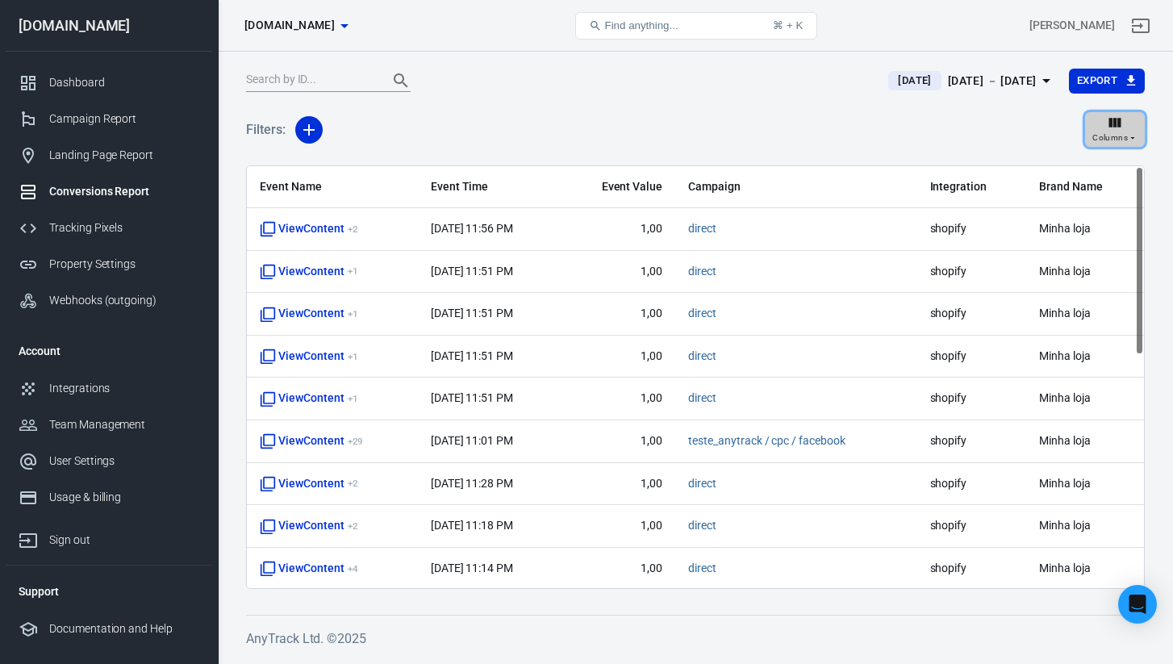
click at [1106, 123] on div "Columns" at bounding box center [1114, 130] width 45 height 31
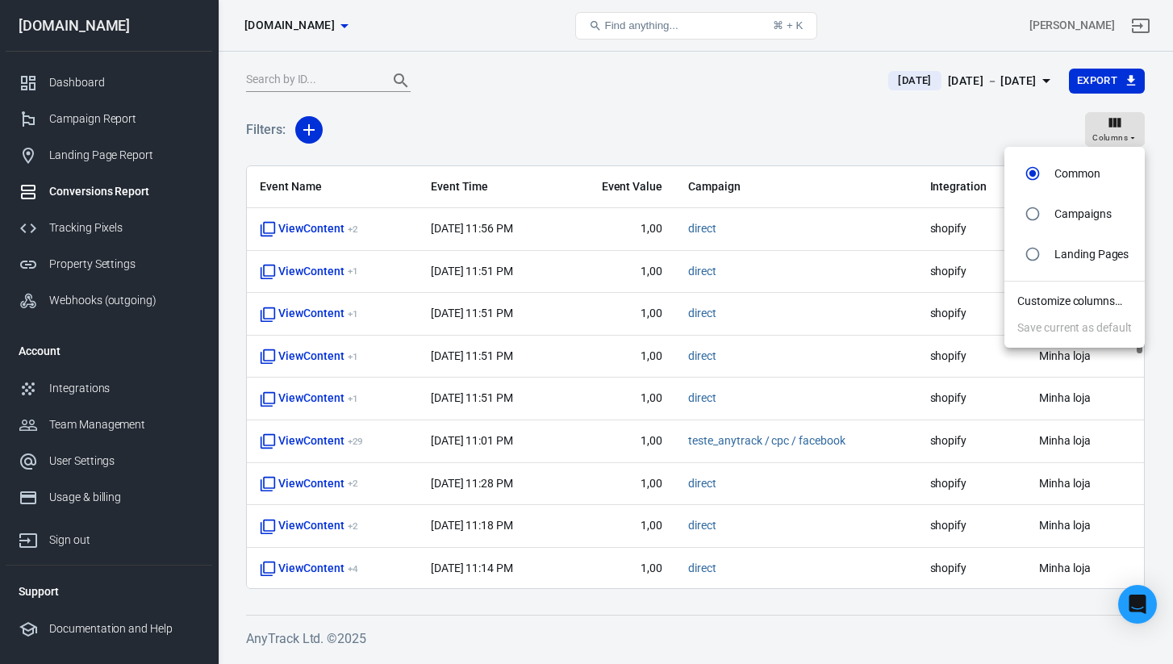
click at [1104, 123] on div at bounding box center [586, 332] width 1173 height 664
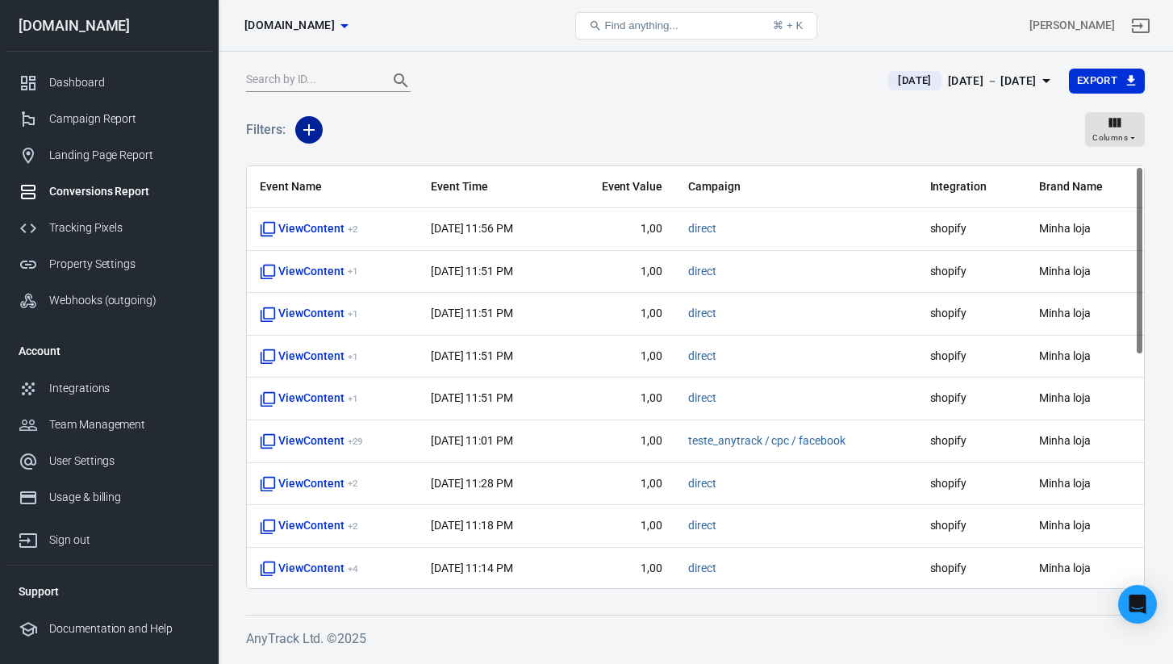
click at [305, 129] on icon "button" at bounding box center [308, 129] width 11 height 11
click at [361, 191] on li "Integration" at bounding box center [350, 192] width 110 height 29
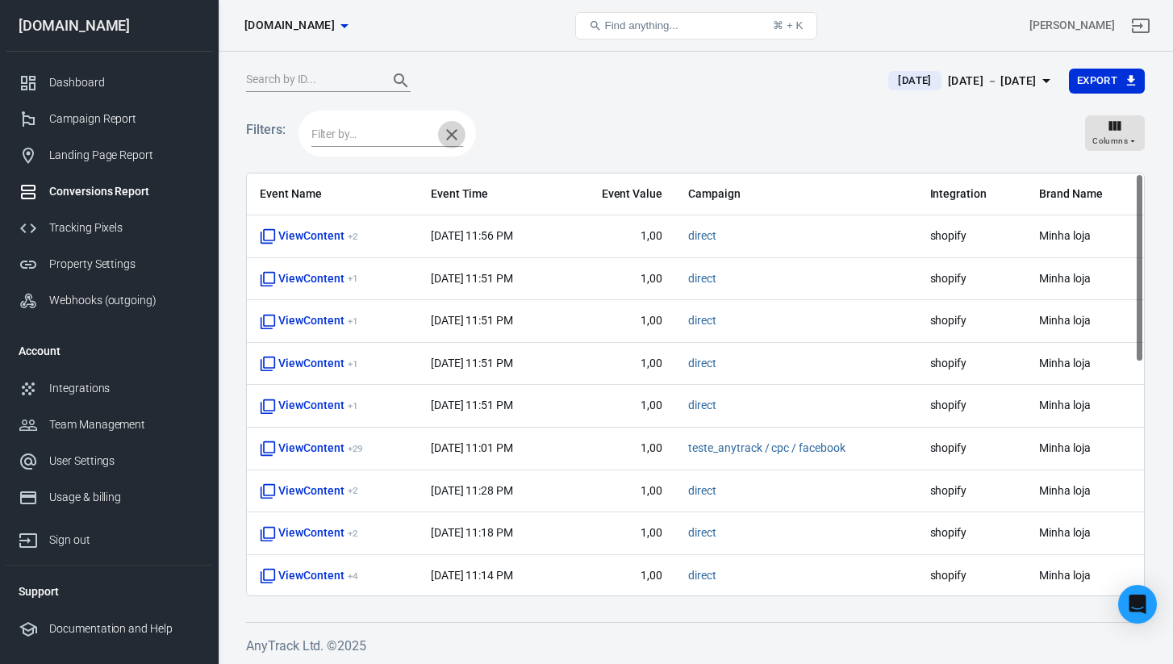
click at [449, 131] on icon "button" at bounding box center [451, 134] width 19 height 19
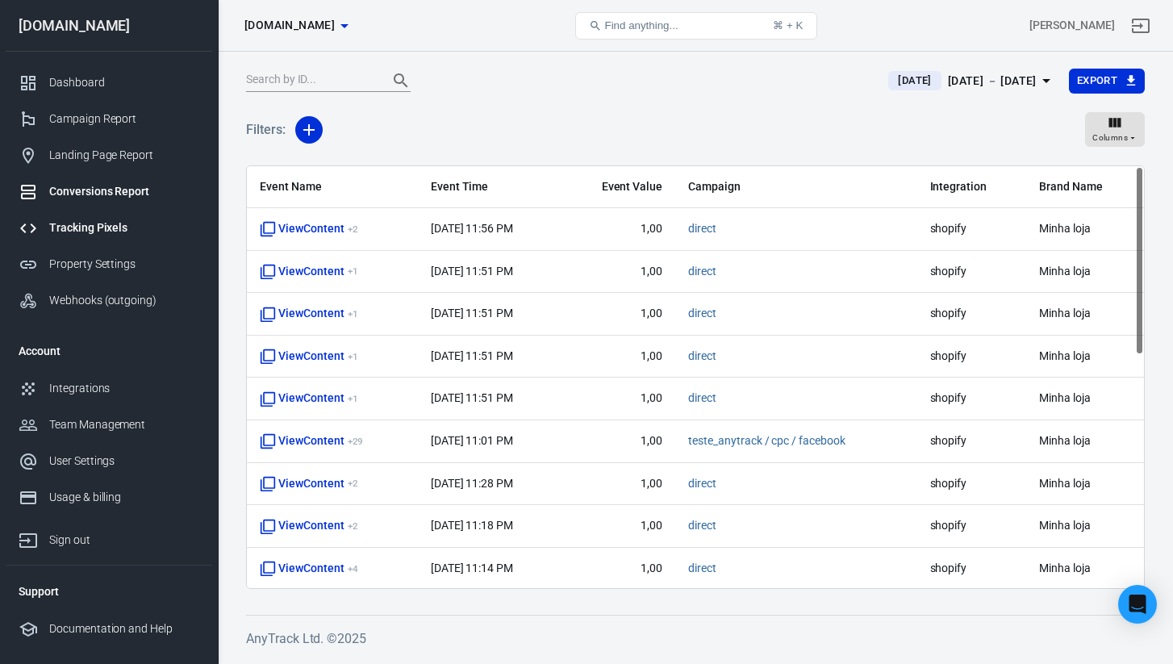
click at [124, 228] on div "Tracking Pixels" at bounding box center [124, 227] width 150 height 17
